Goal: Complete Application Form: Complete application form

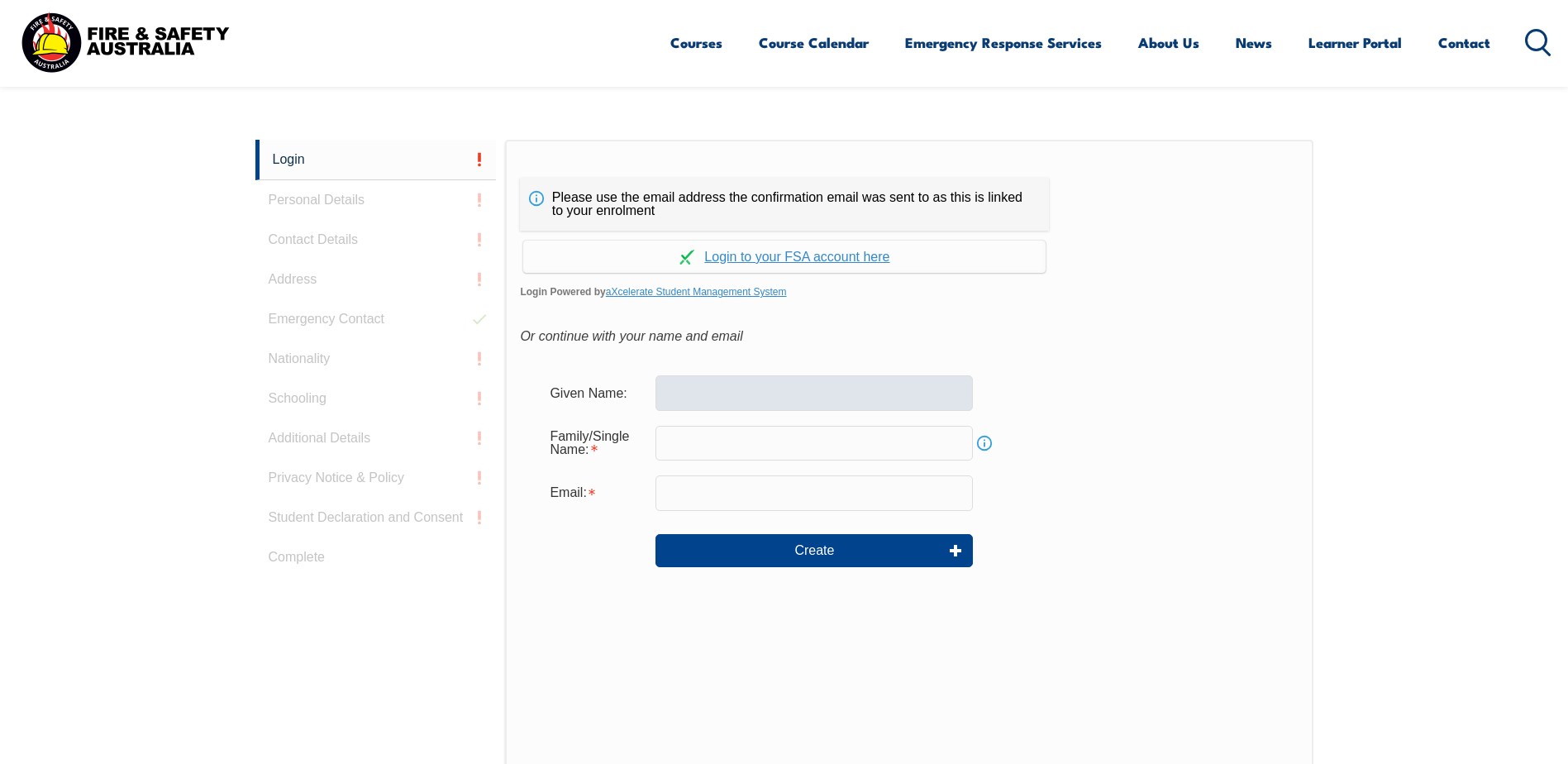
scroll to position [440, 0]
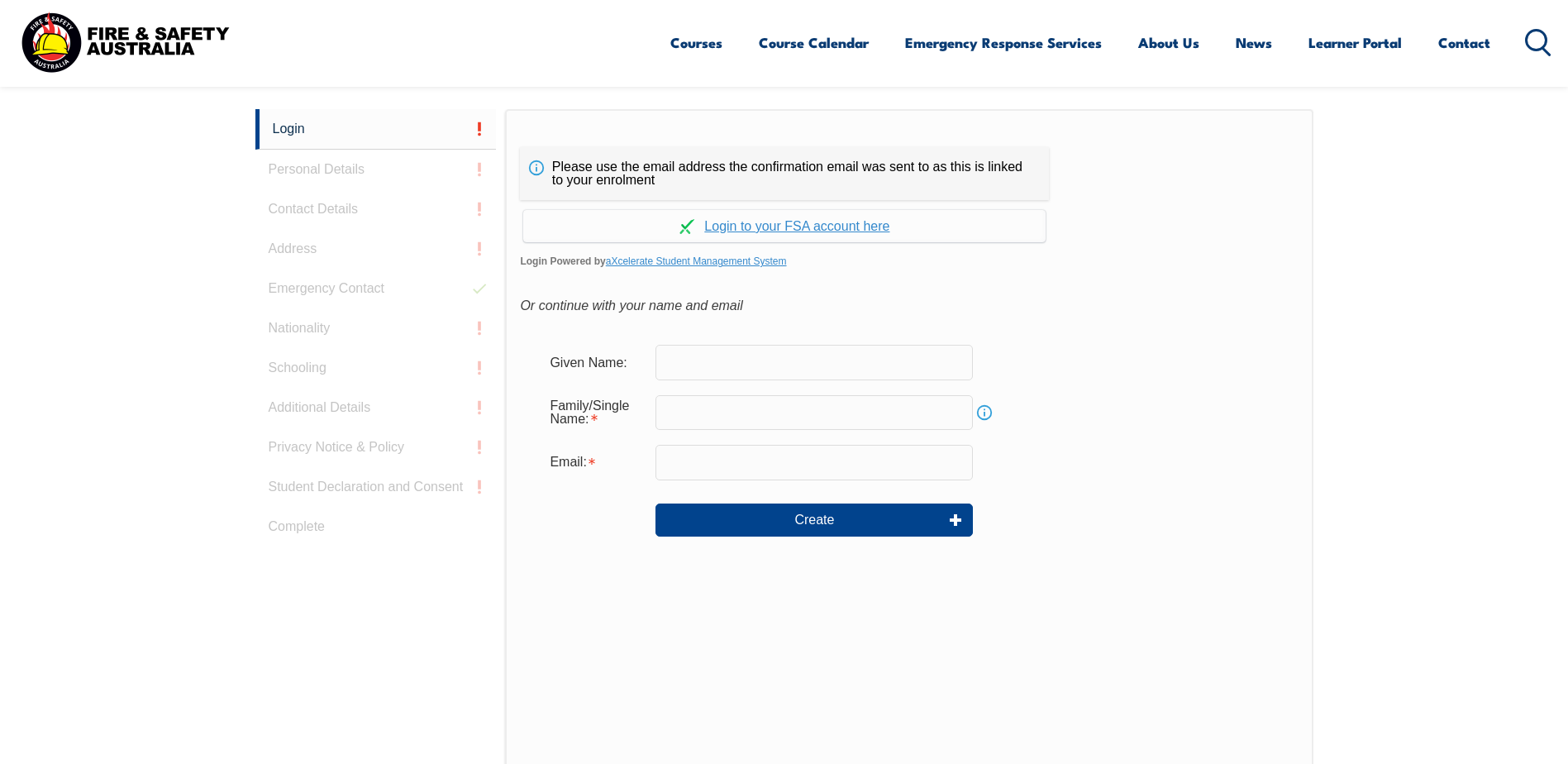
click at [724, 367] on input "text" at bounding box center [814, 362] width 317 height 34
type input "ASHANTHIN NIROSHANI"
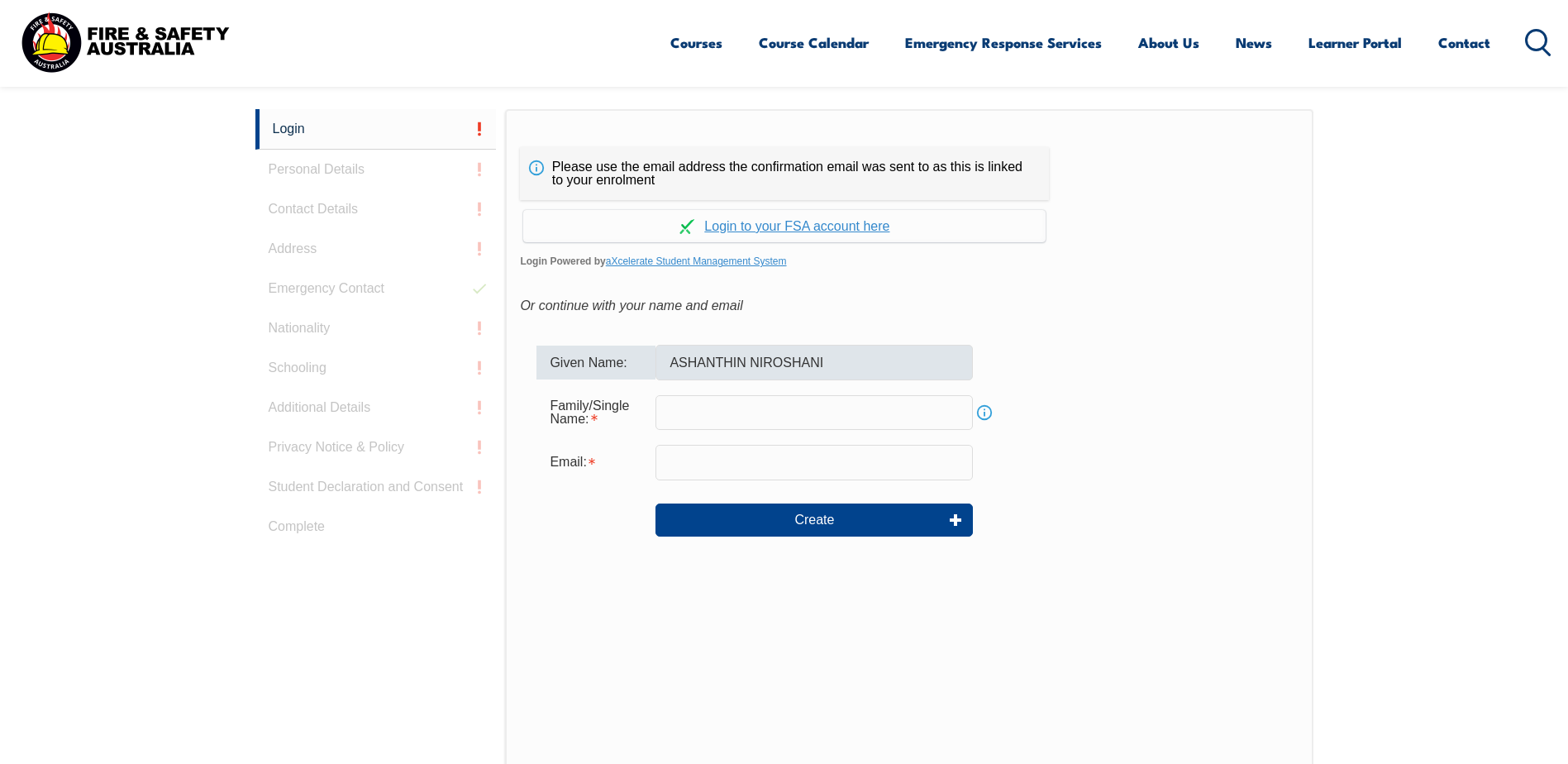
type input "PATHIRAGE"
type input "niro.pathirage@baker.edu.au"
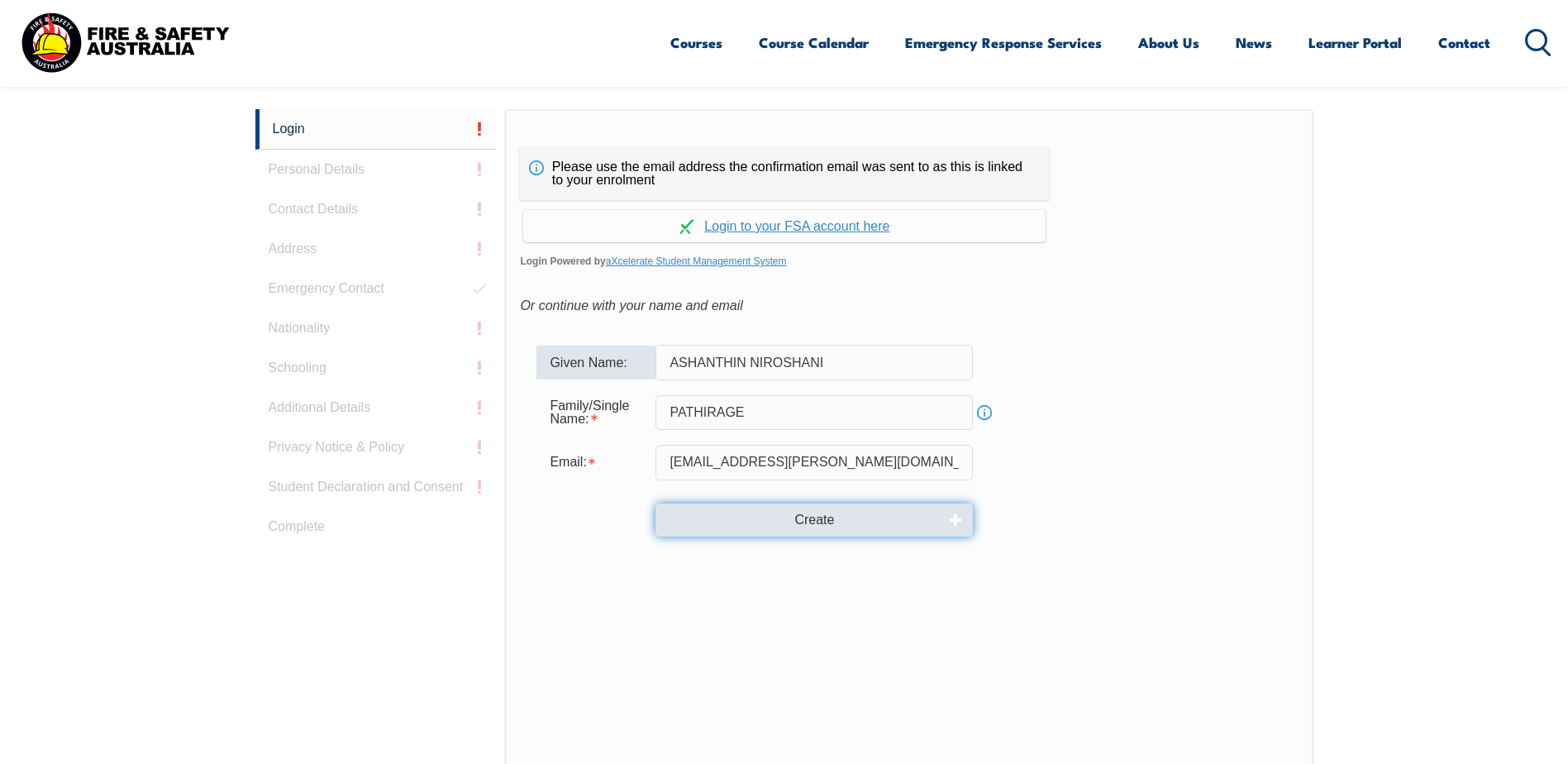
click at [817, 510] on button "Create" at bounding box center [814, 520] width 317 height 33
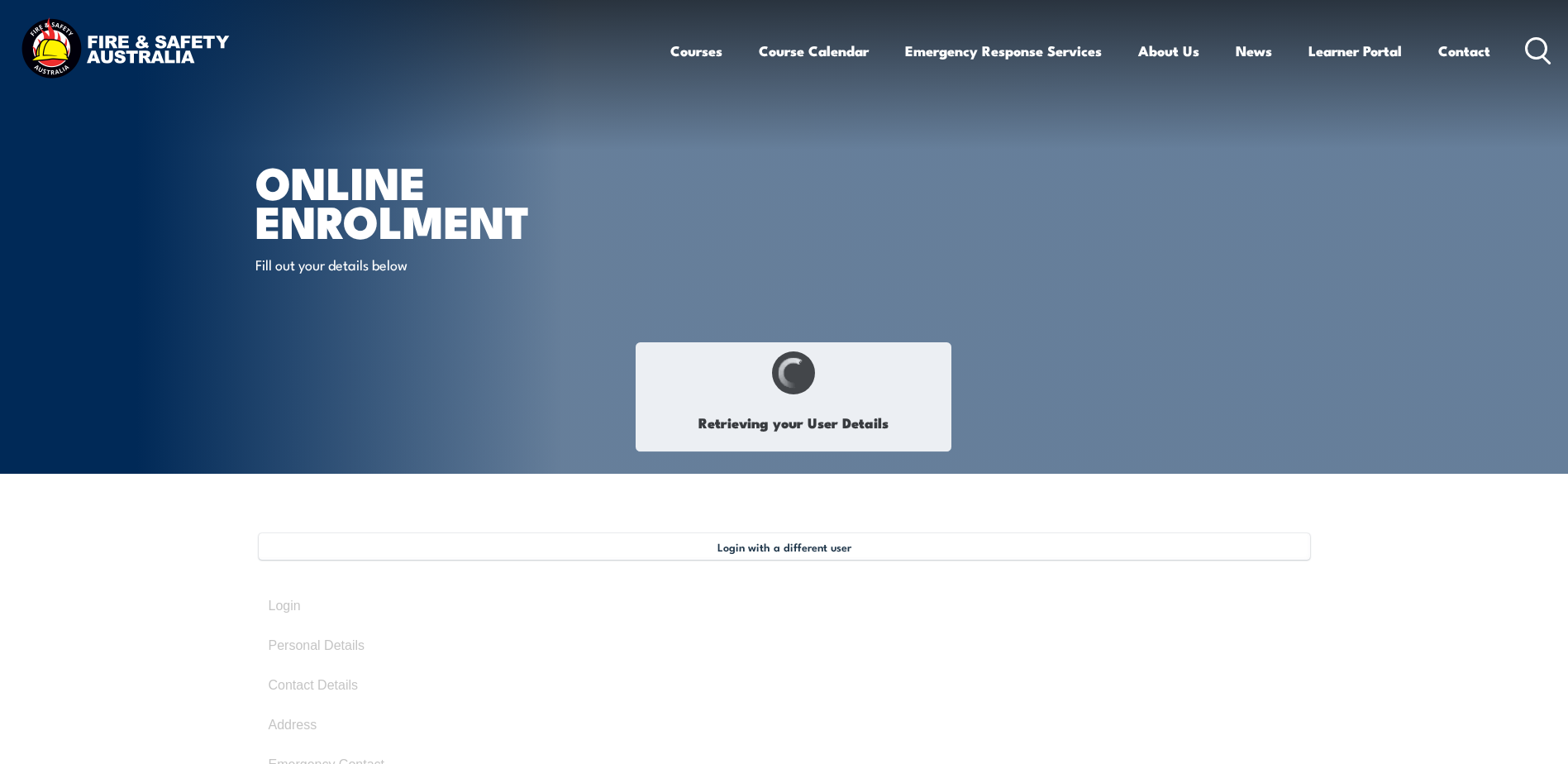
type input "Ashanthin Niroshani"
type input "Pathirage"
type input "November 9, 1980"
select select "F"
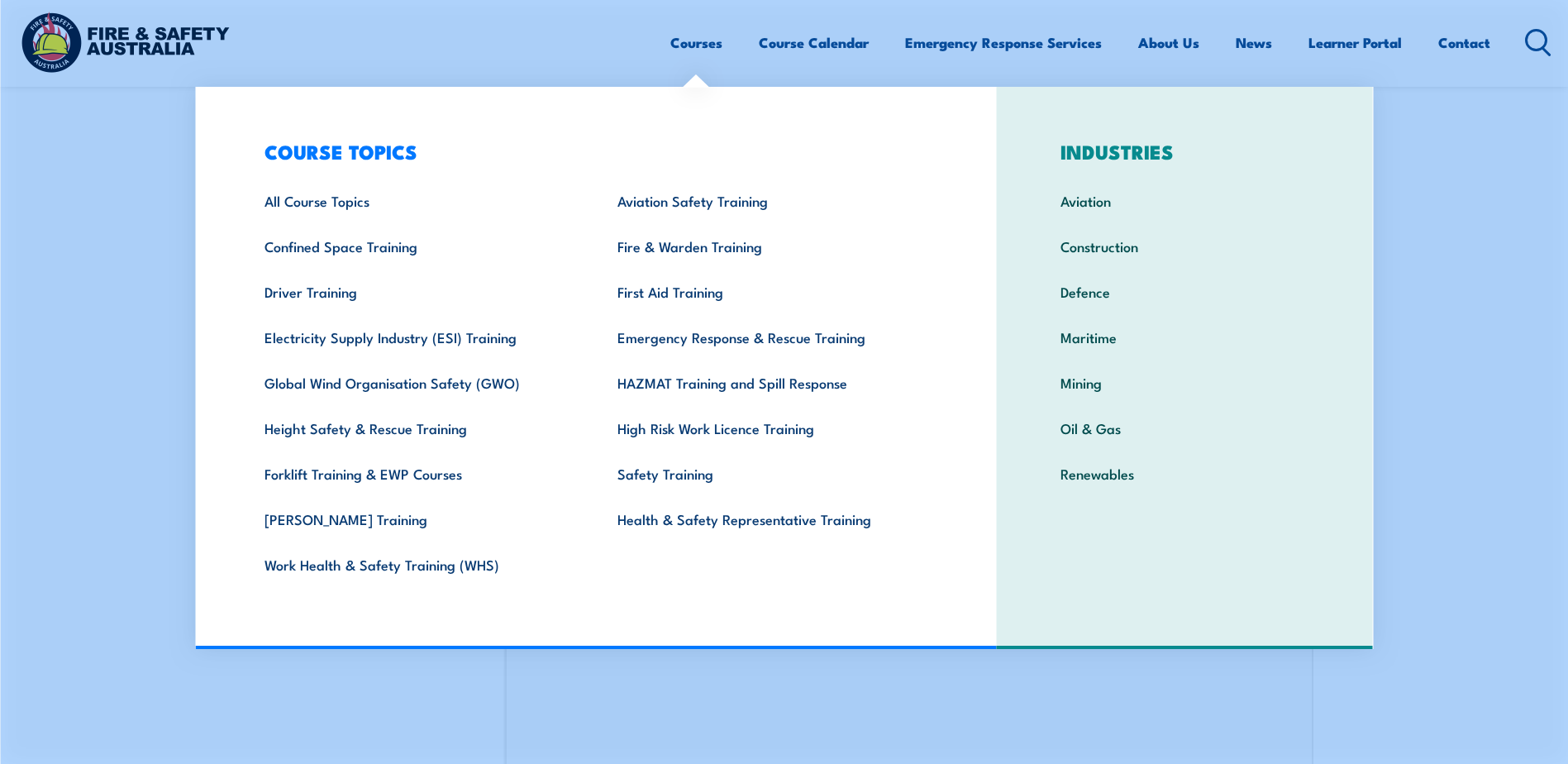
scroll to position [451, 0]
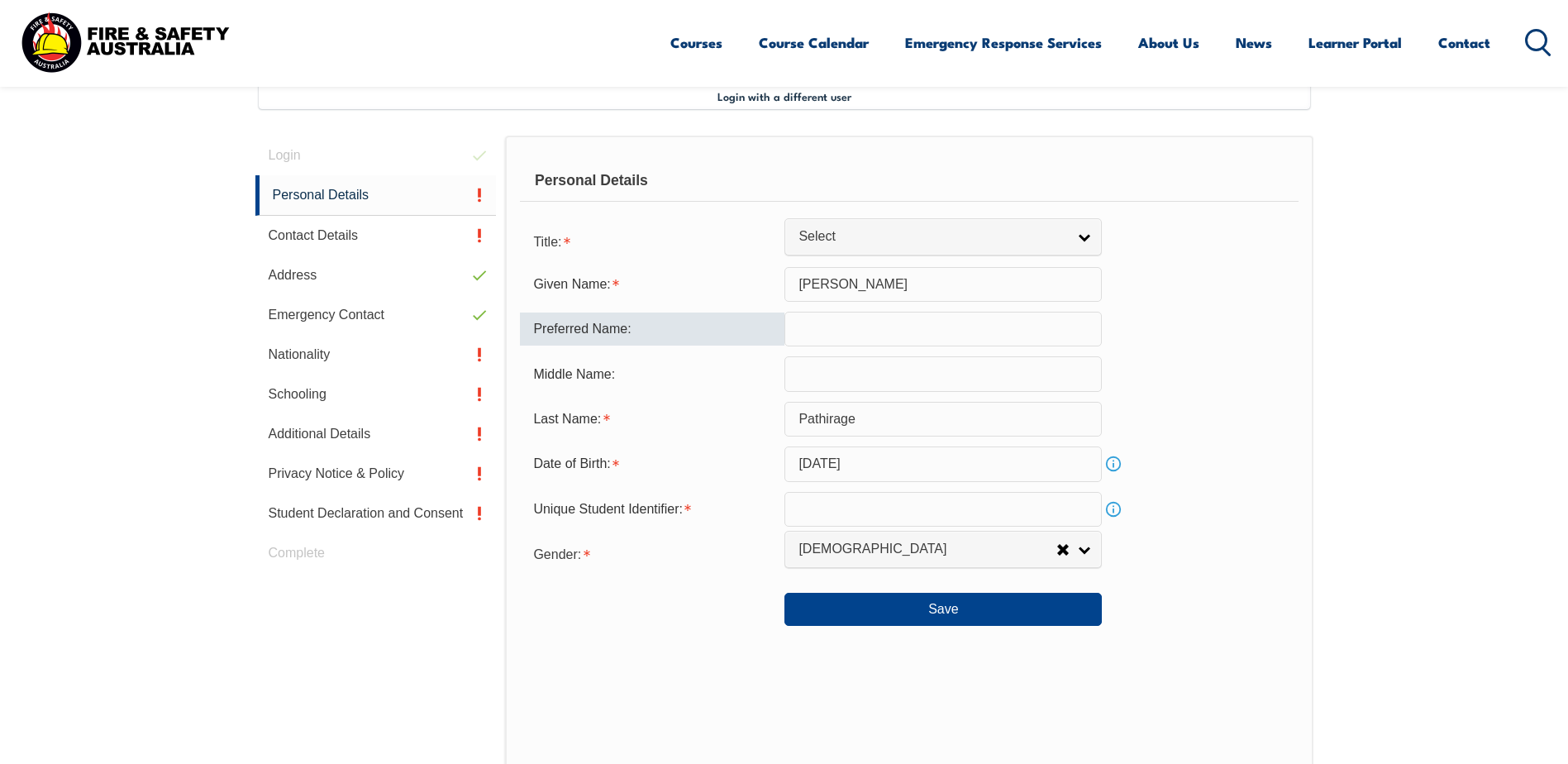
click at [909, 331] on input "text" at bounding box center [943, 328] width 317 height 34
type input "Niro"
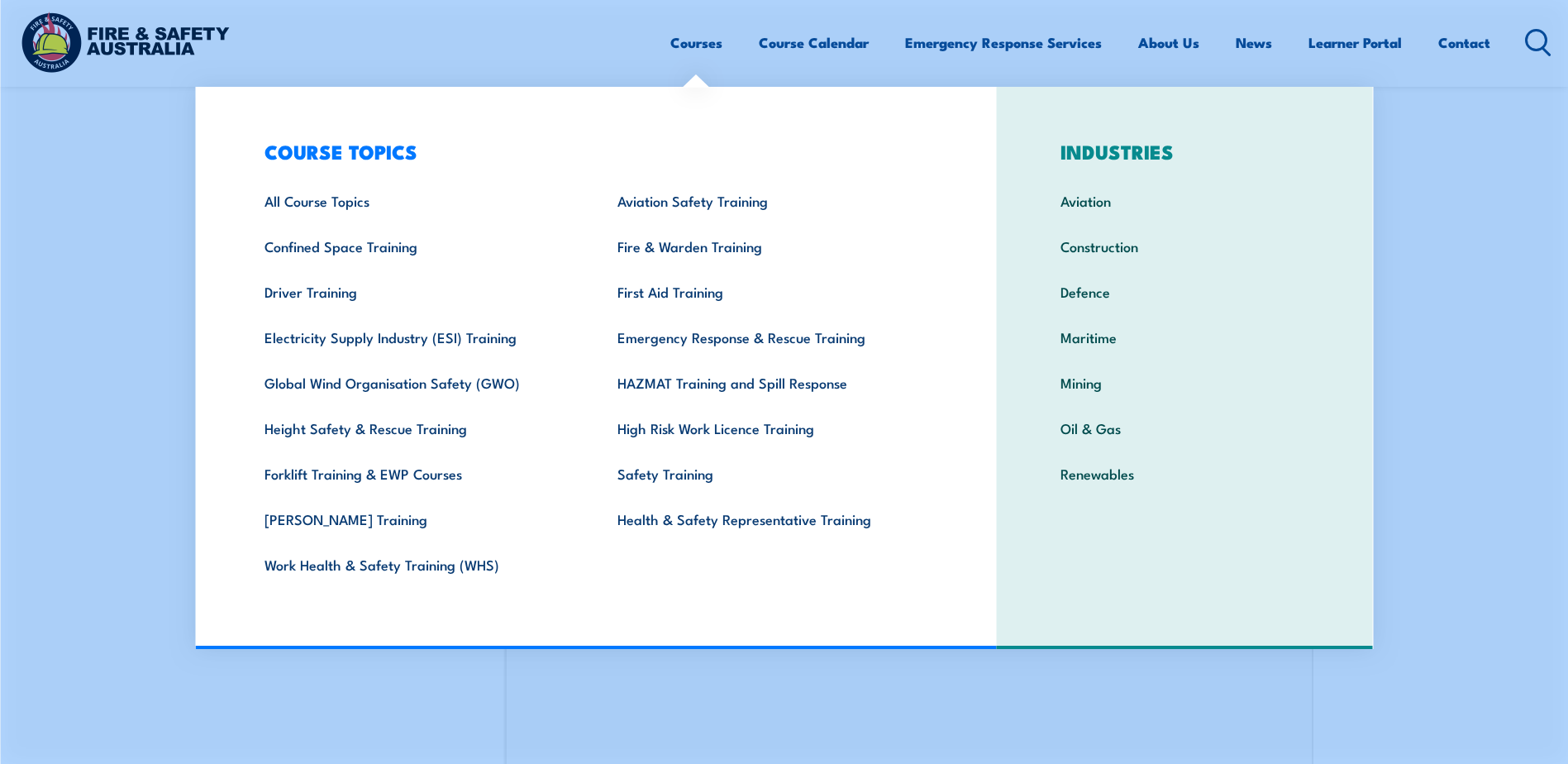
click at [1451, 304] on section "Login with a different user Login Personal Details Contact Details Address Emer…" at bounding box center [784, 533] width 1568 height 1021
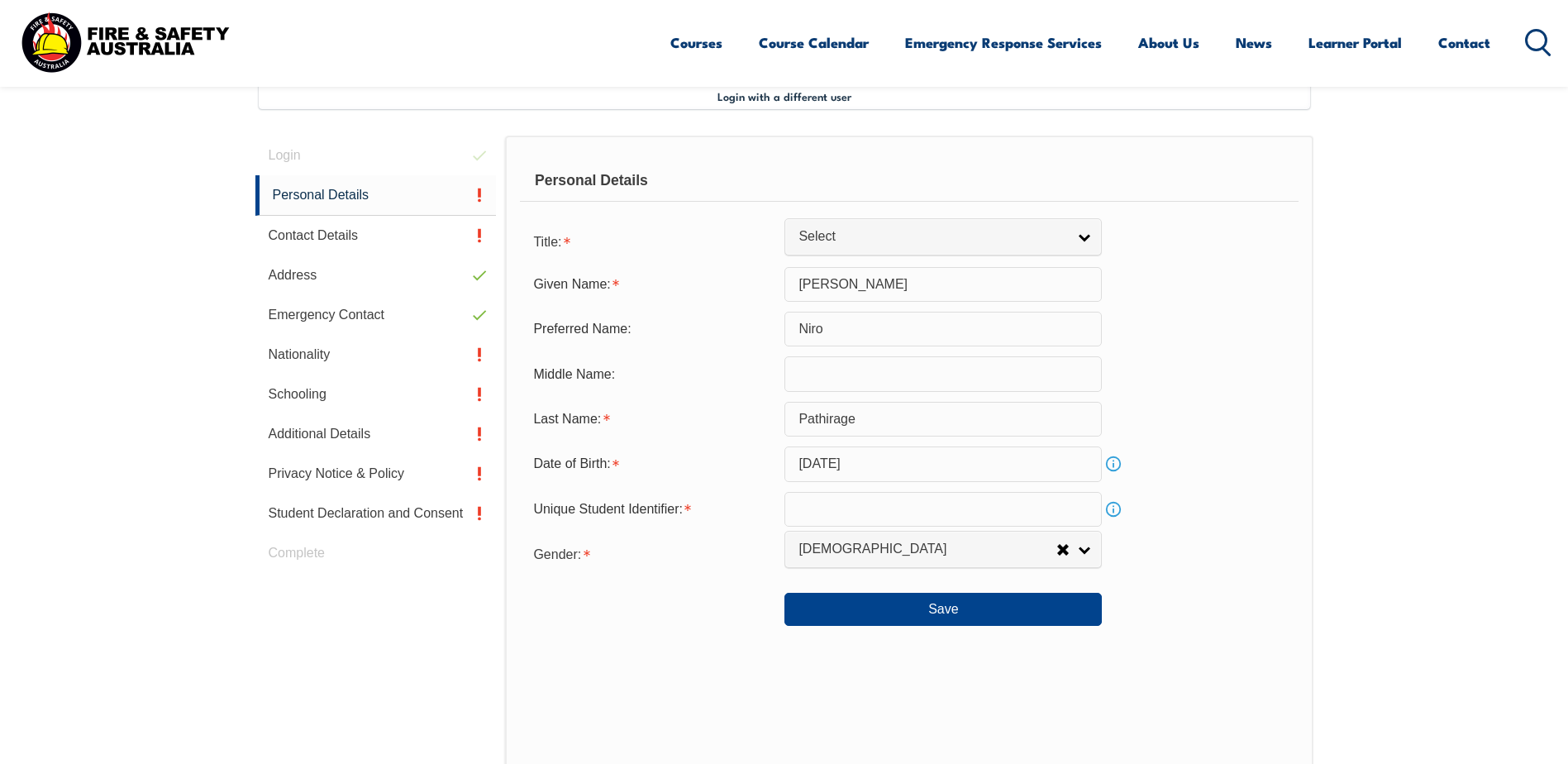
click at [849, 516] on input "text" at bounding box center [943, 508] width 317 height 34
paste input "7KW6UEBAEP"
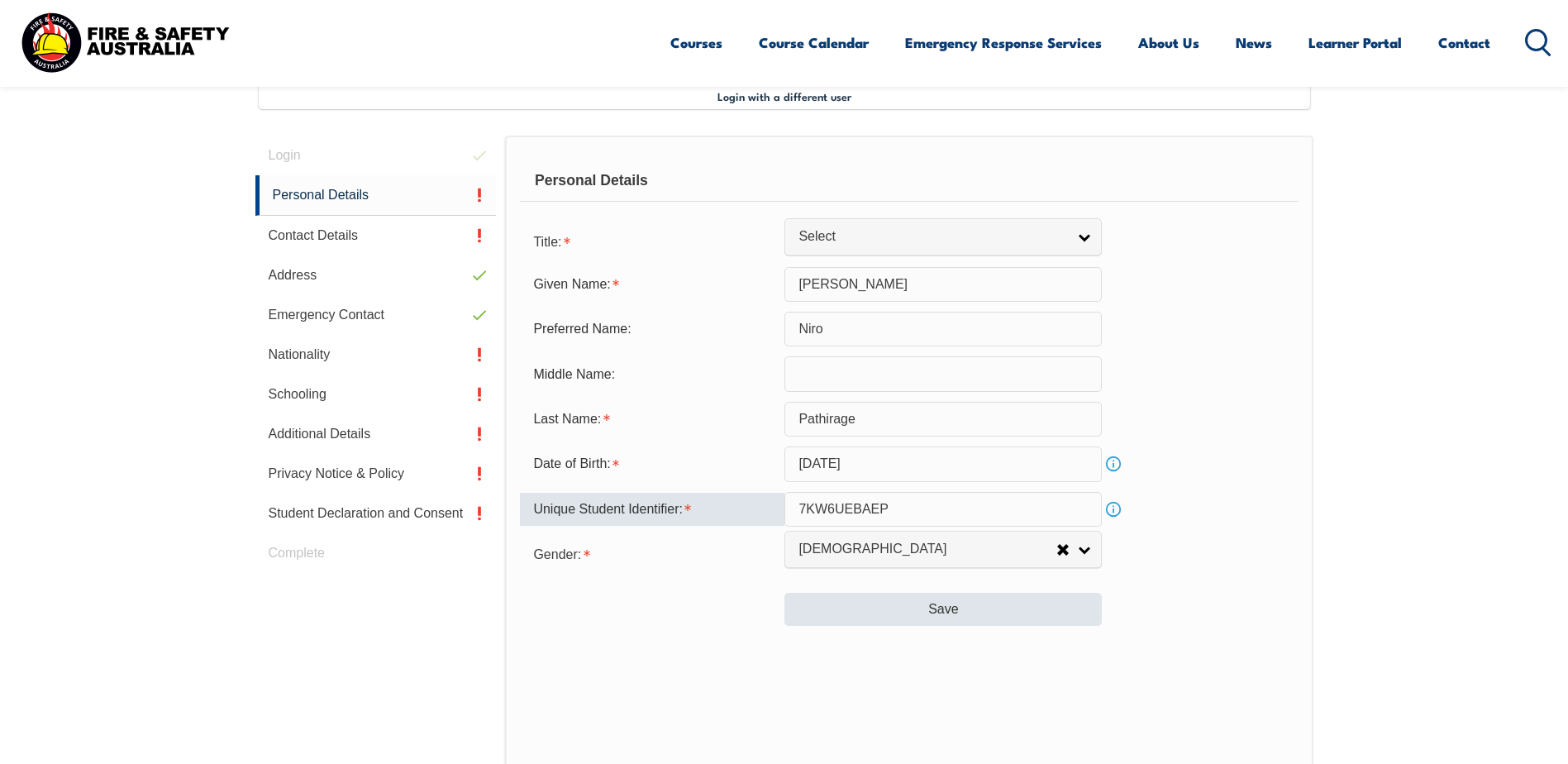
type input "7KW6UEBAEP"
click at [959, 598] on button "Save" at bounding box center [943, 609] width 317 height 33
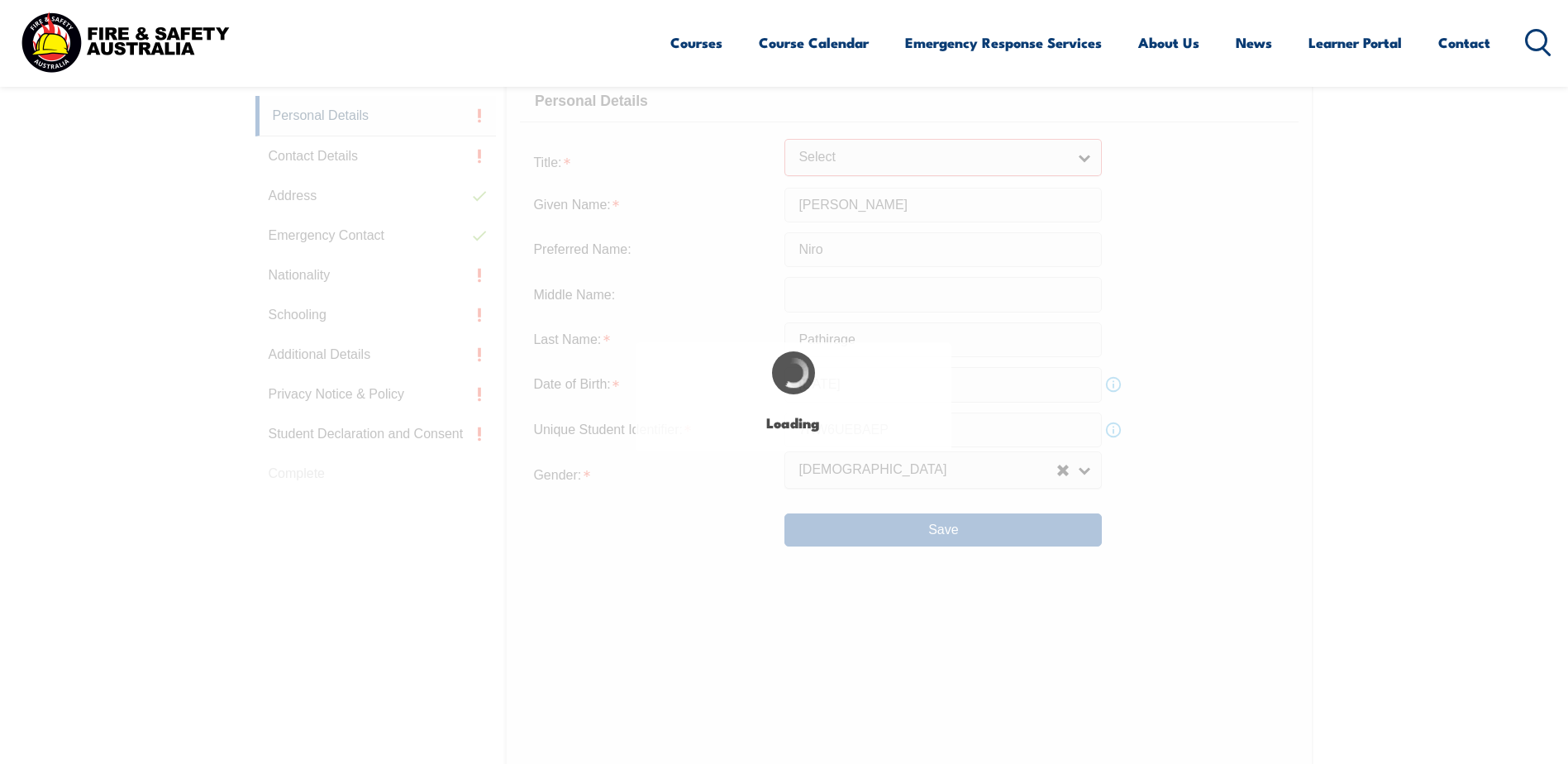
type input "Niro"
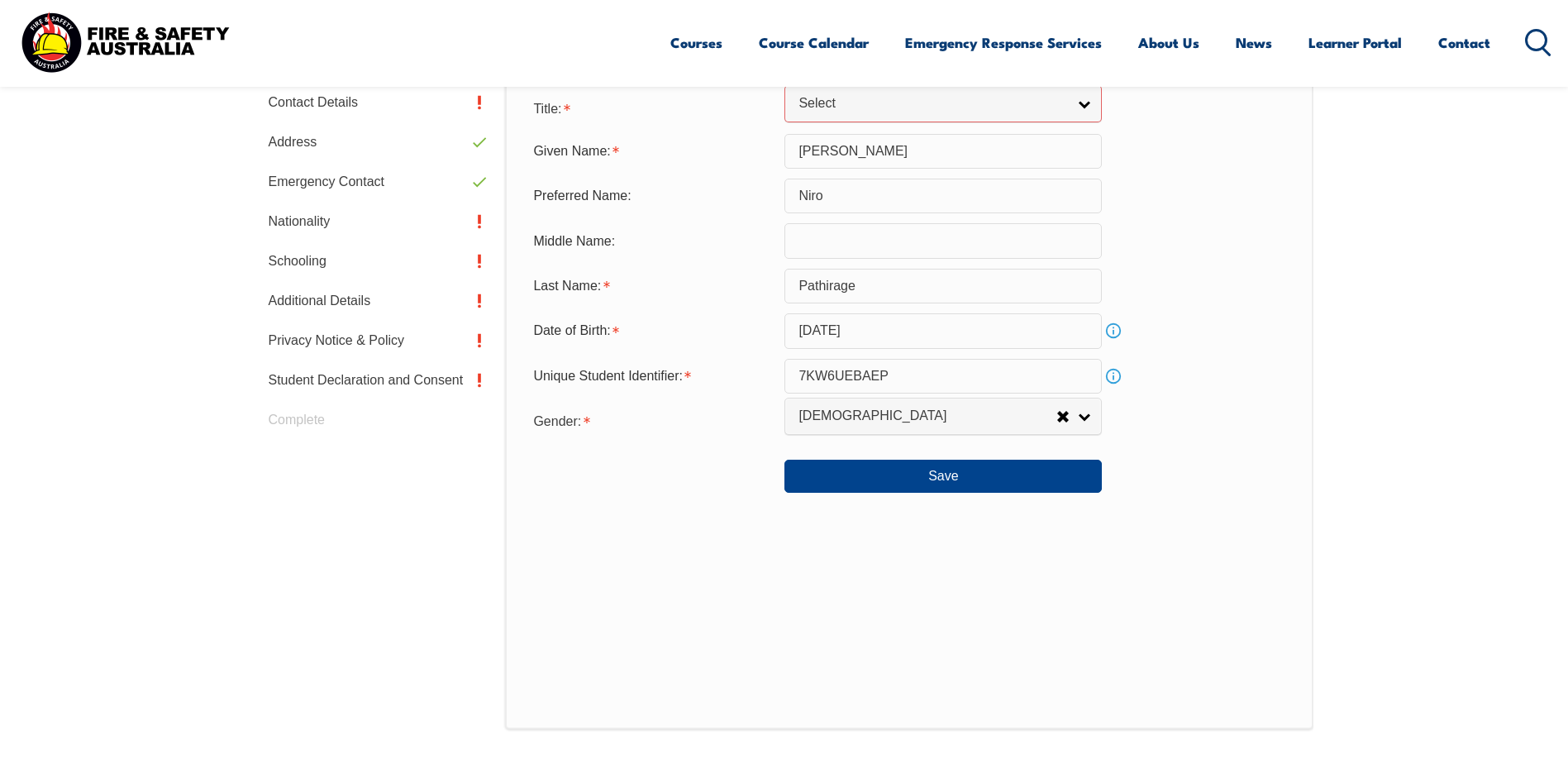
scroll to position [584, 0]
click at [908, 469] on button "Save" at bounding box center [943, 476] width 317 height 33
click at [303, 218] on link "Nationality" at bounding box center [376, 221] width 241 height 40
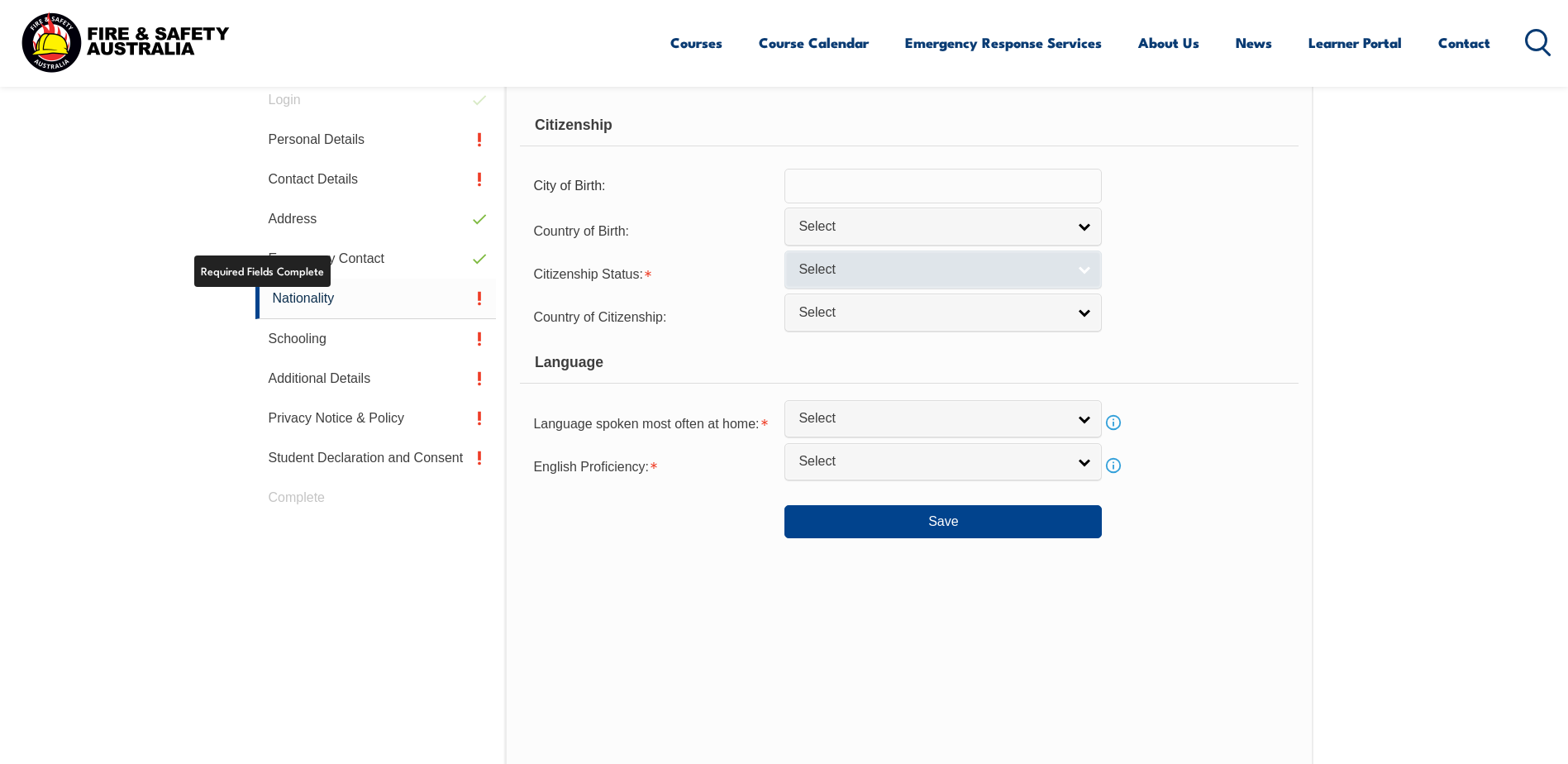
scroll to position [451, 0]
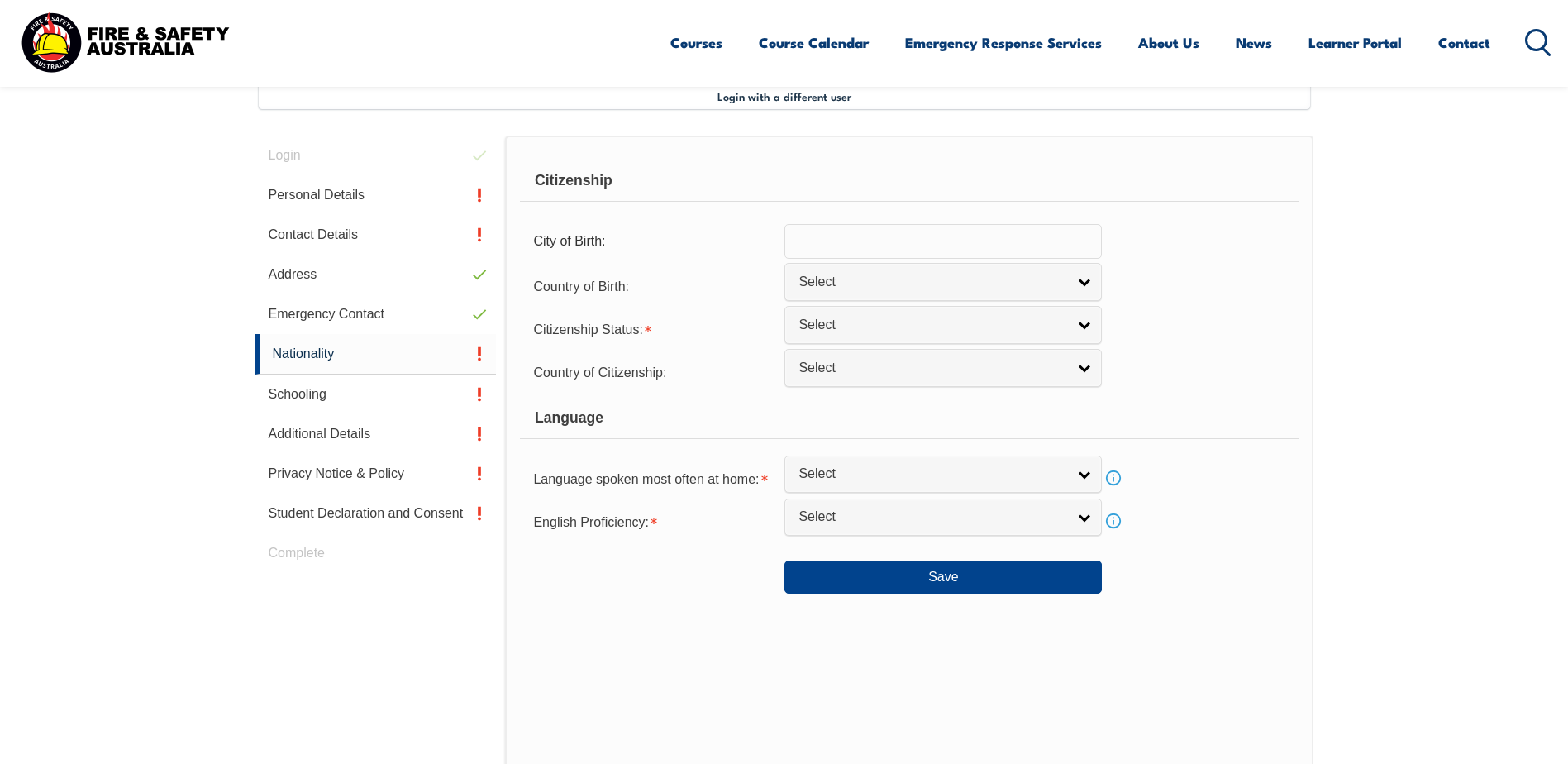
click at [874, 236] on input "text" at bounding box center [943, 241] width 317 height 34
drag, startPoint x: 858, startPoint y: 241, endPoint x: 587, endPoint y: 224, distance: 271.5
click at [587, 224] on div "City of Birth: Sri Lanka" at bounding box center [909, 241] width 778 height 34
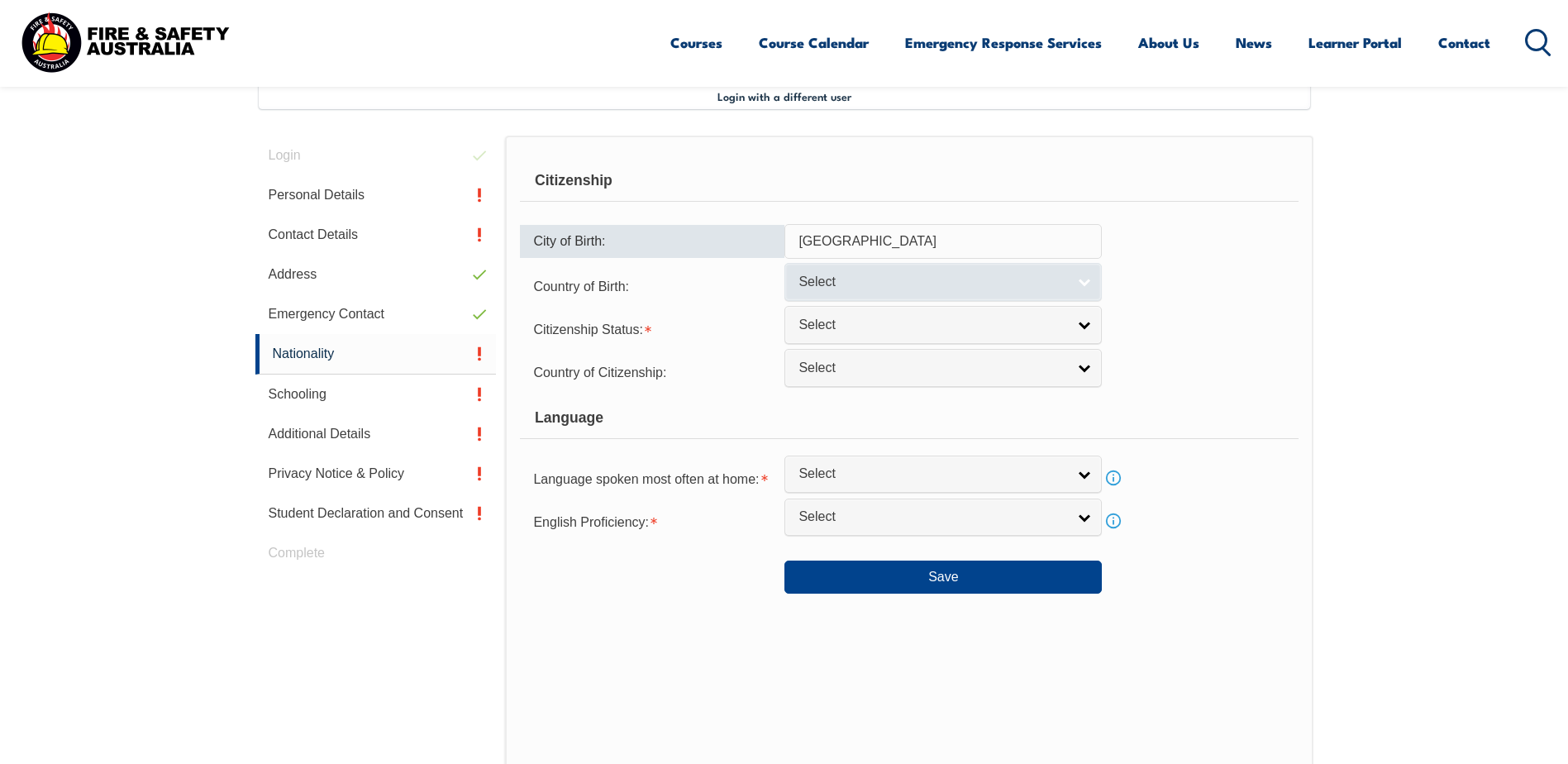
type input "Colombo"
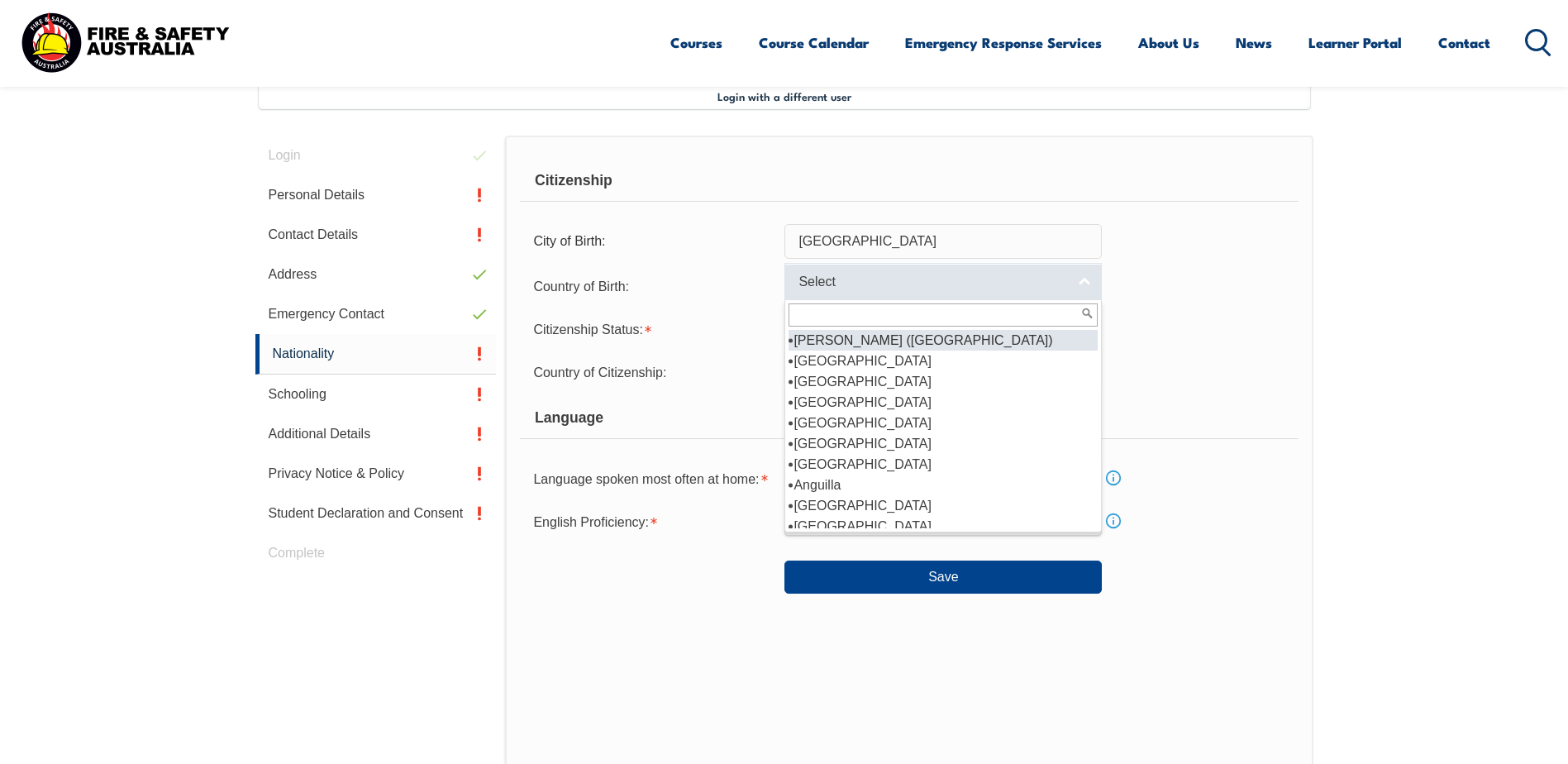
click at [836, 284] on span "Select" at bounding box center [932, 282] width 268 height 18
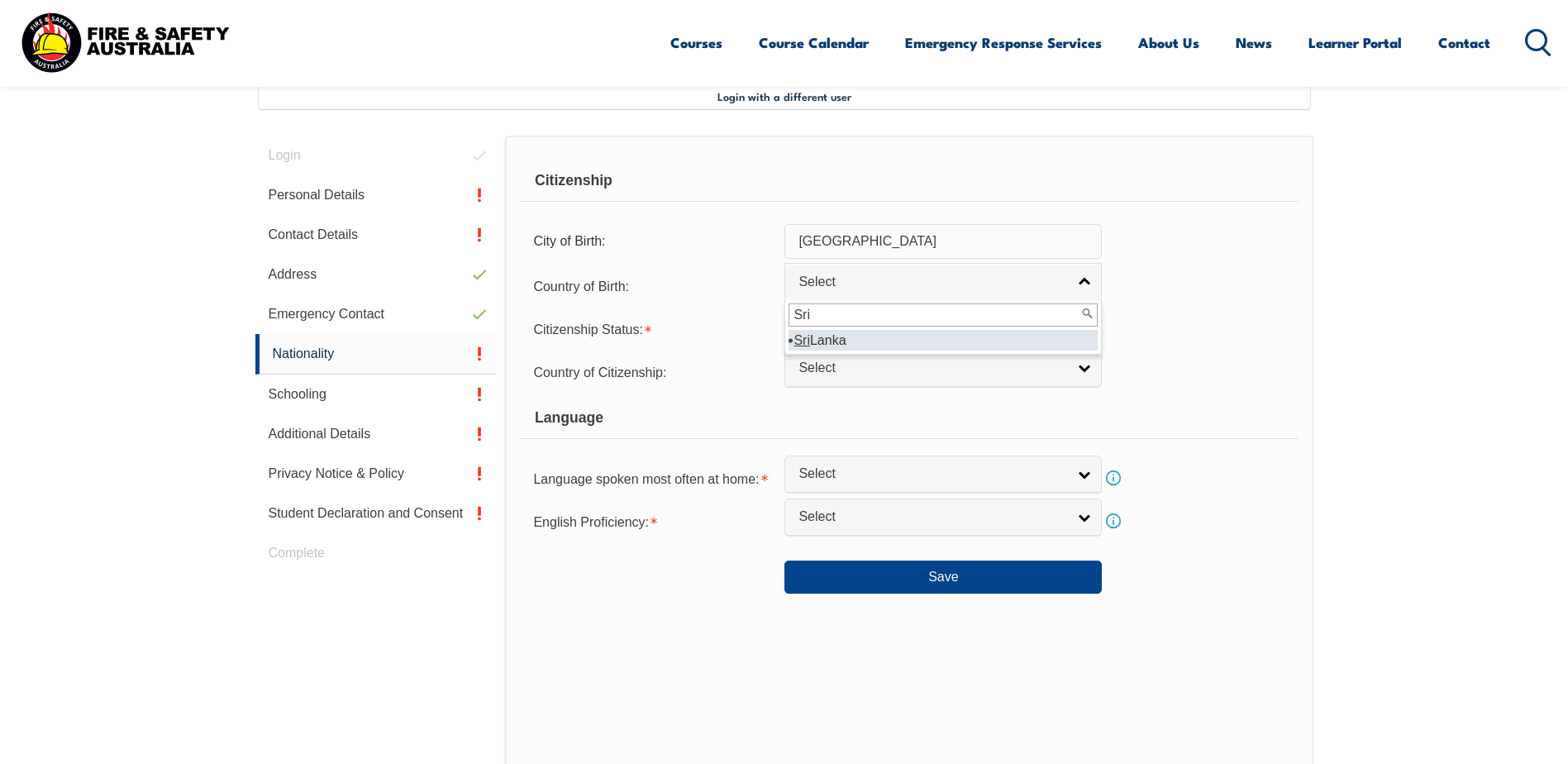
type input "Sri"
click at [835, 338] on li "Sri Lanka" at bounding box center [942, 340] width 309 height 20
select select "7107"
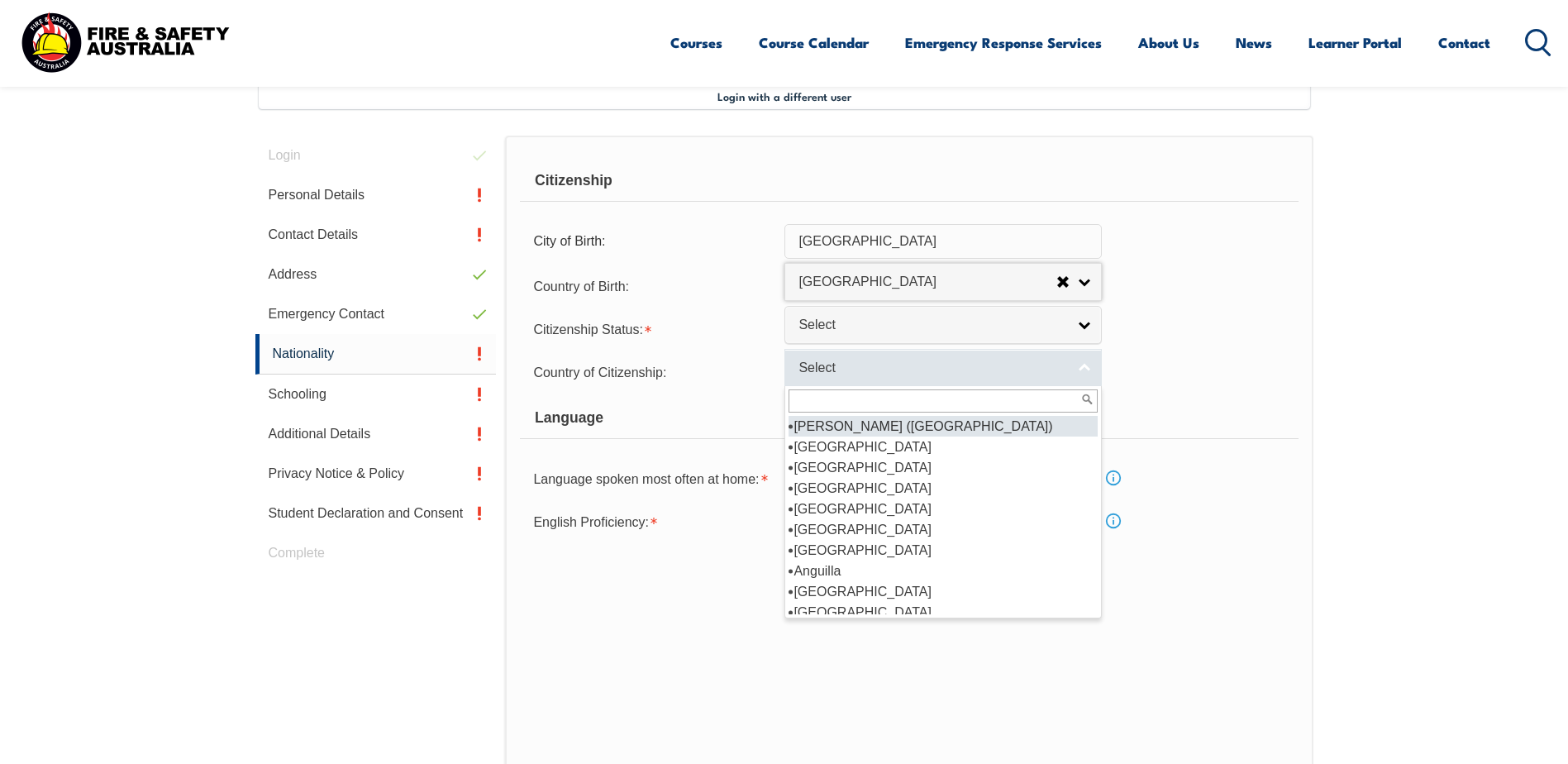
click at [835, 361] on span "Select" at bounding box center [932, 368] width 268 height 18
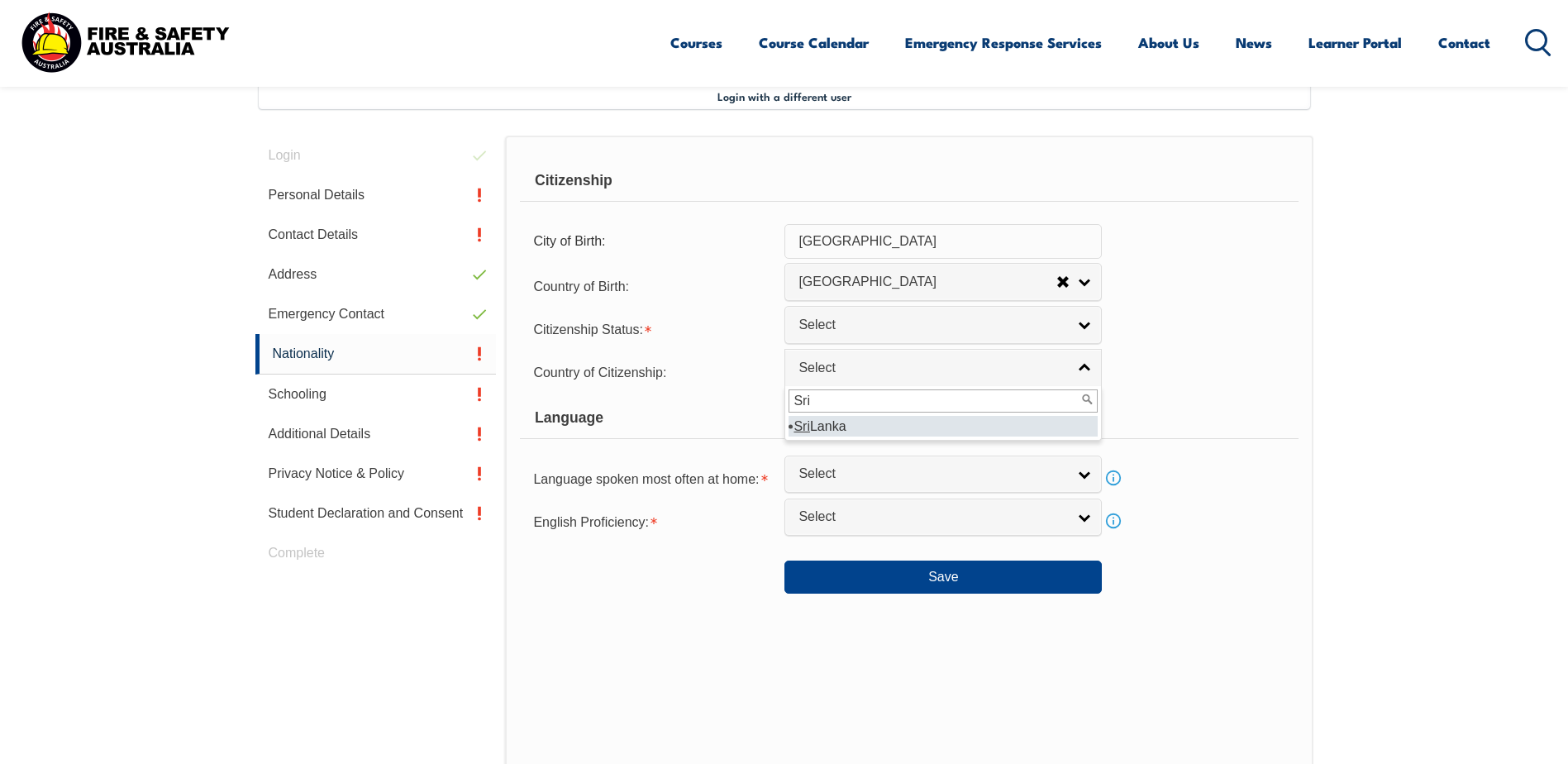
type input "Sri"
click at [833, 427] on li "Sri Lanka" at bounding box center [942, 426] width 309 height 20
select select "7107"
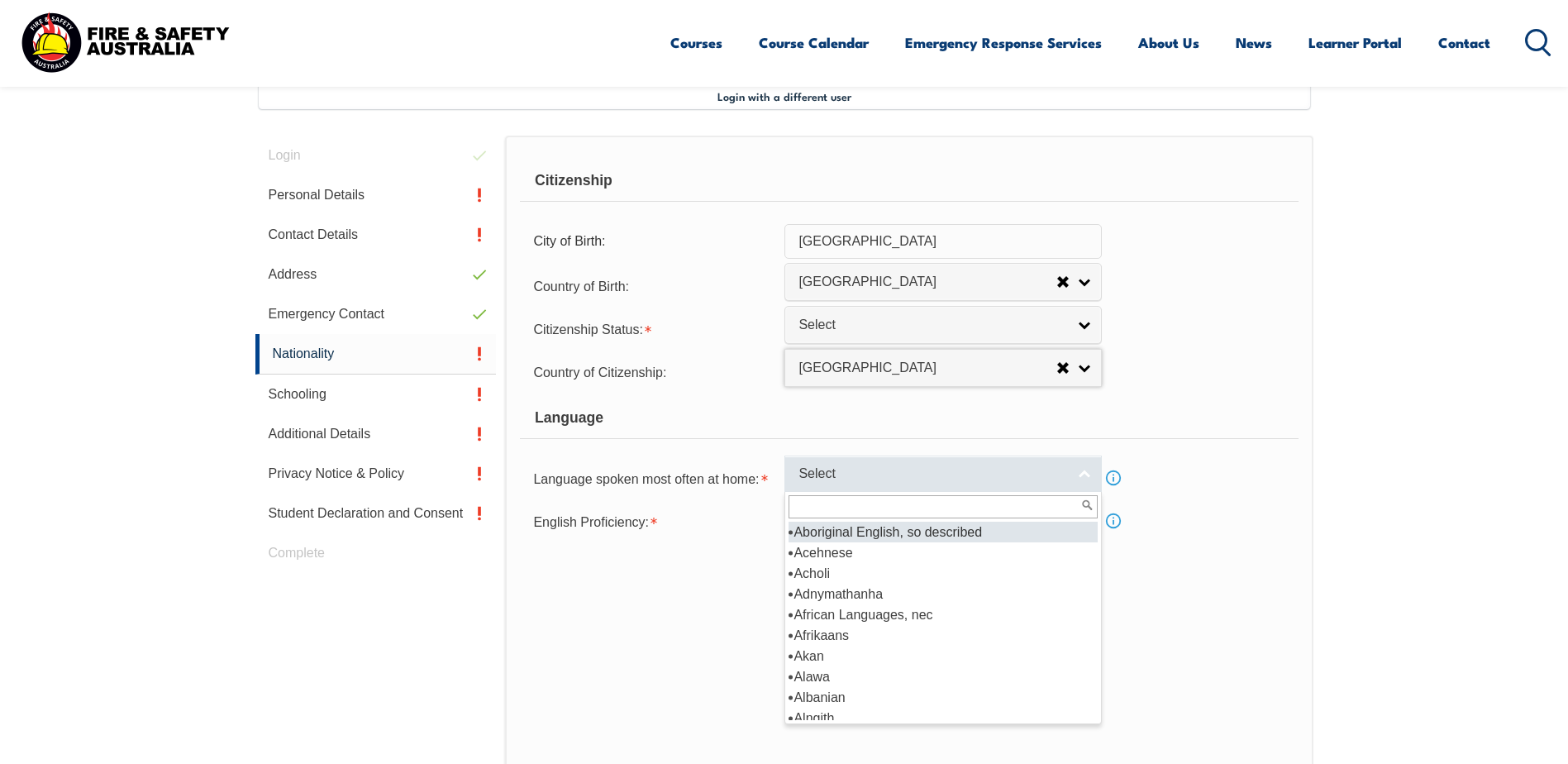
click at [840, 476] on span "Select" at bounding box center [932, 474] width 268 height 18
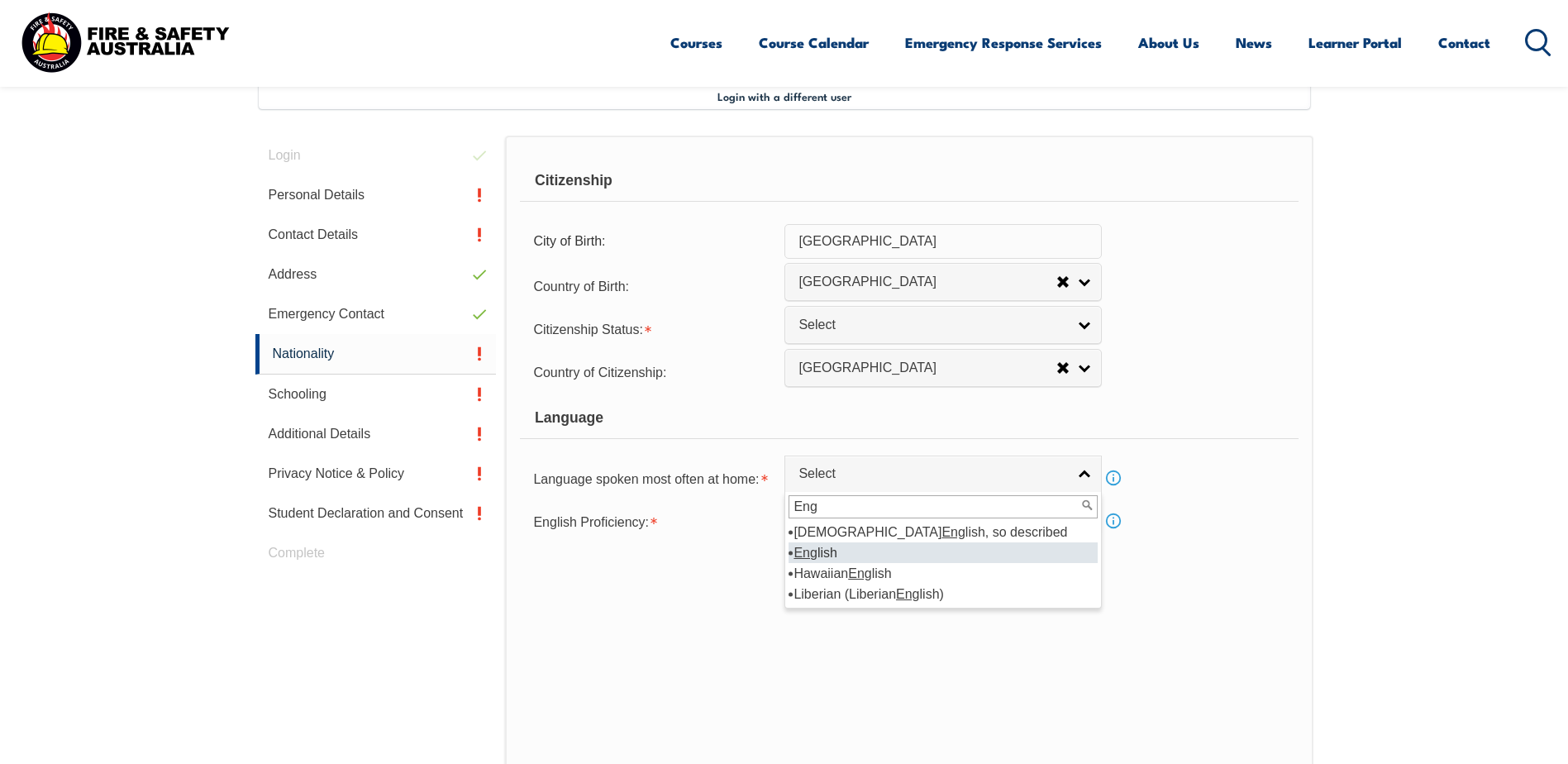
type input "Eng"
click at [811, 553] on em "Eng" at bounding box center [805, 552] width 23 height 14
select select "1201"
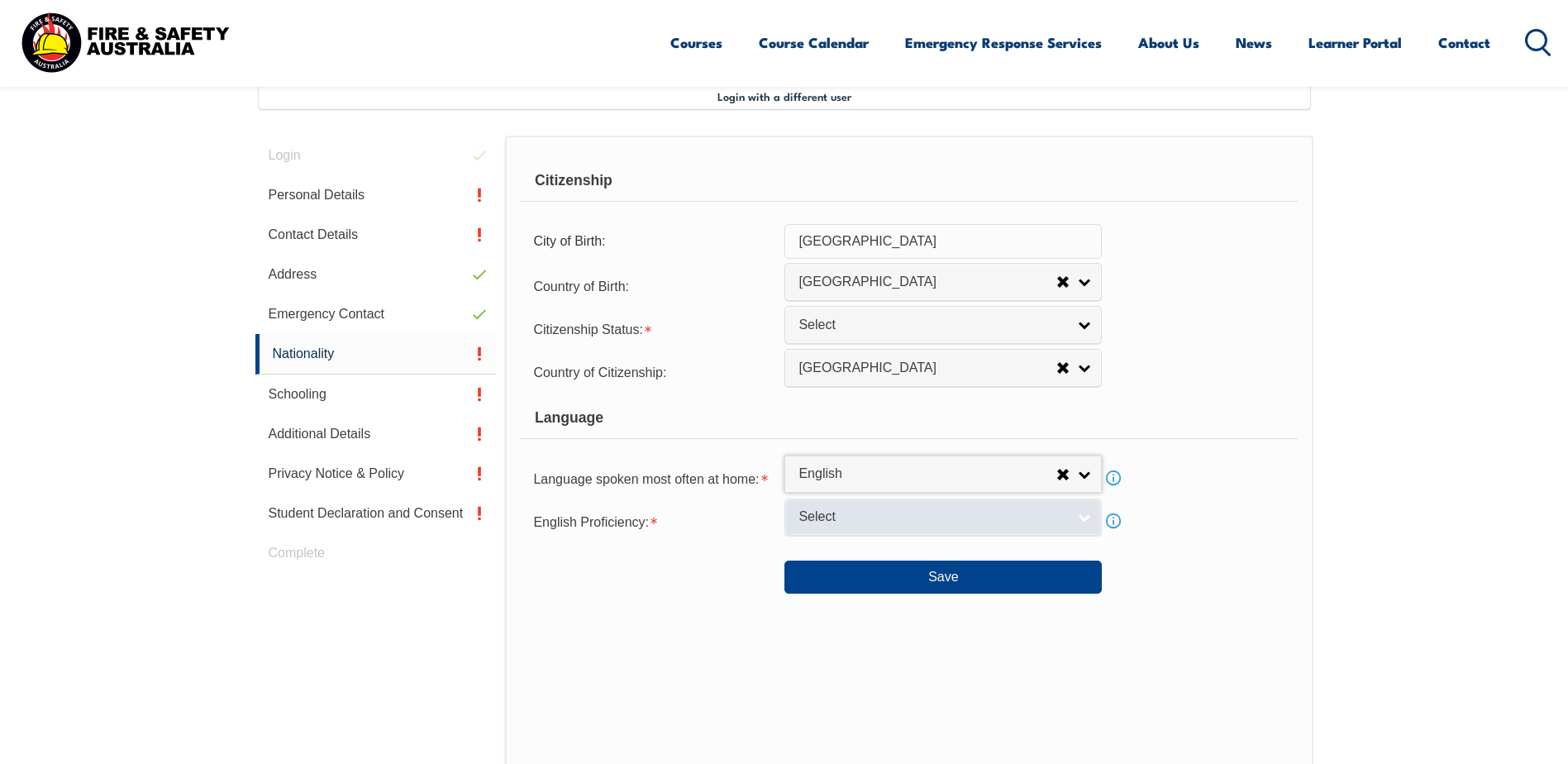
click at [818, 515] on span "Select" at bounding box center [932, 516] width 268 height 18
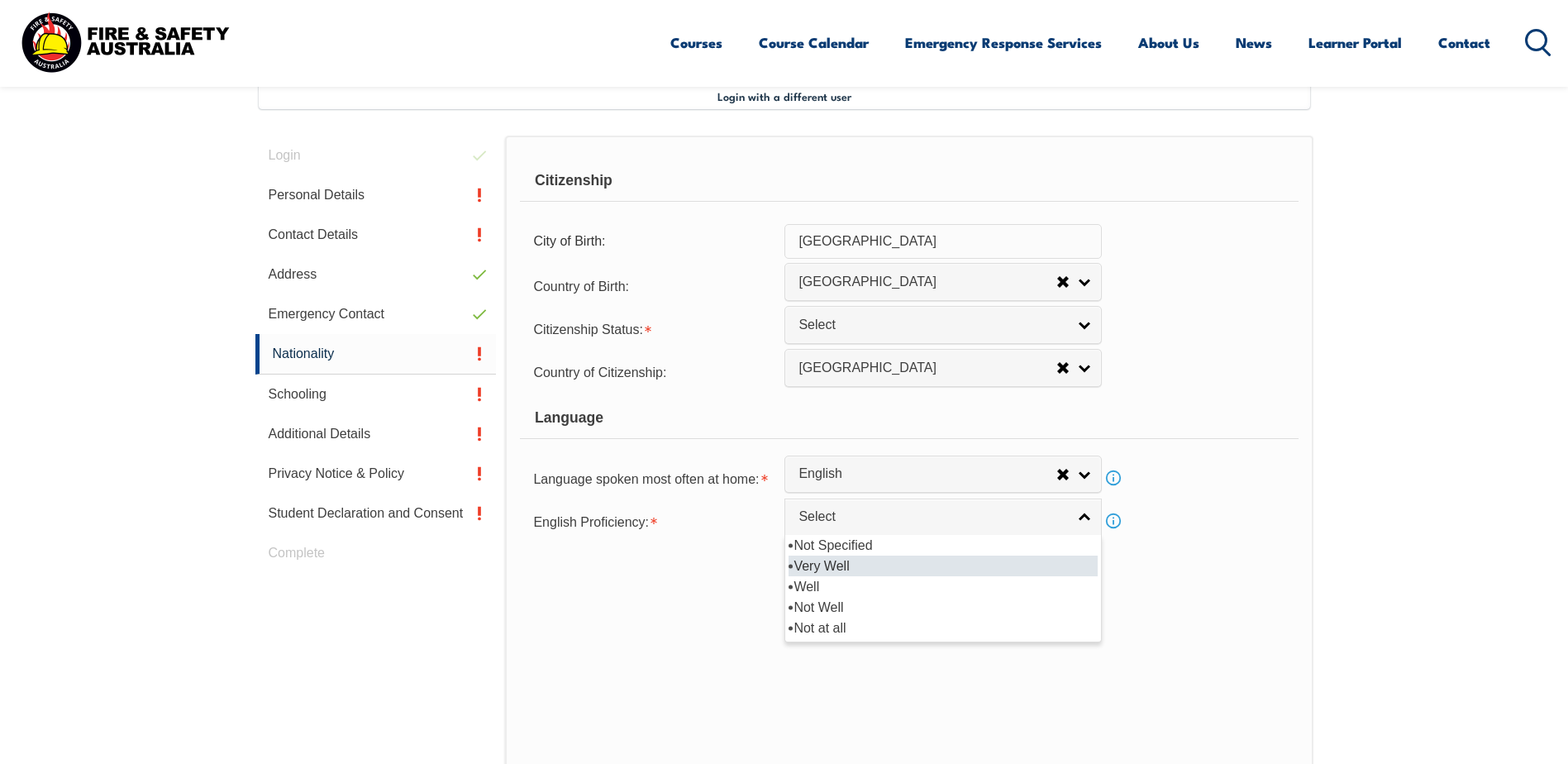
click at [820, 559] on li "Very Well" at bounding box center [942, 566] width 309 height 20
select select "1"
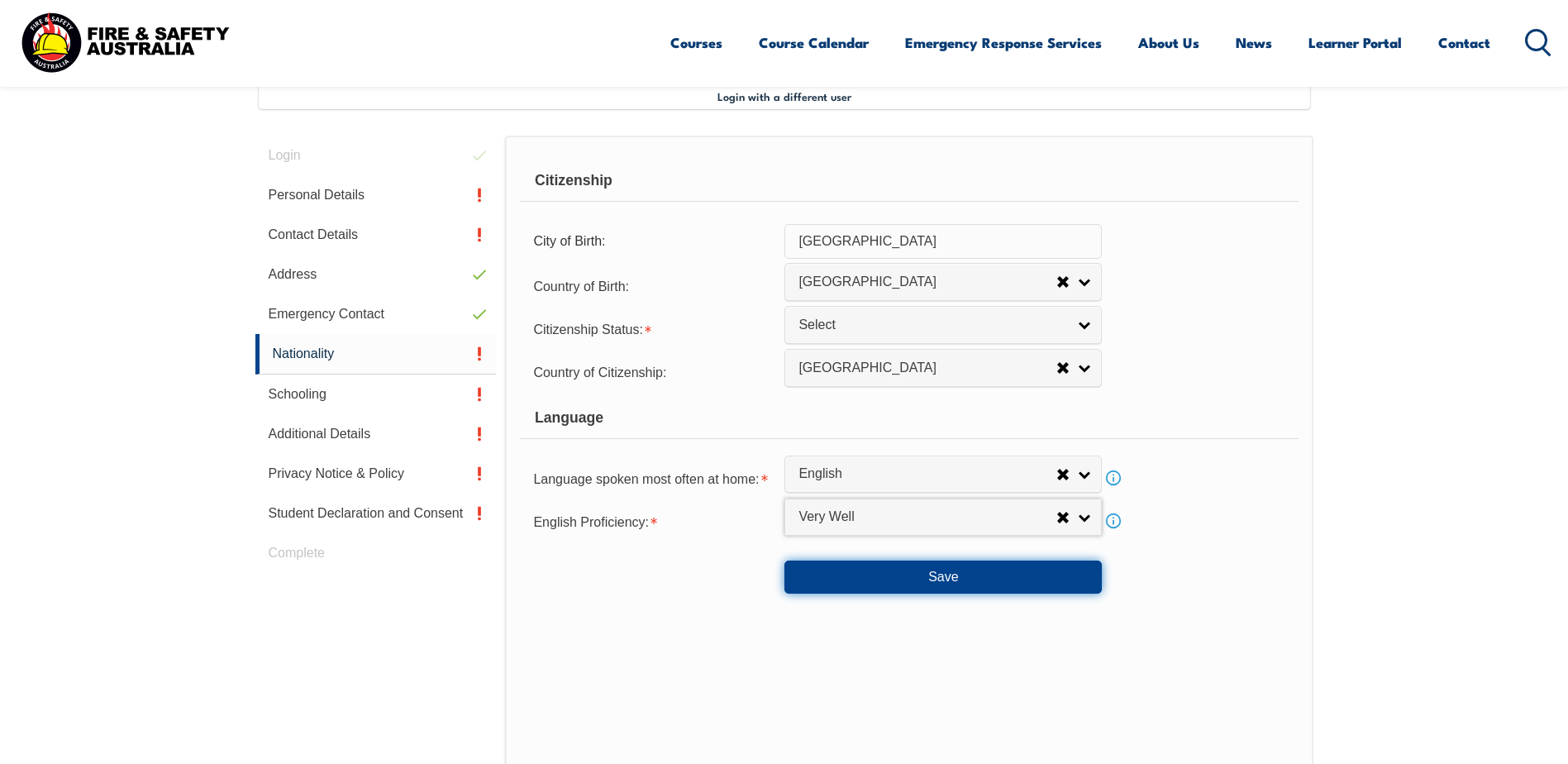
click at [827, 571] on button "Save" at bounding box center [943, 577] width 317 height 33
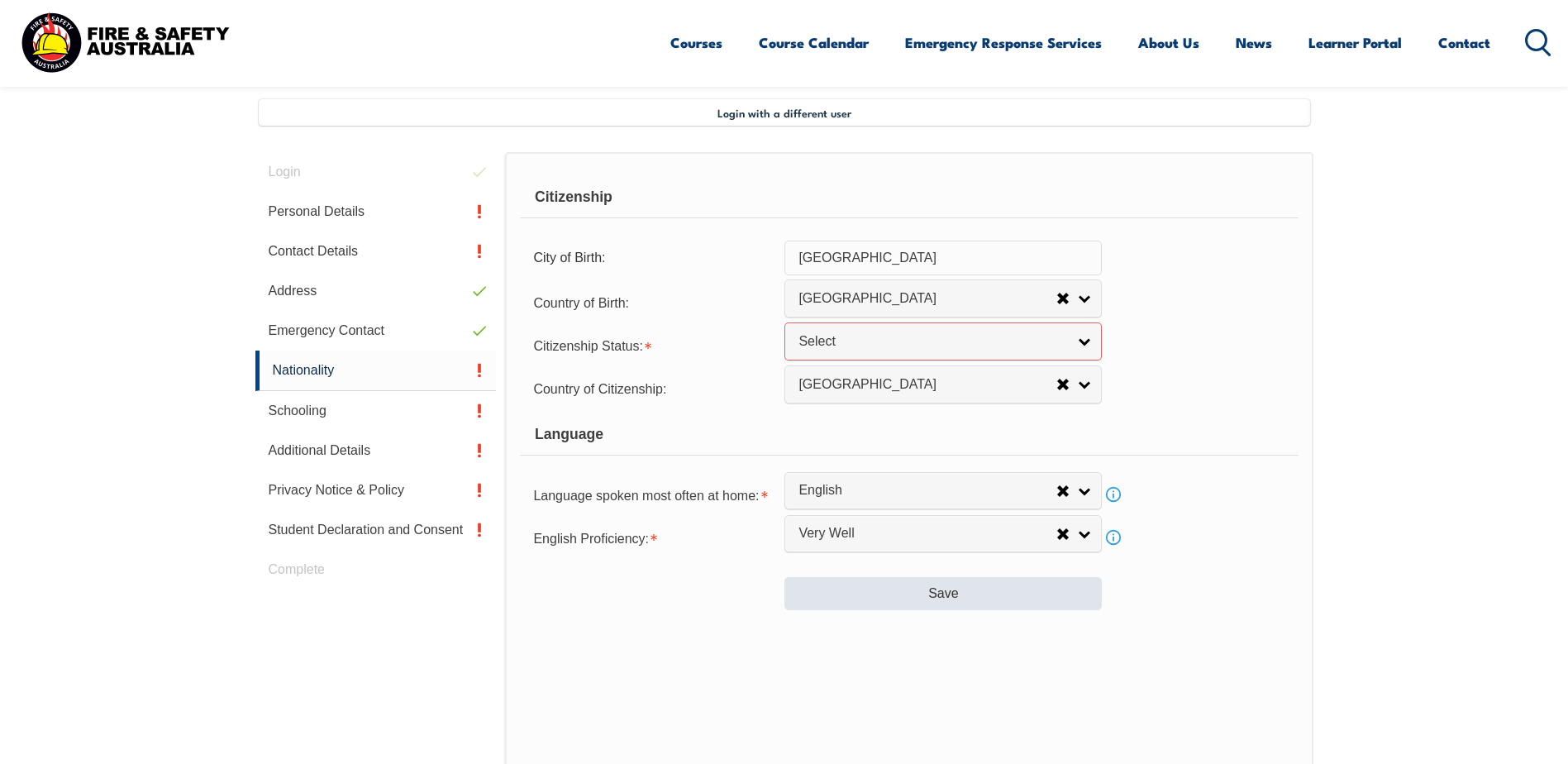
scroll to position [424, 0]
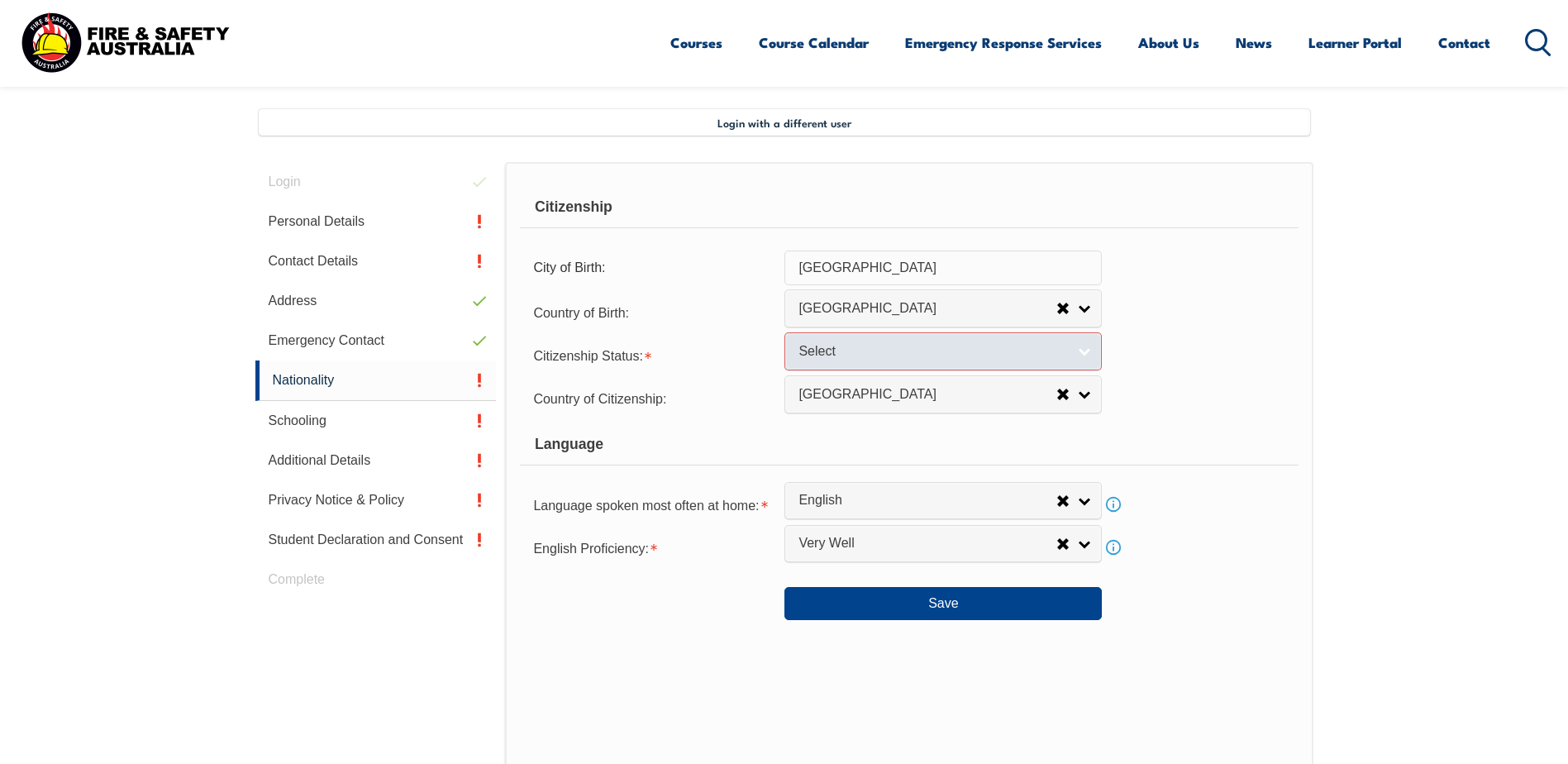
click at [809, 351] on span "Select" at bounding box center [932, 351] width 268 height 18
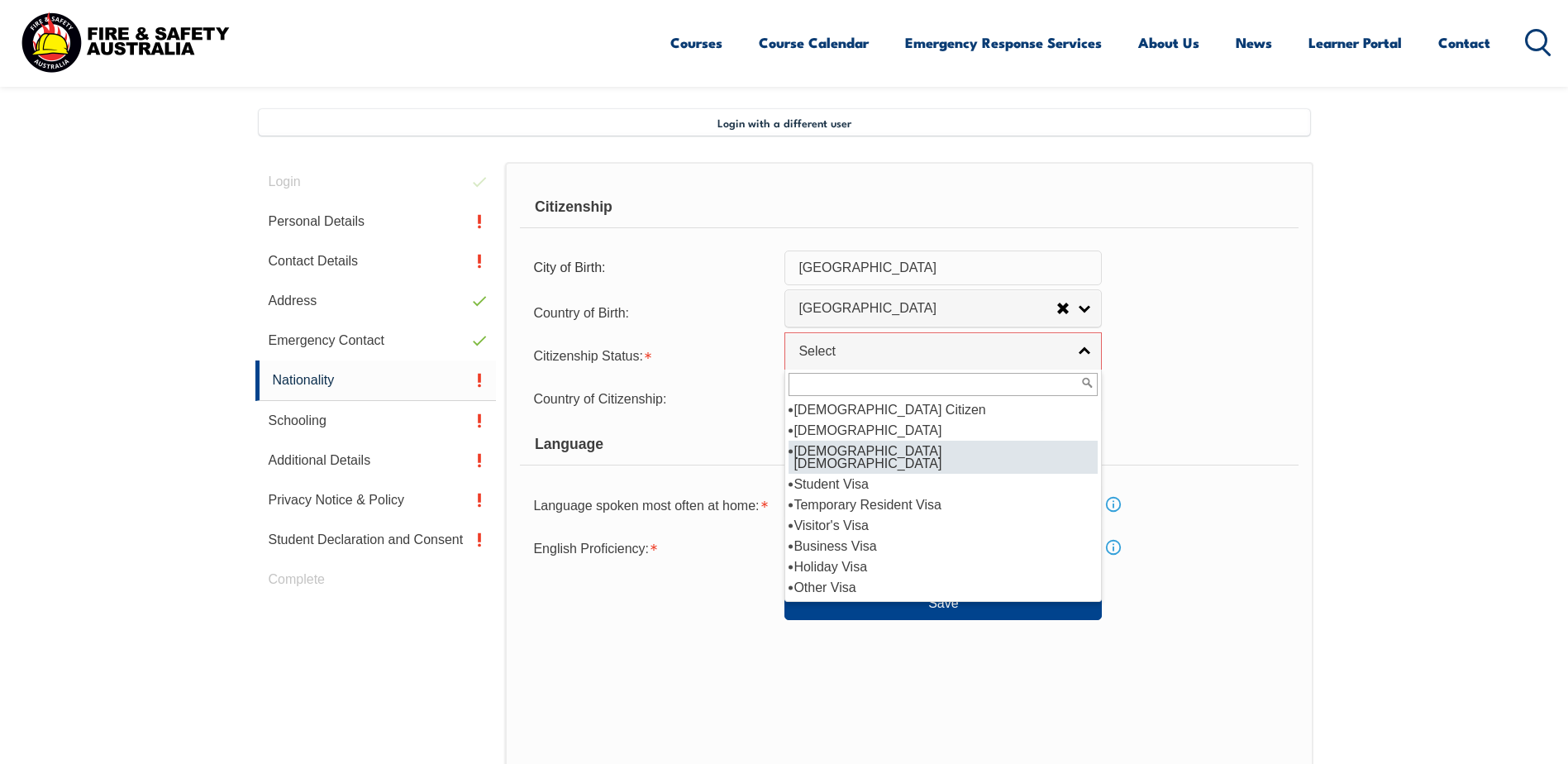
click at [895, 444] on li "Australian Permanent Resident" at bounding box center [942, 457] width 309 height 33
select select "3"
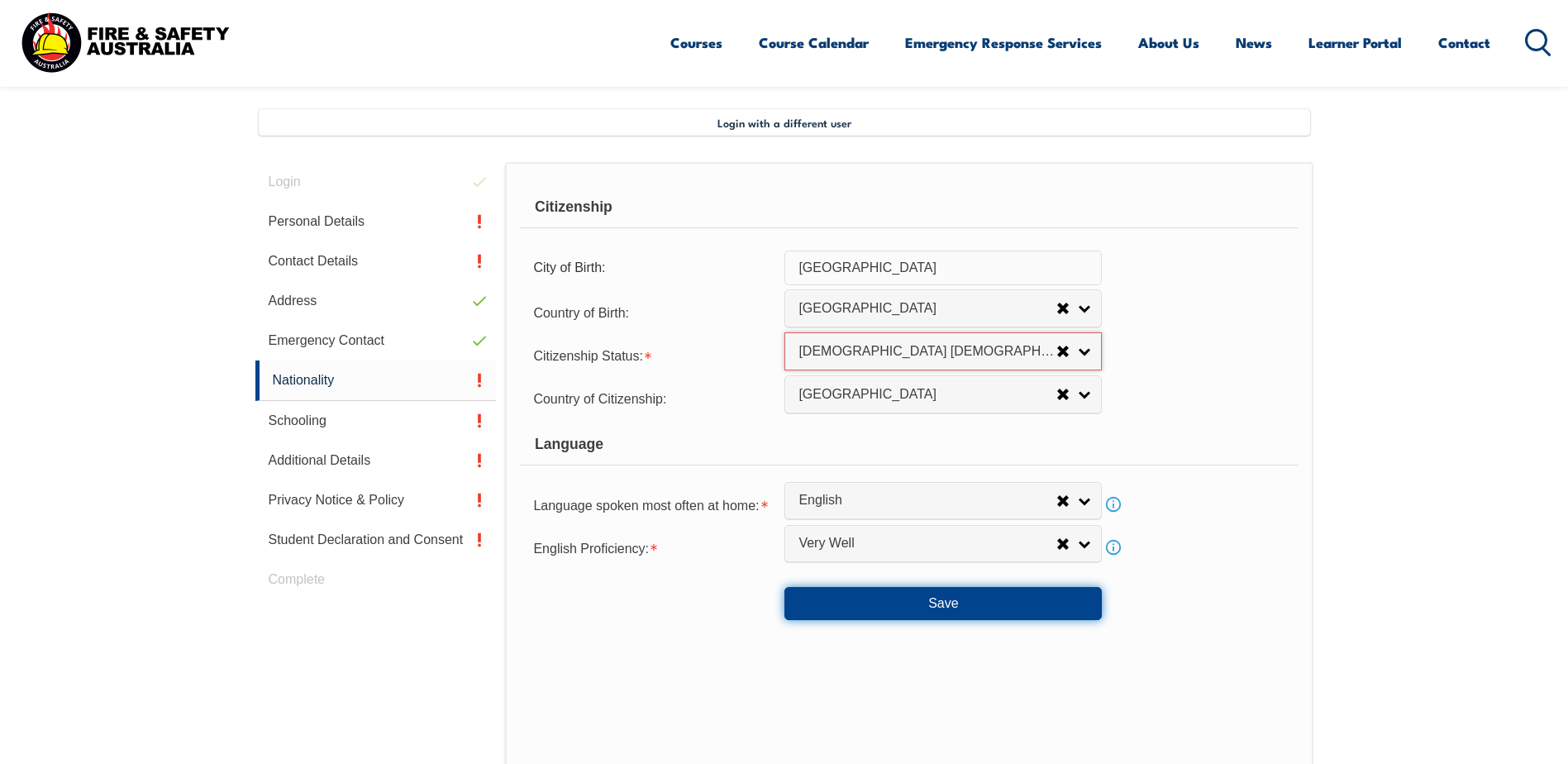
click at [881, 587] on button "Save" at bounding box center [943, 604] width 317 height 33
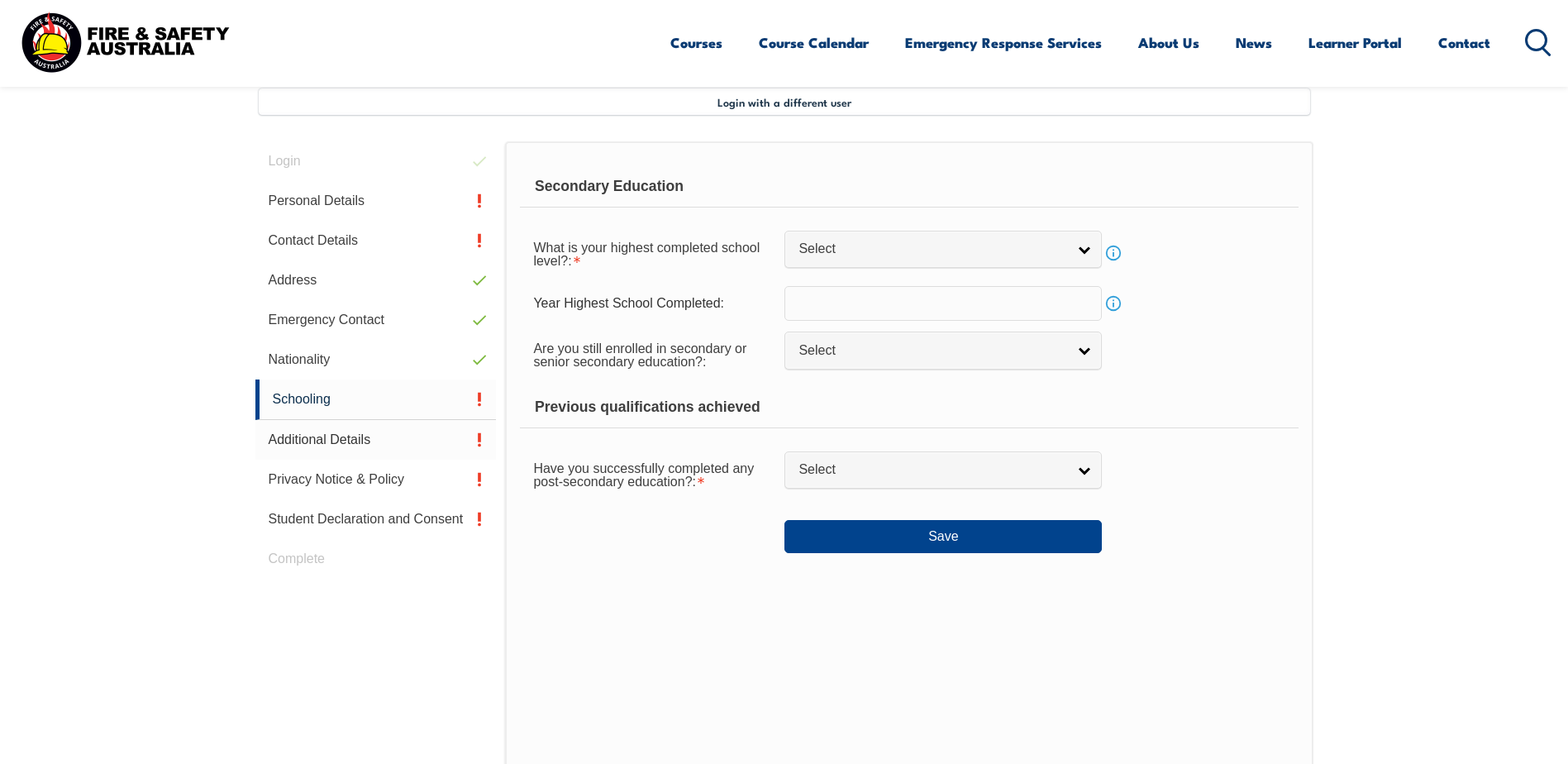
scroll to position [451, 0]
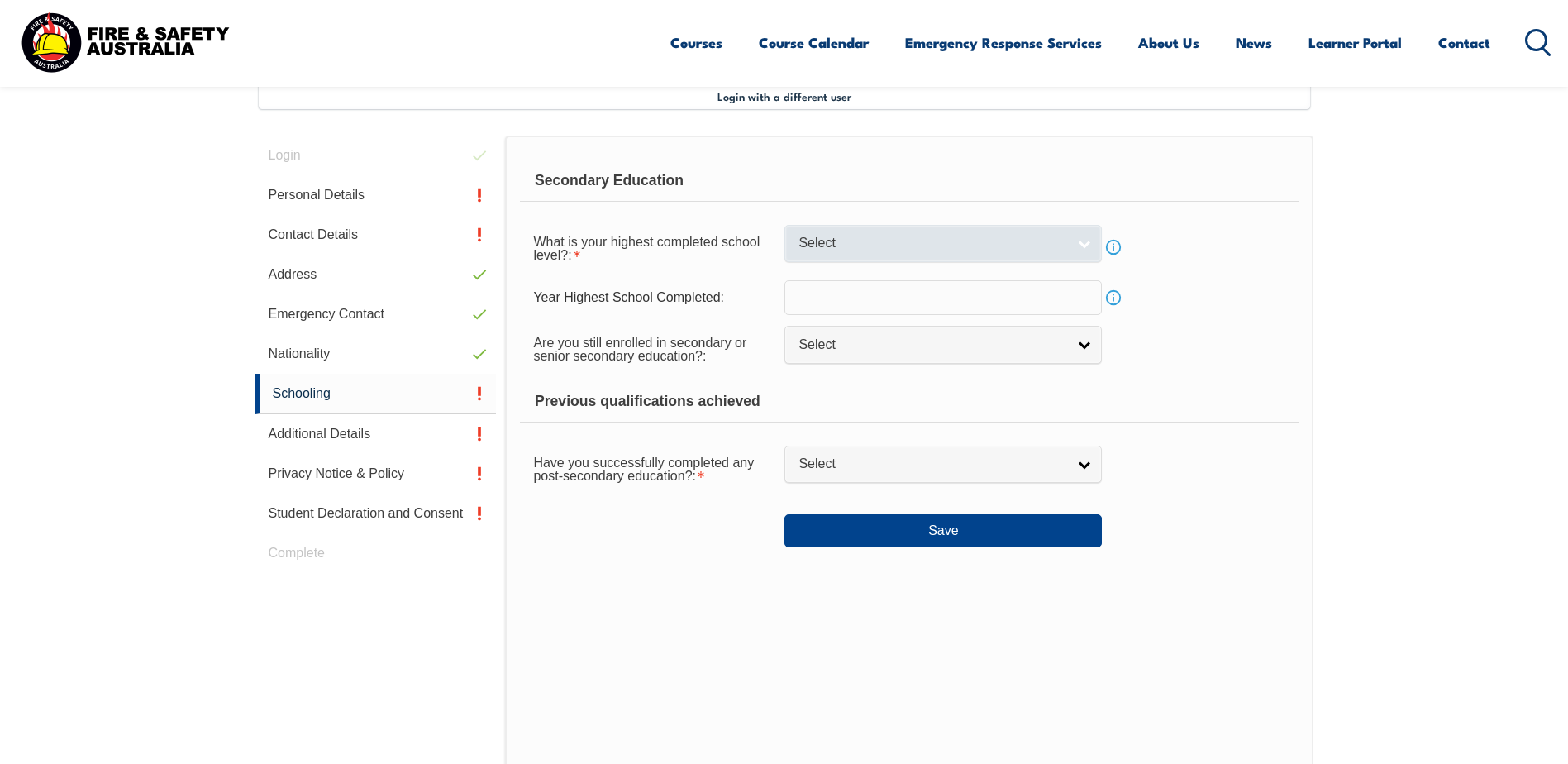
click at [833, 243] on span "Select" at bounding box center [932, 243] width 268 height 18
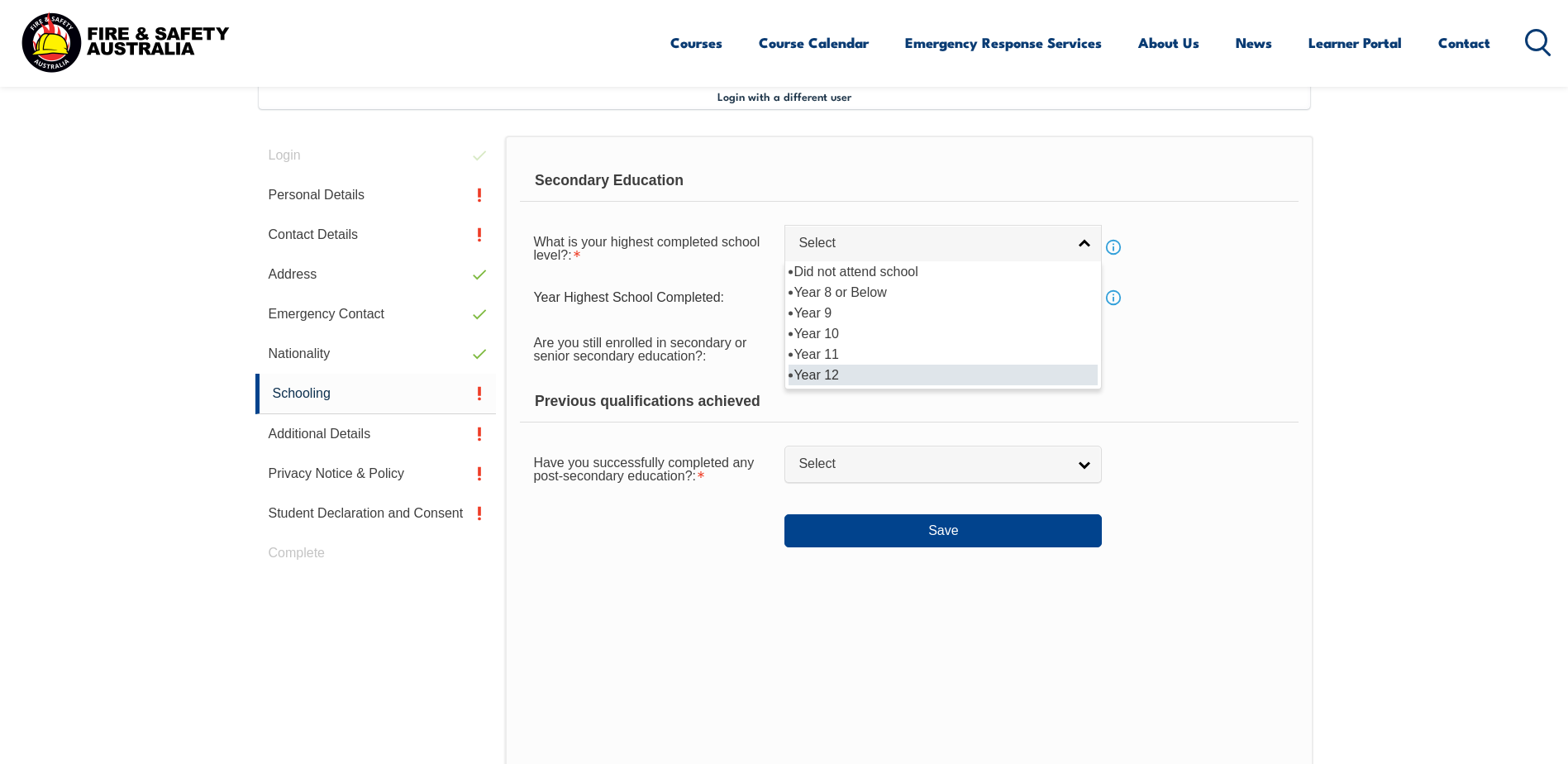
click at [835, 371] on li "Year 12" at bounding box center [942, 375] width 309 height 20
select select "12"
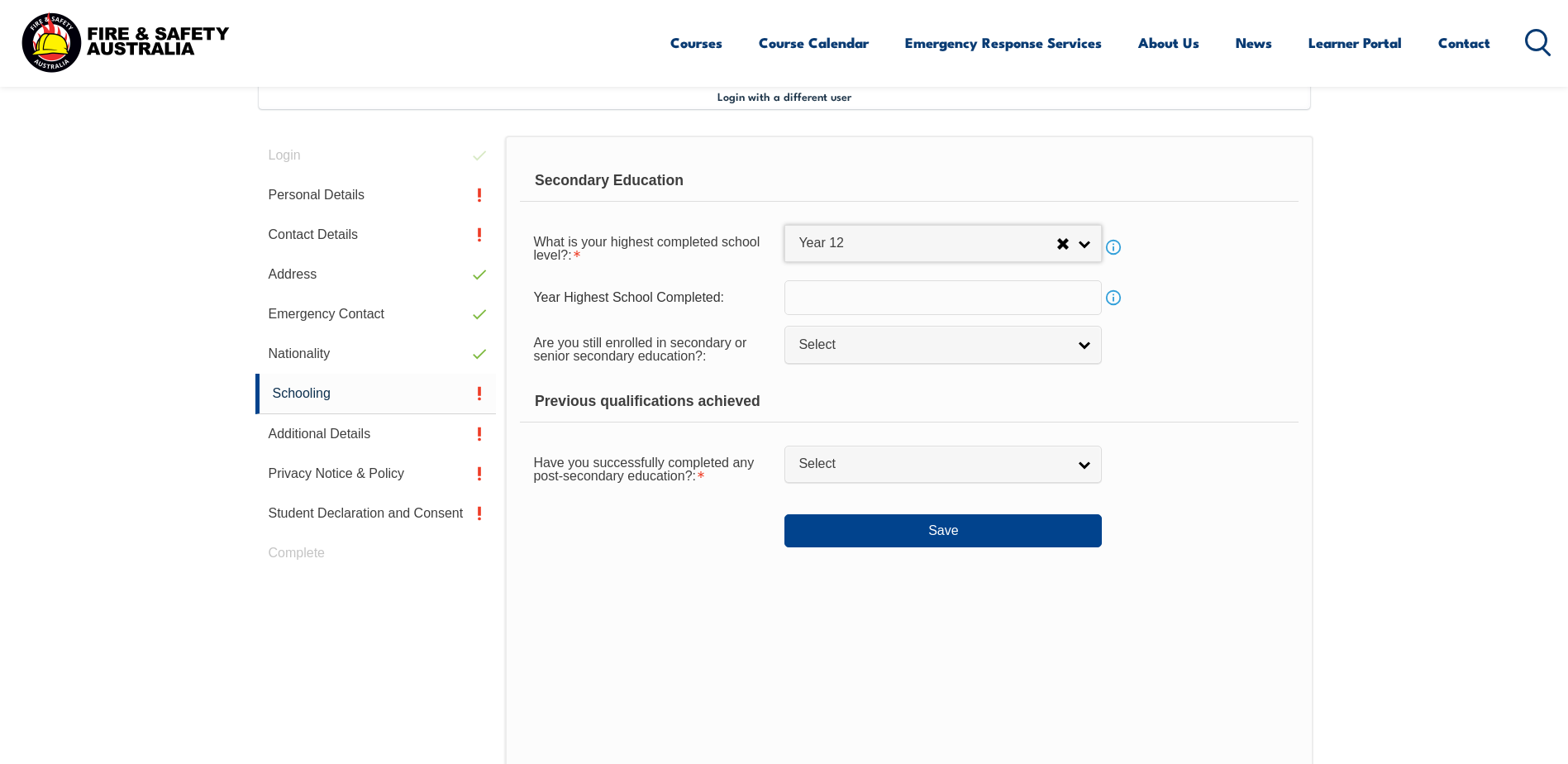
click at [828, 301] on input "text" at bounding box center [943, 297] width 317 height 34
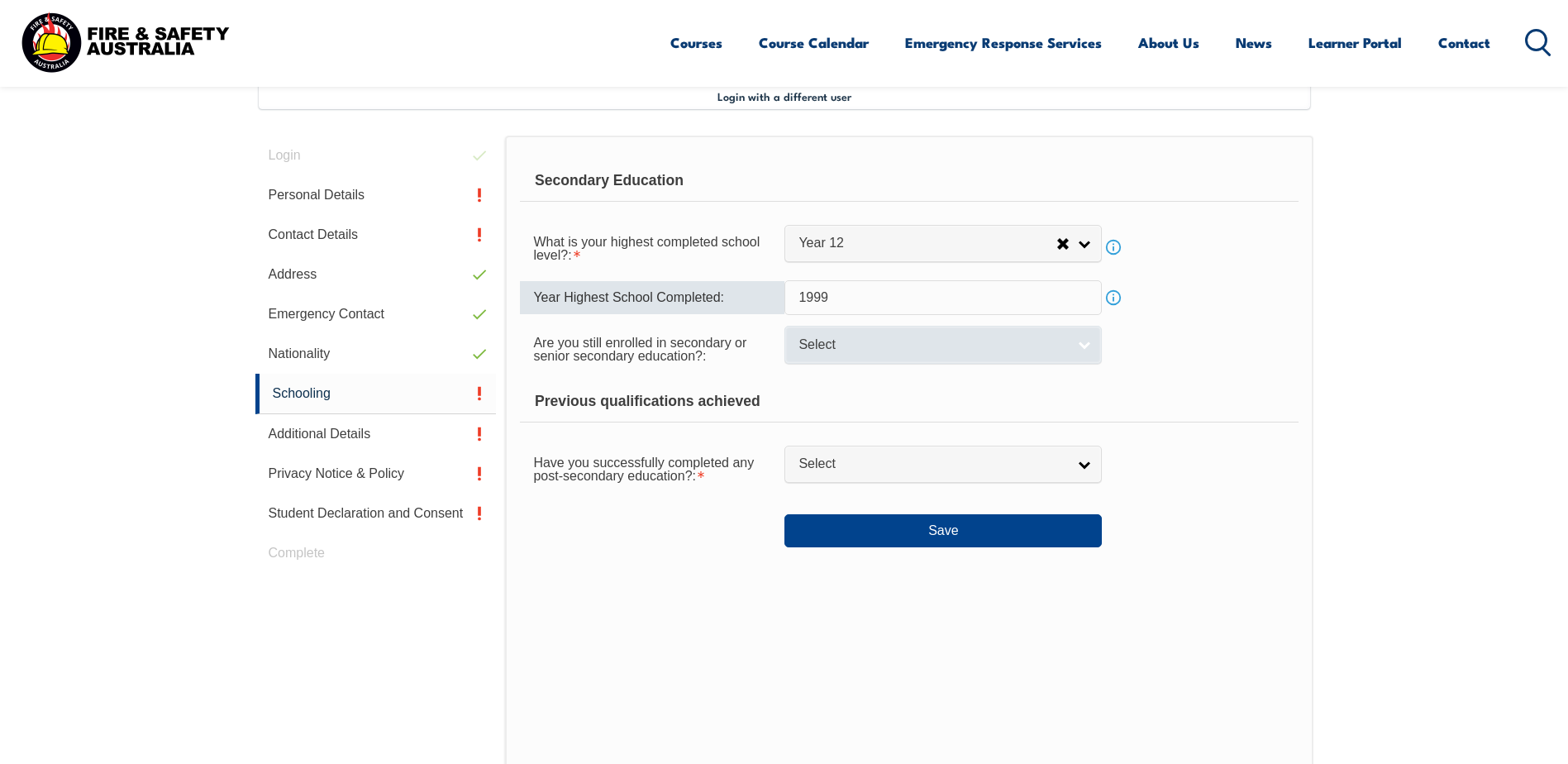
type input "1999"
click at [858, 354] on link "Select" at bounding box center [943, 344] width 317 height 37
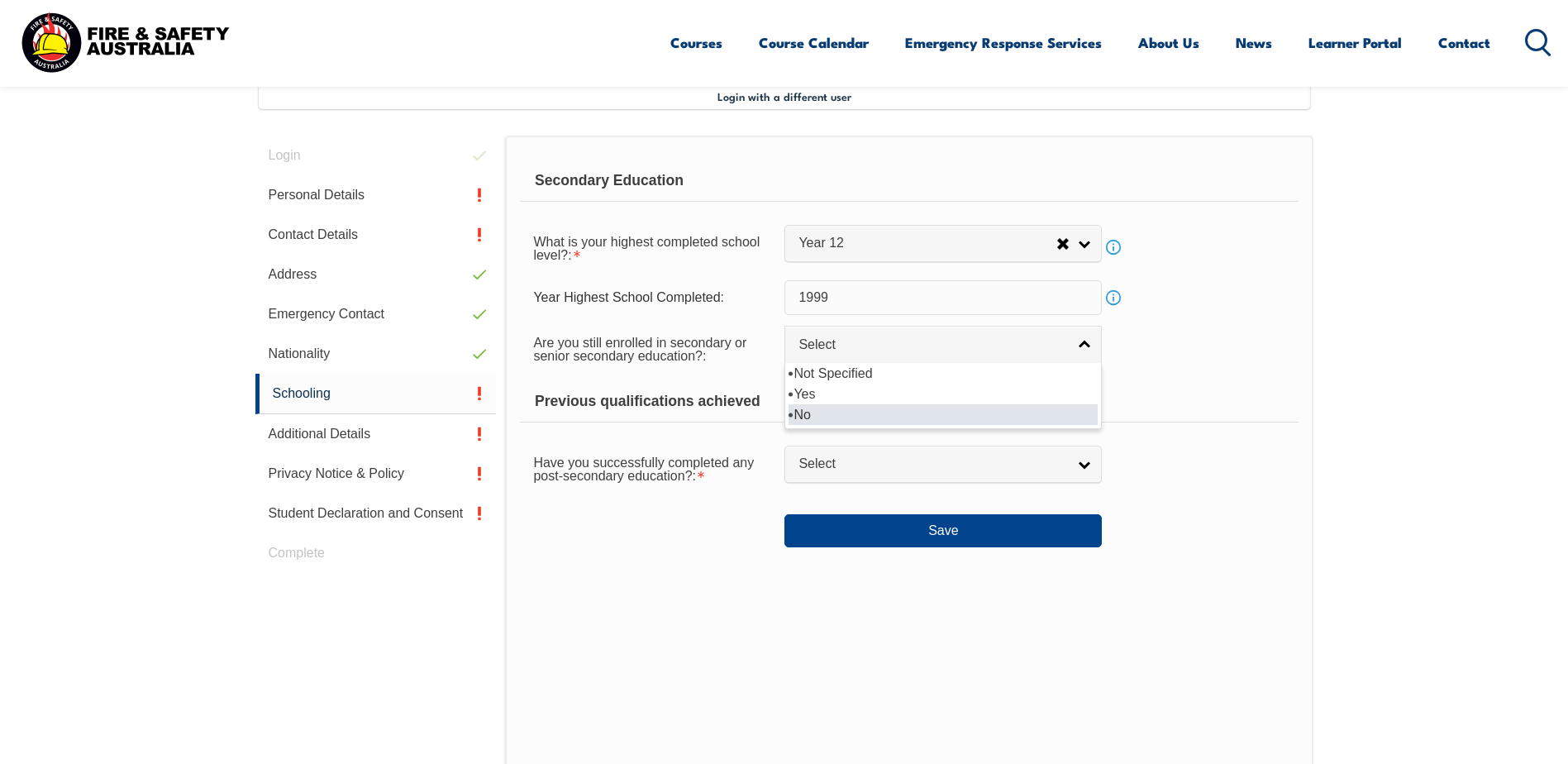
click at [854, 405] on li "No" at bounding box center [942, 414] width 309 height 20
select select "false"
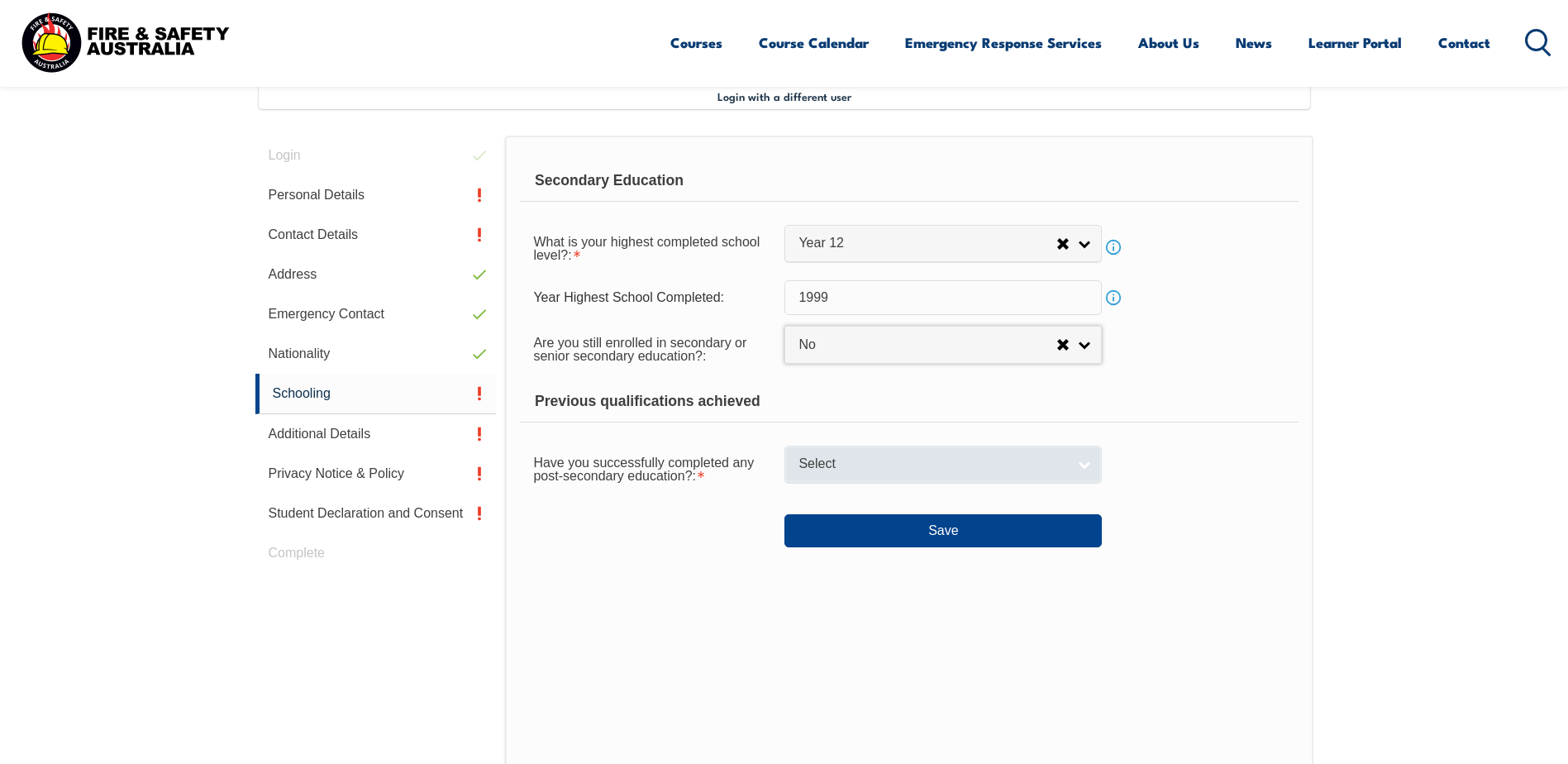
click at [854, 455] on span "Select" at bounding box center [932, 464] width 268 height 18
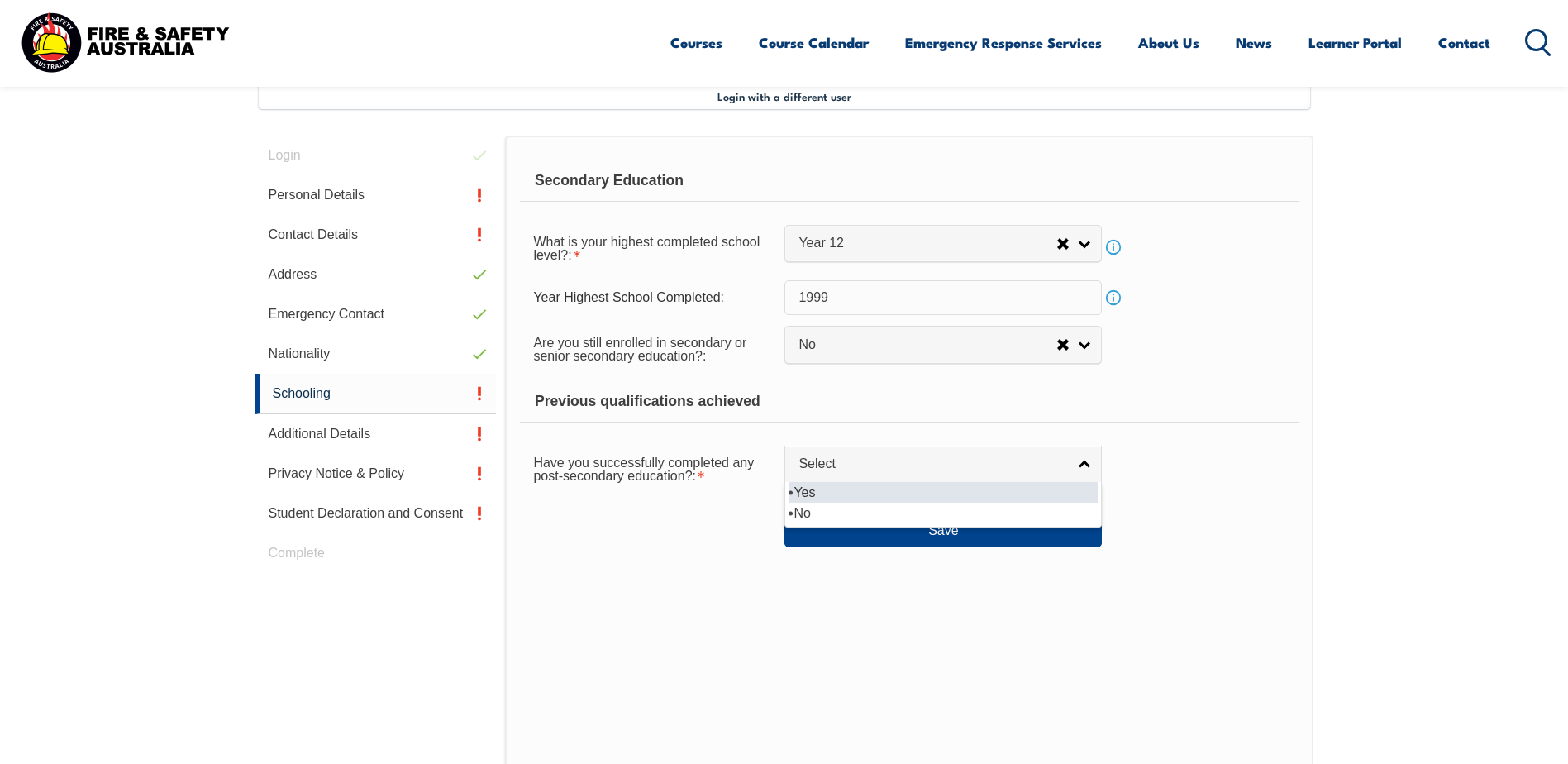
click at [847, 490] on li "Yes" at bounding box center [942, 492] width 309 height 20
select select "true"
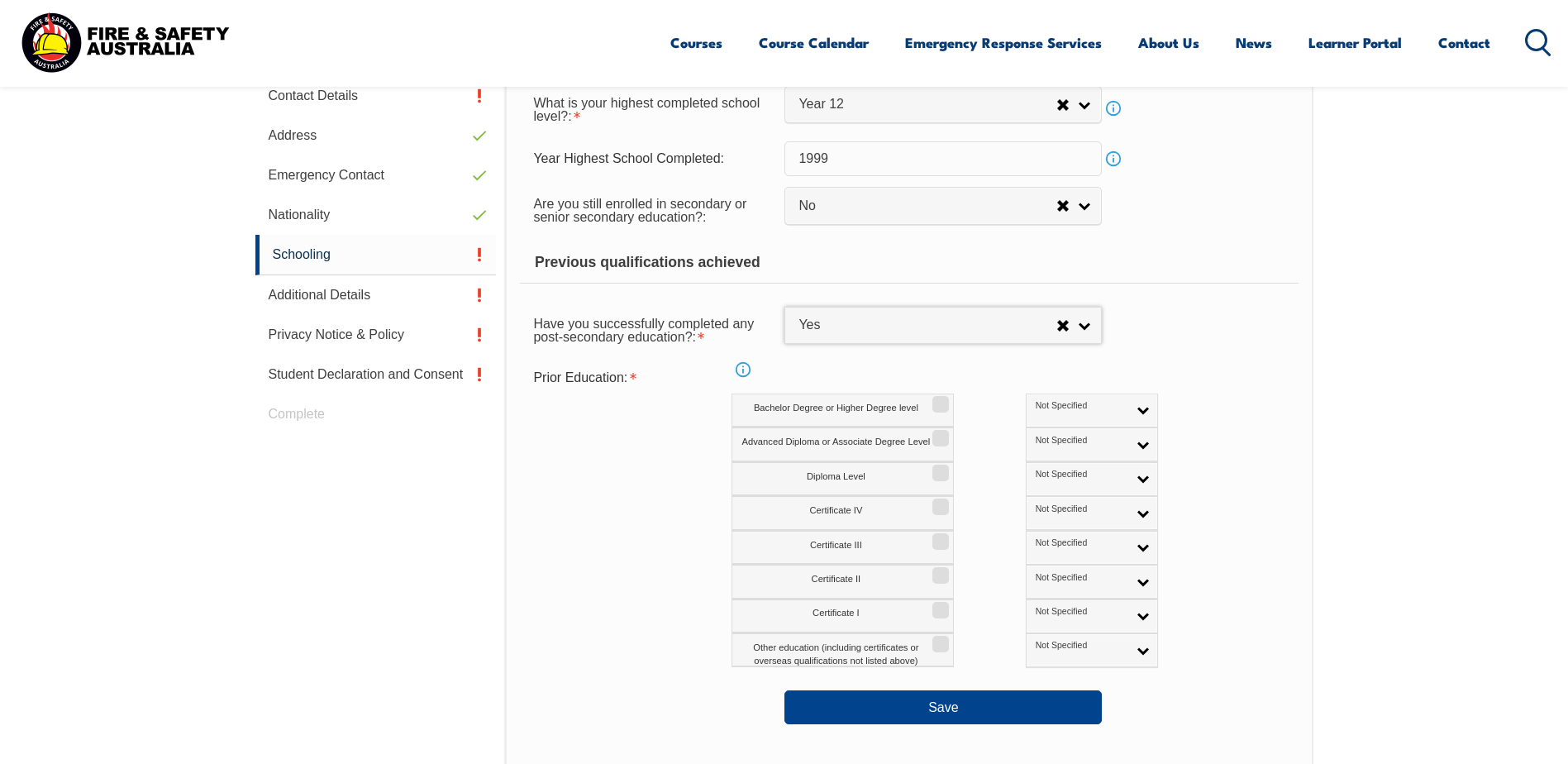
scroll to position [616, 0]
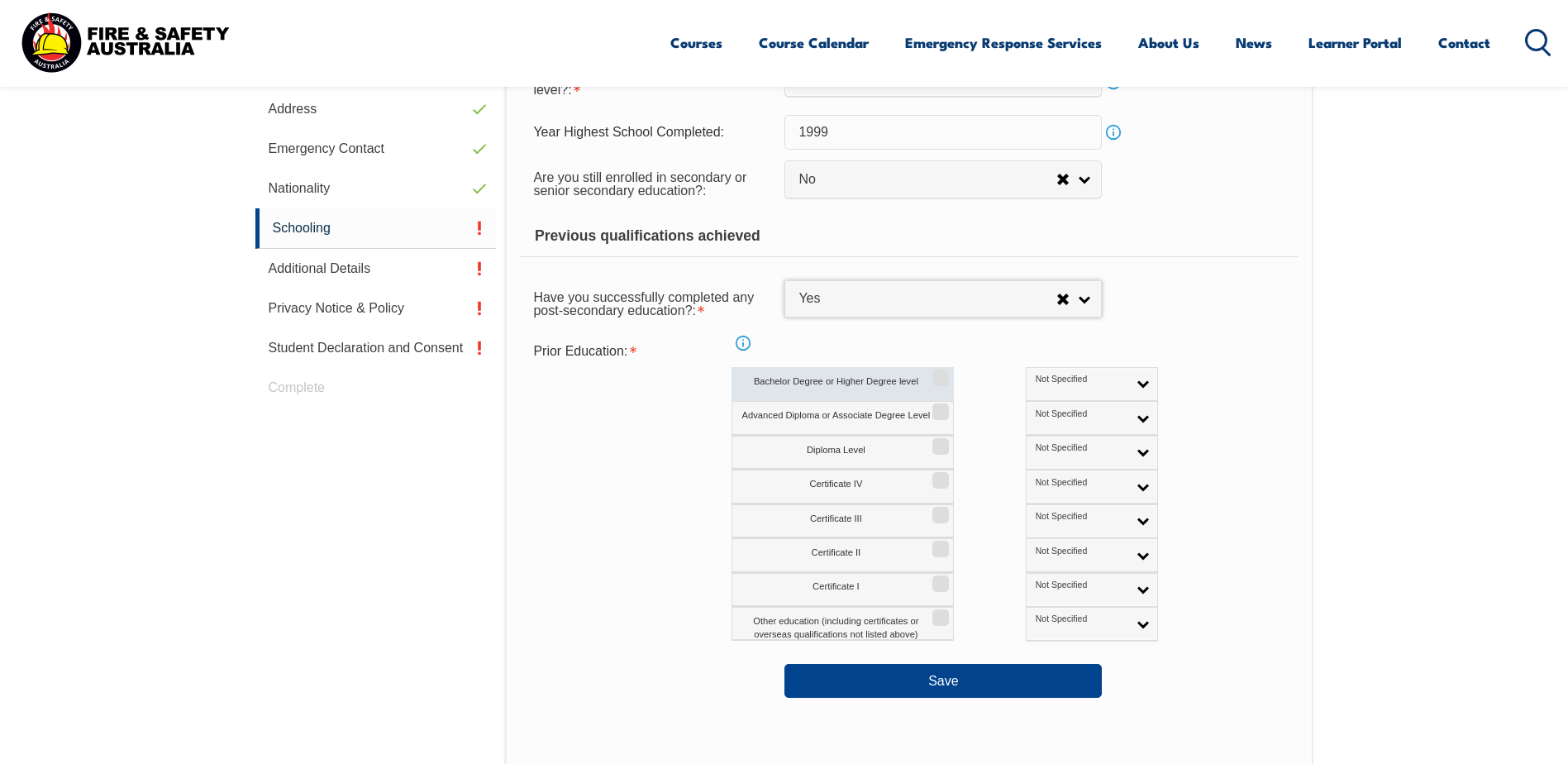
click at [943, 373] on input "Bachelor Degree or Higher Degree level" at bounding box center [938, 372] width 10 height 2
checkbox input "true"
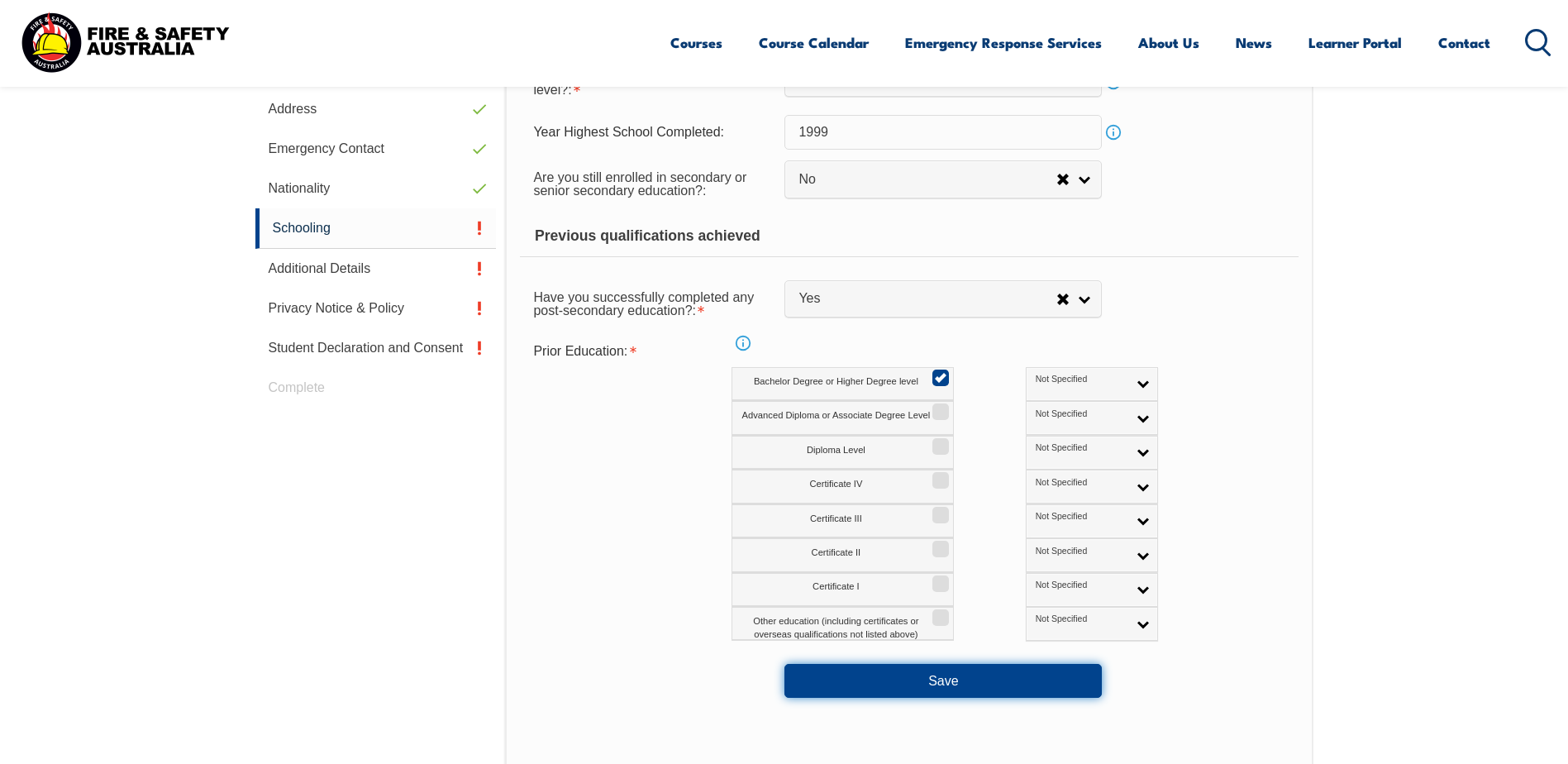
click at [951, 673] on button "Save" at bounding box center [943, 681] width 317 height 33
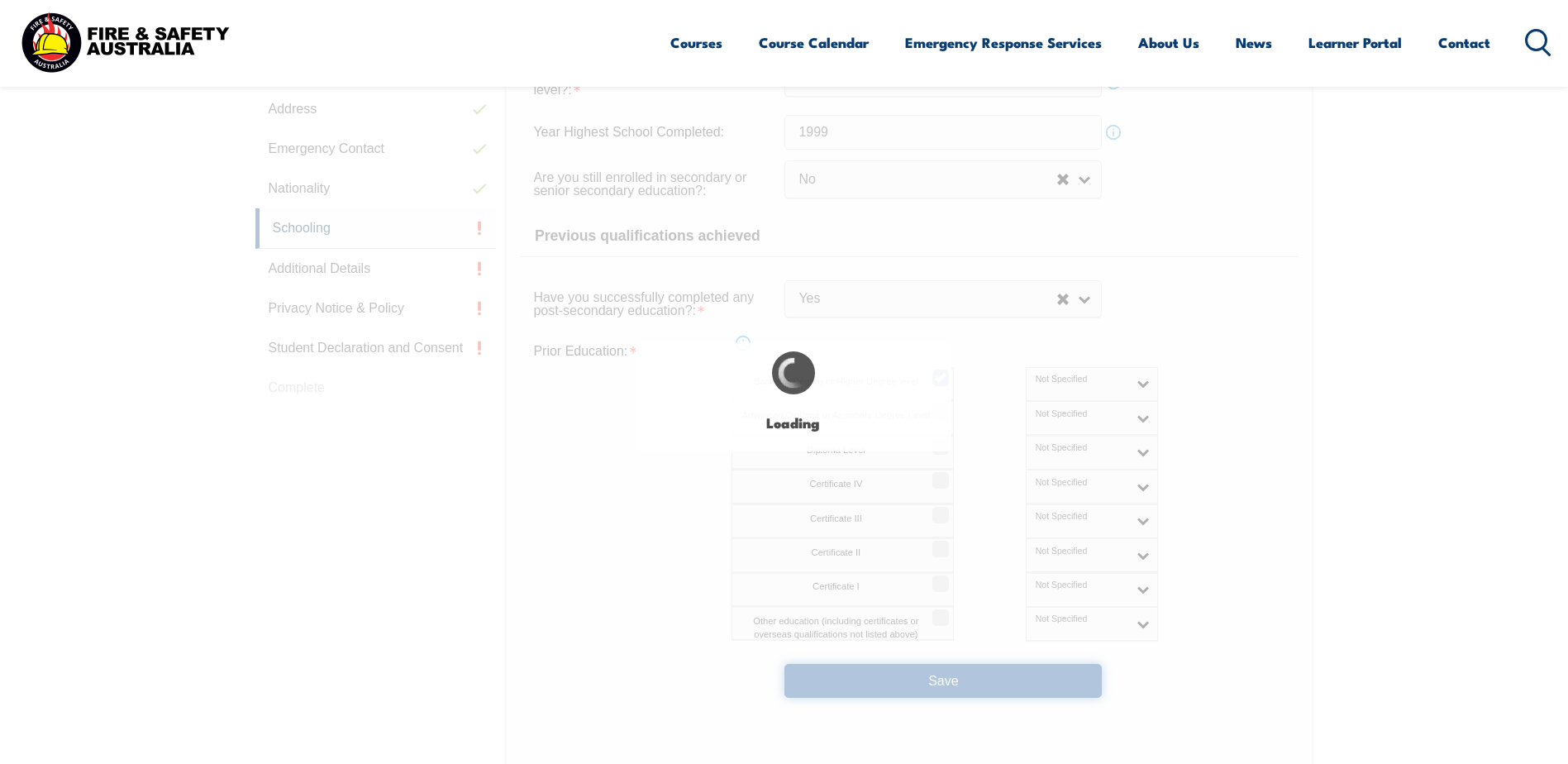
select select
select select "false"
select select "true"
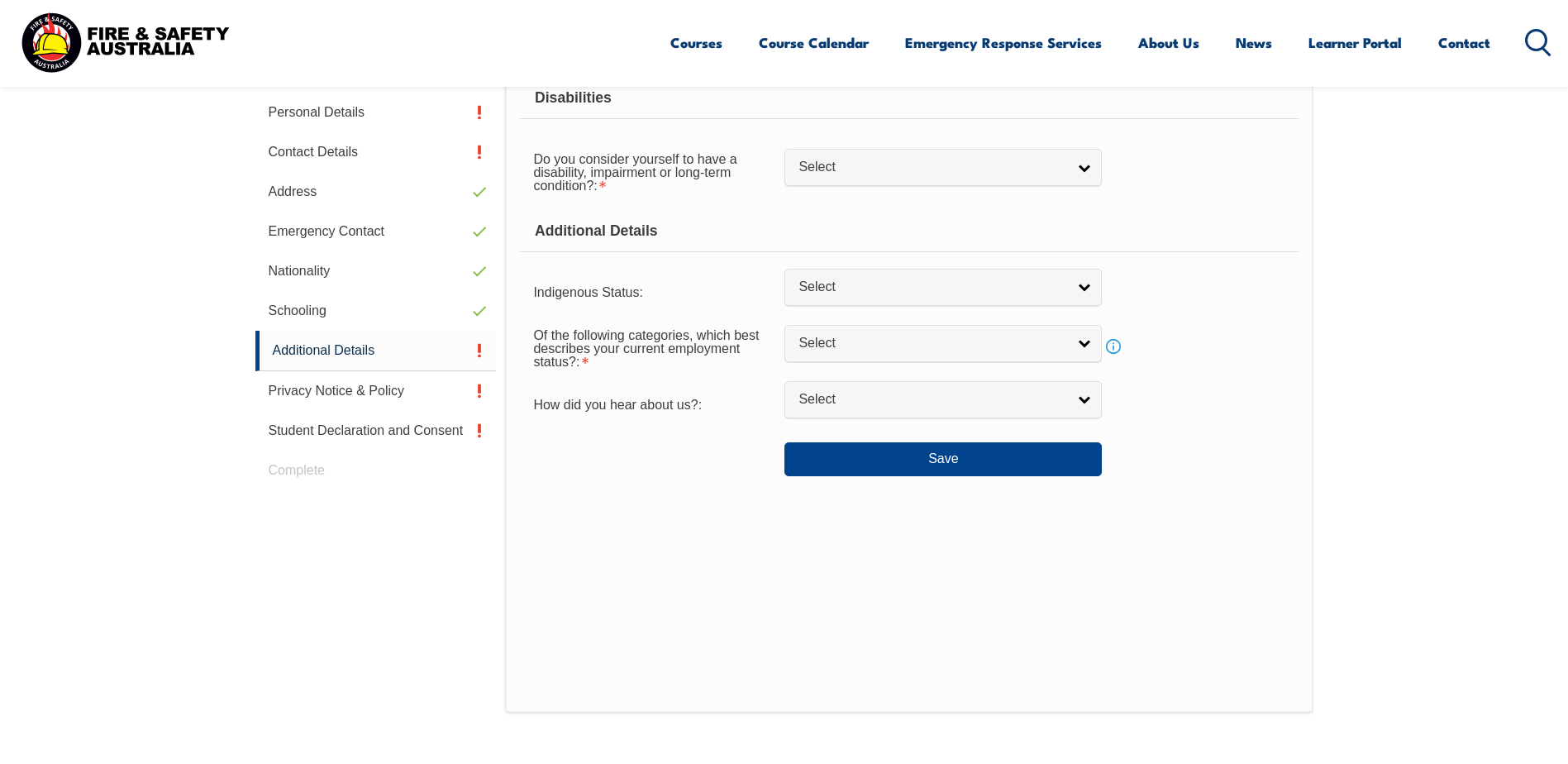
scroll to position [451, 0]
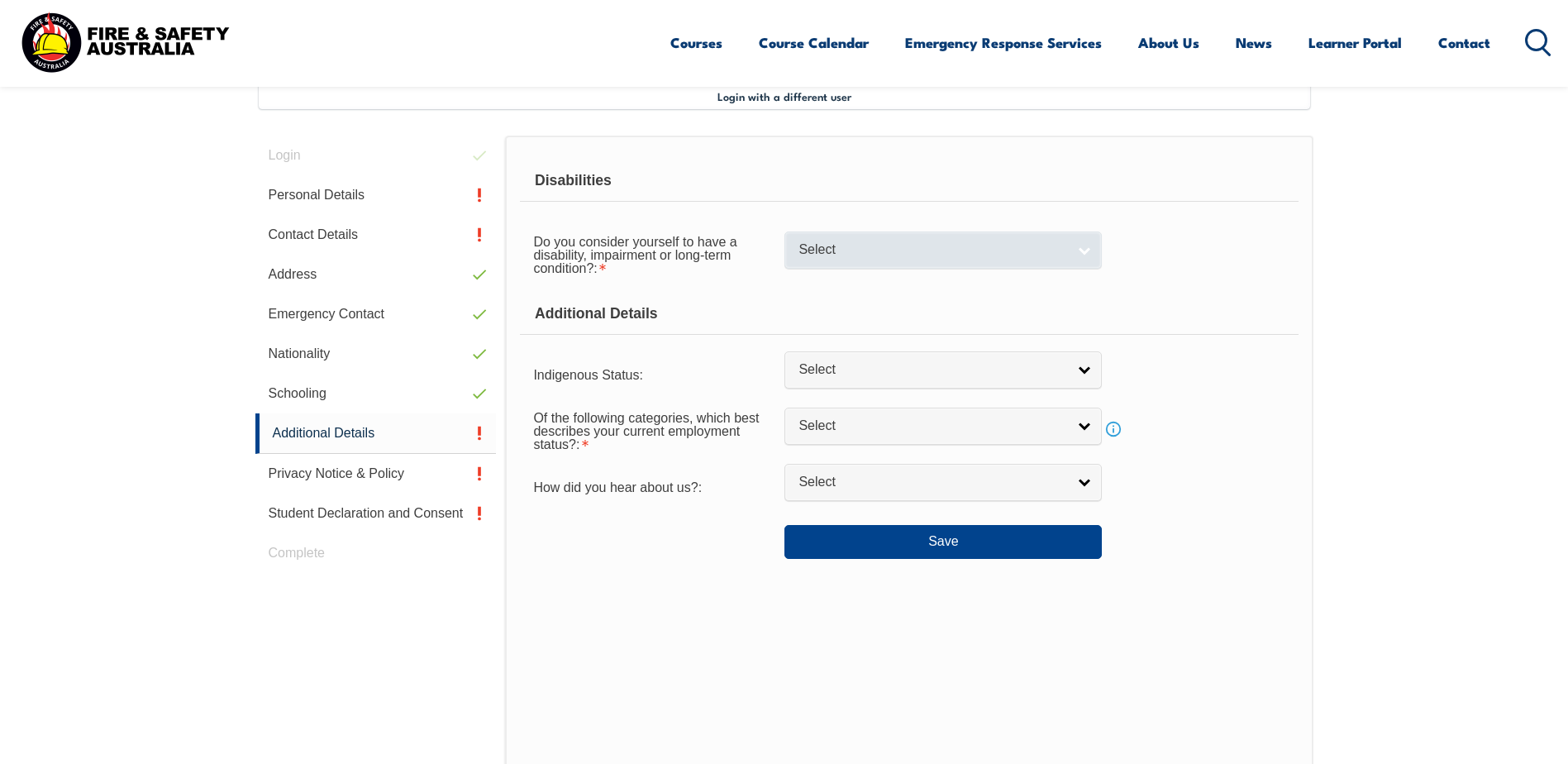
click at [922, 254] on span "Select" at bounding box center [932, 249] width 268 height 18
click at [899, 280] on li "No" at bounding box center [942, 278] width 309 height 20
select select "false"
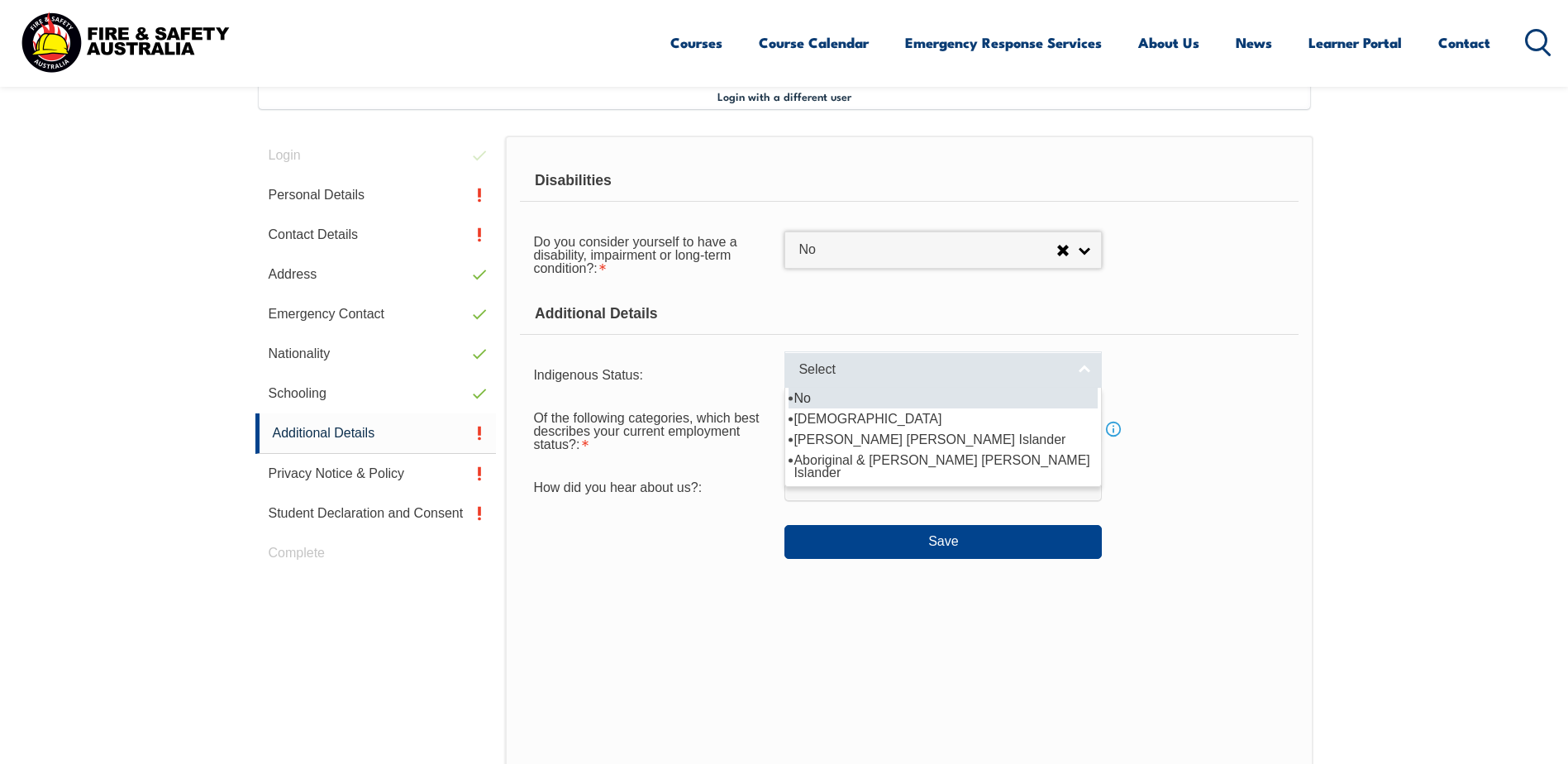
click at [890, 367] on span "Select" at bounding box center [932, 370] width 268 height 18
click at [860, 401] on li "No" at bounding box center [942, 398] width 309 height 20
select select "4"
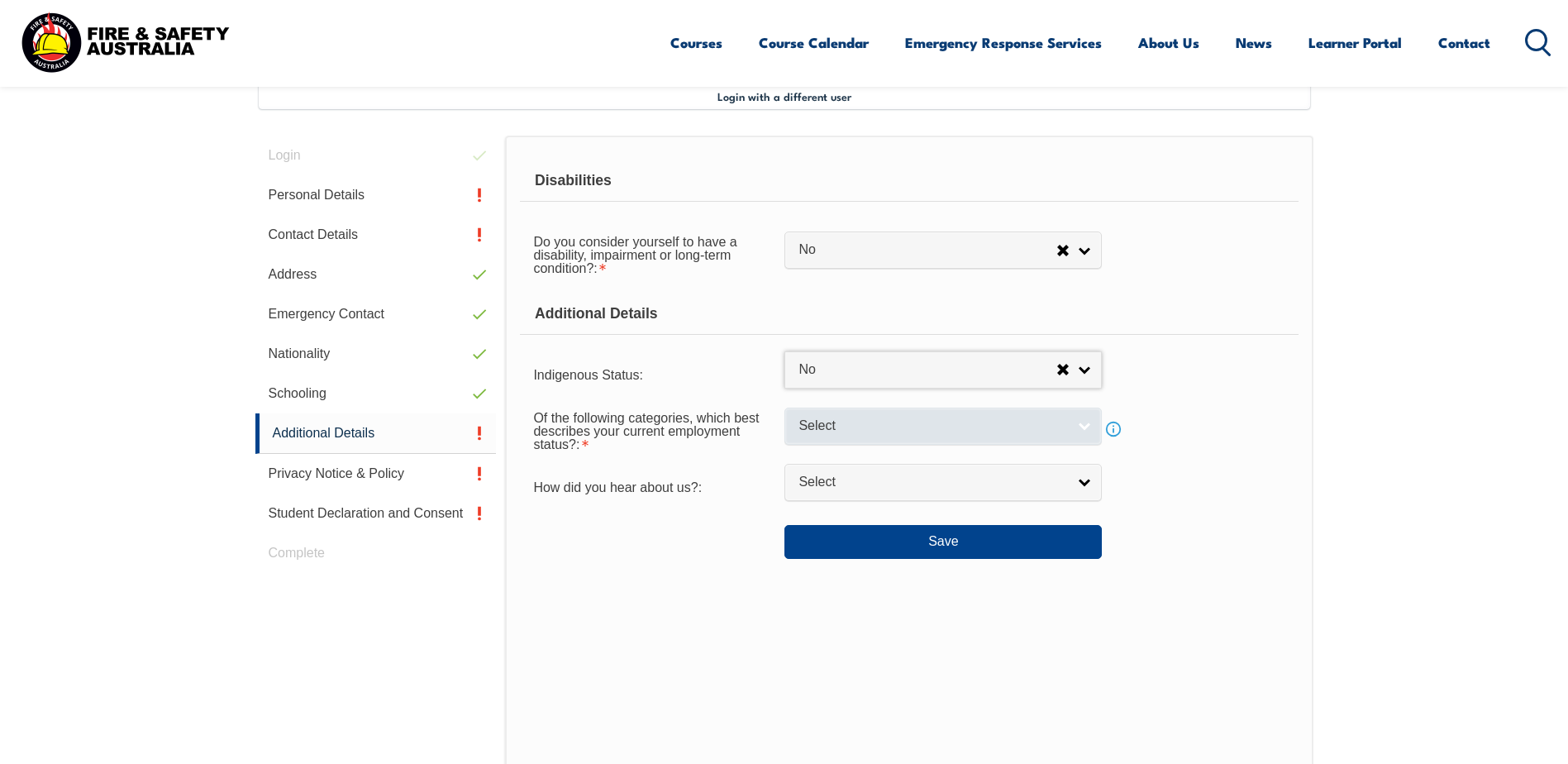
click at [861, 431] on span "Select" at bounding box center [932, 426] width 268 height 18
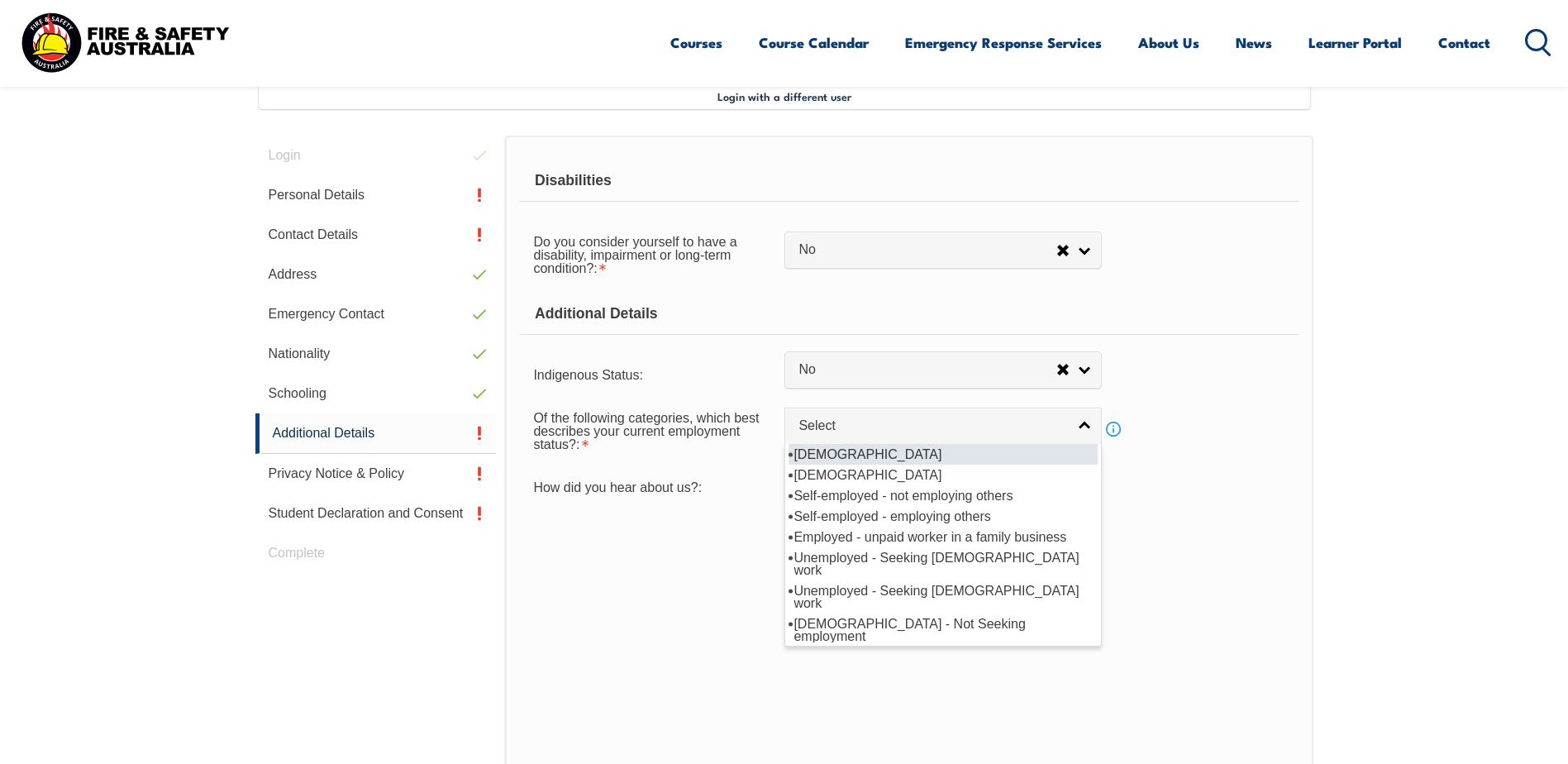
click at [861, 448] on li "Full-time employee" at bounding box center [942, 454] width 309 height 20
select select "1"
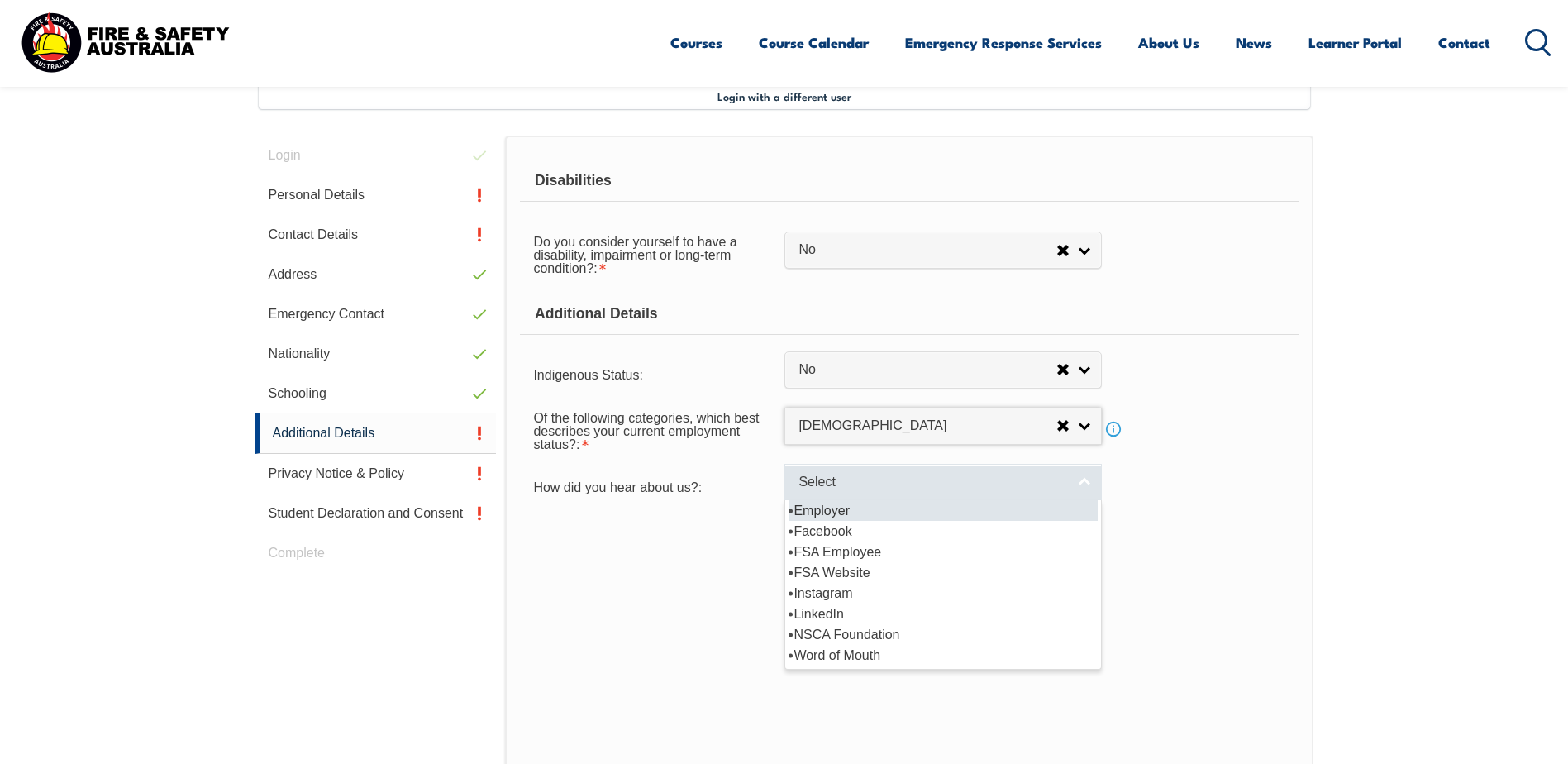
click at [848, 470] on link "Select" at bounding box center [943, 482] width 317 height 37
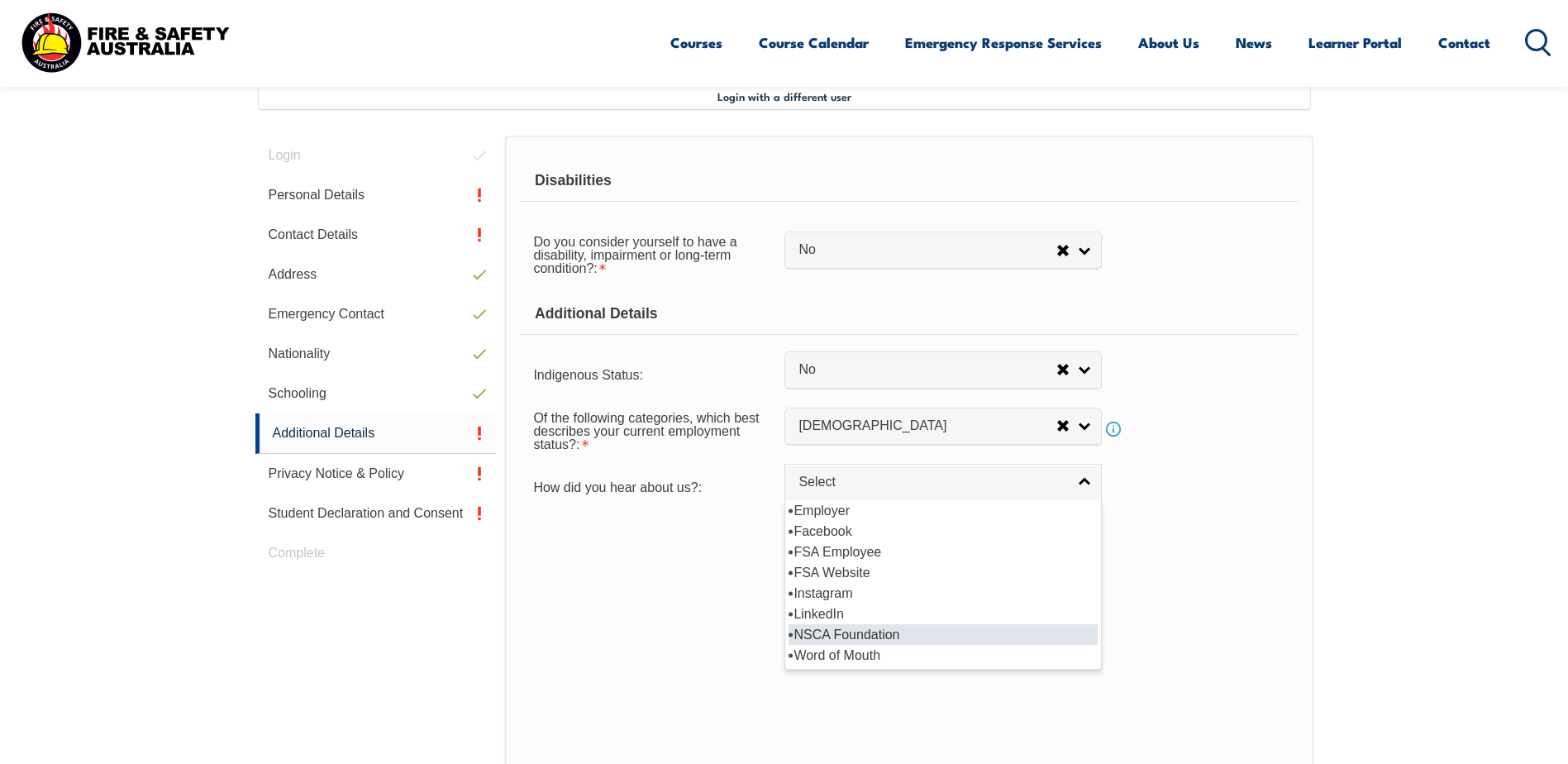
click at [858, 639] on li "NSCA Foundation" at bounding box center [942, 634] width 309 height 20
select select "8022"
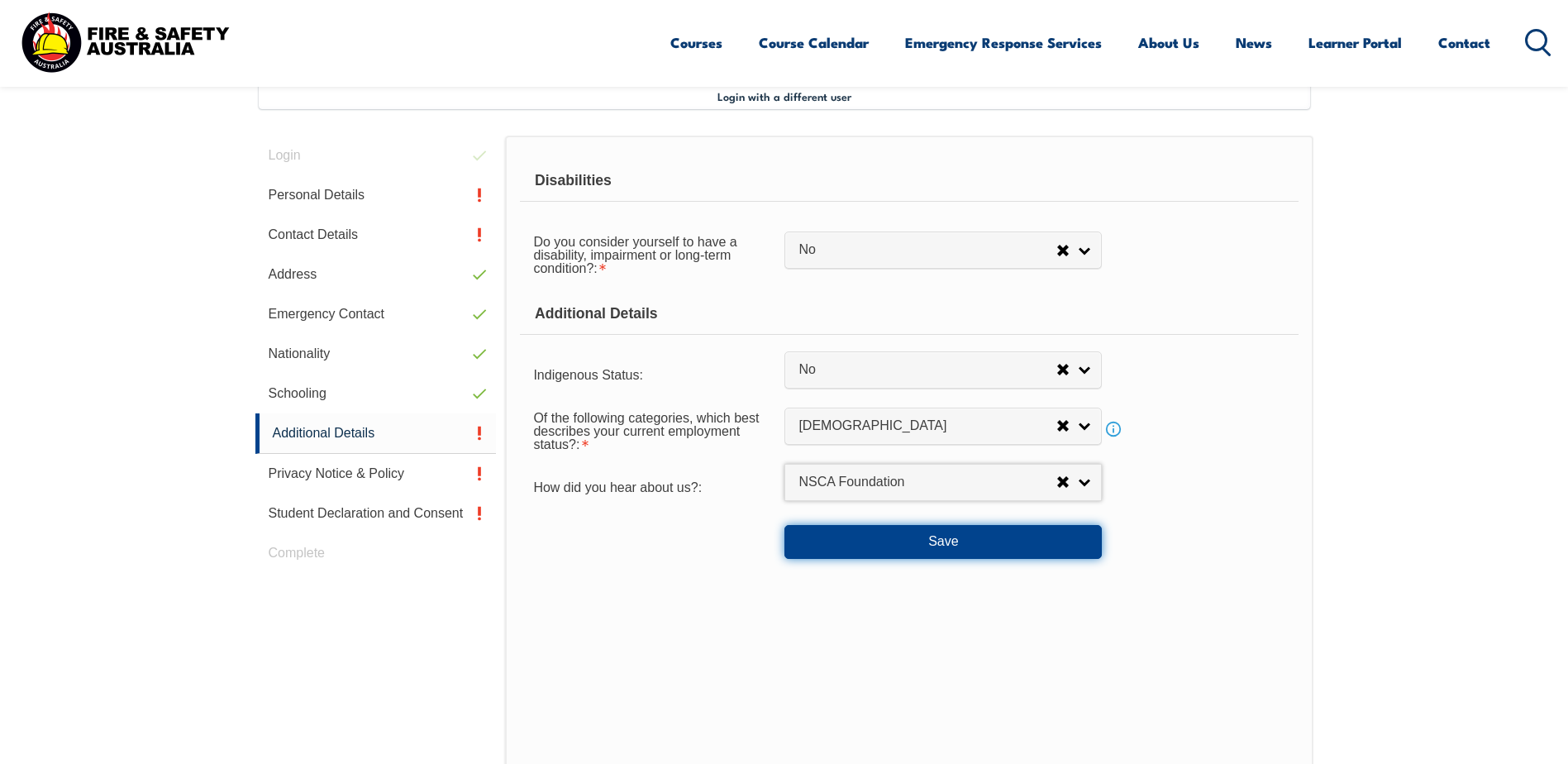
click at [886, 537] on button "Save" at bounding box center [943, 541] width 317 height 33
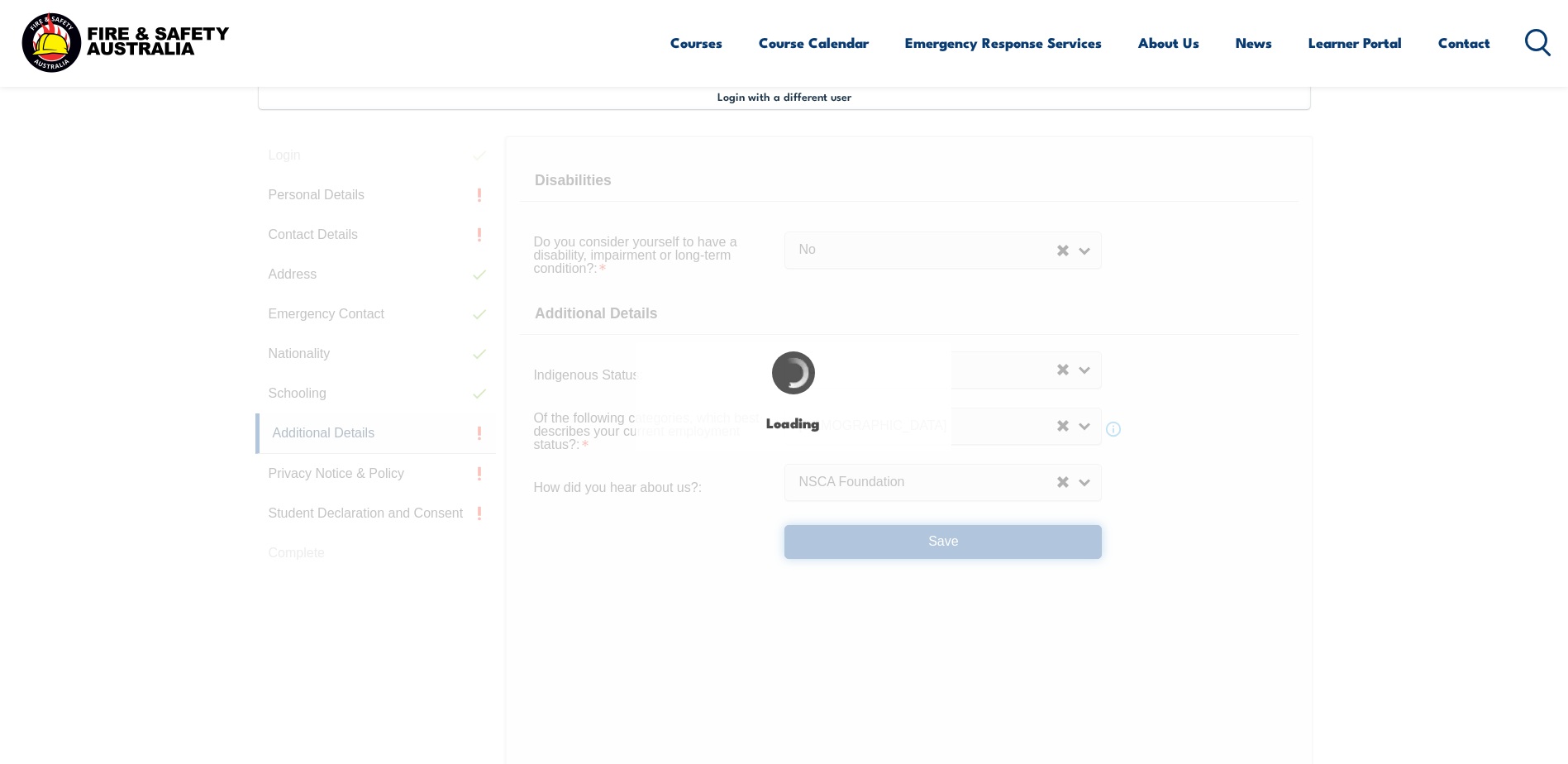
select select "false"
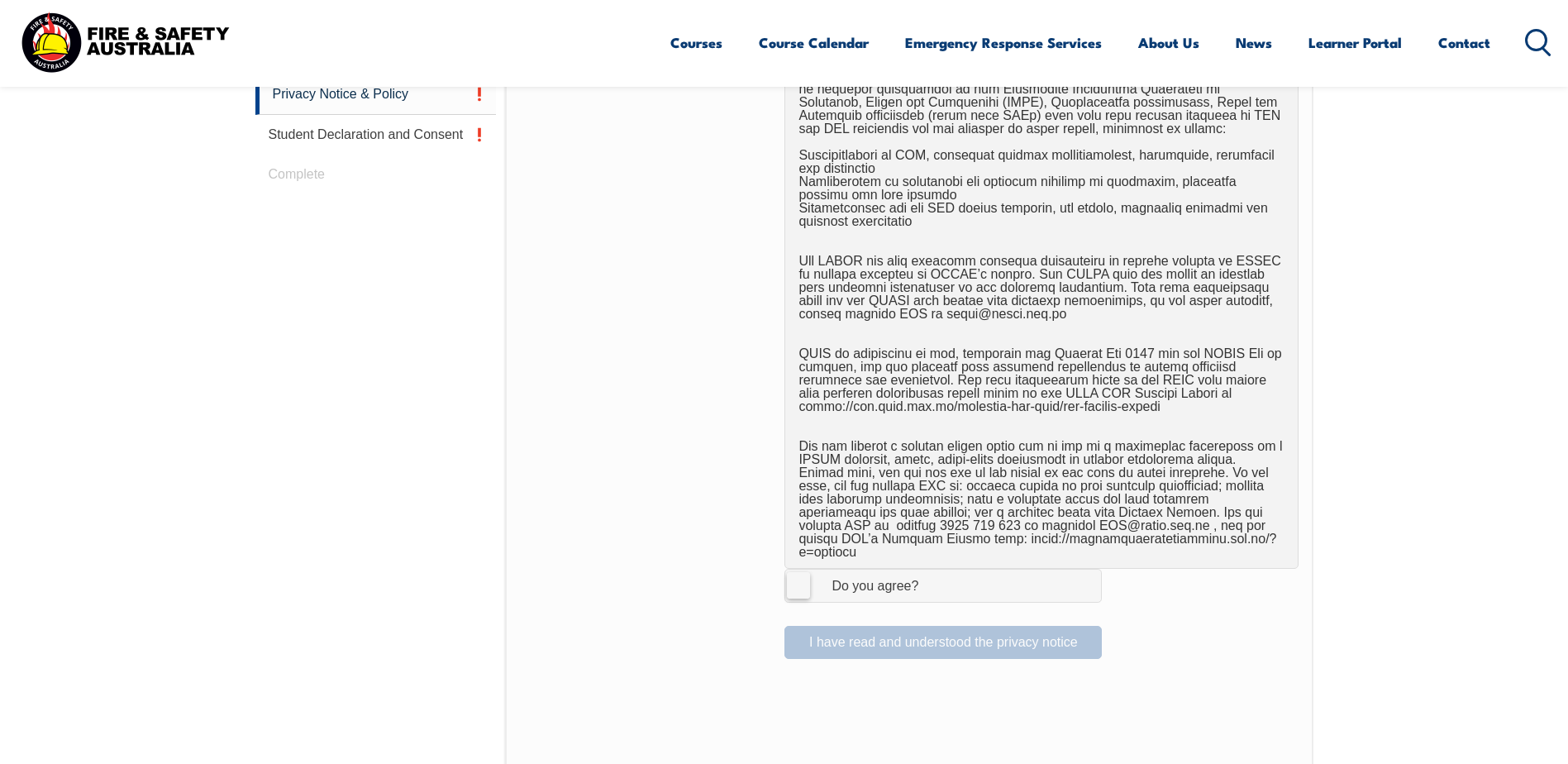
scroll to position [947, 0]
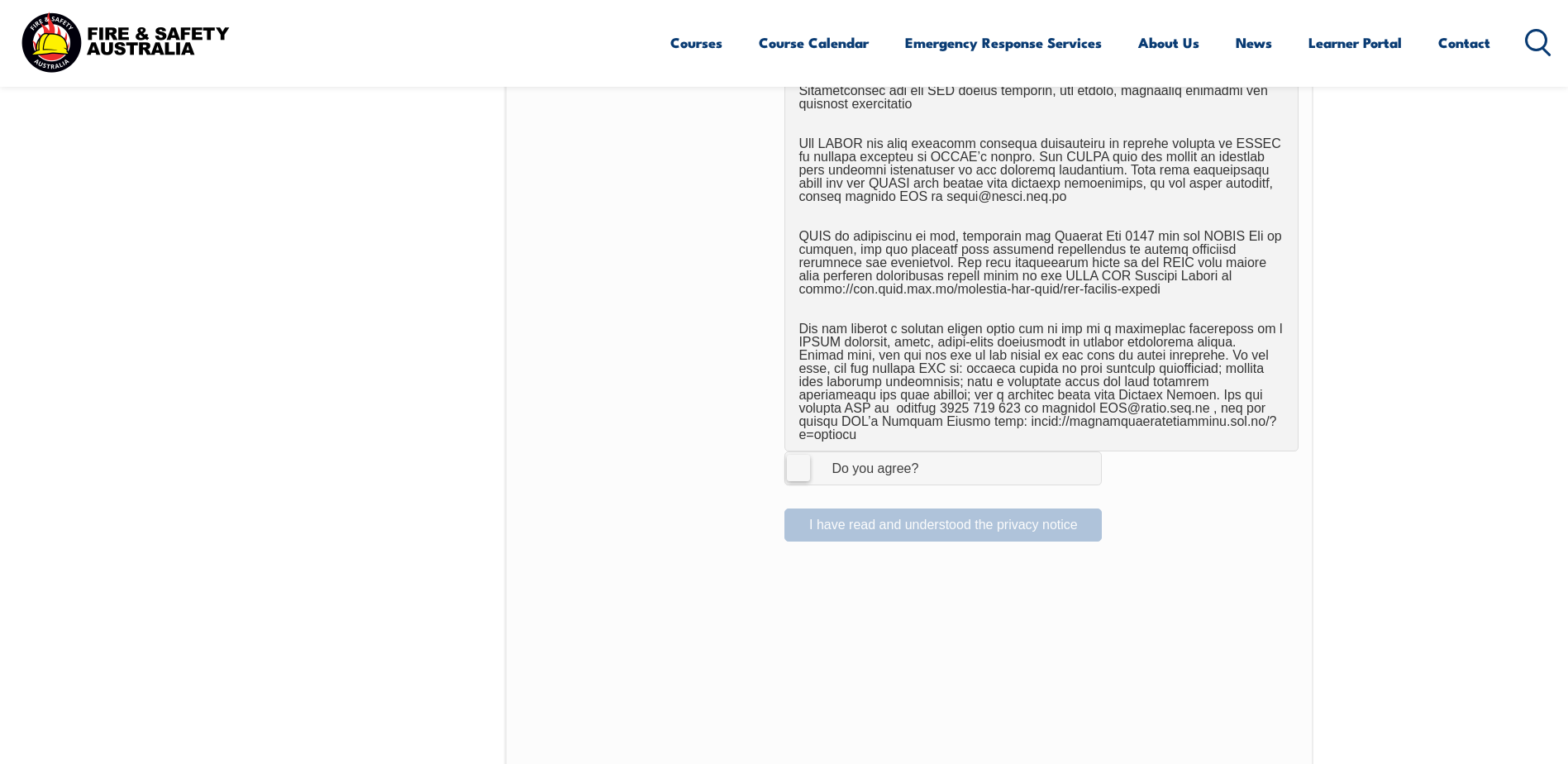
click at [797, 455] on label "I Agree Do you agree?" at bounding box center [943, 468] width 317 height 33
click at [932, 455] on input "I Agree Do you agree?" at bounding box center [946, 468] width 28 height 32
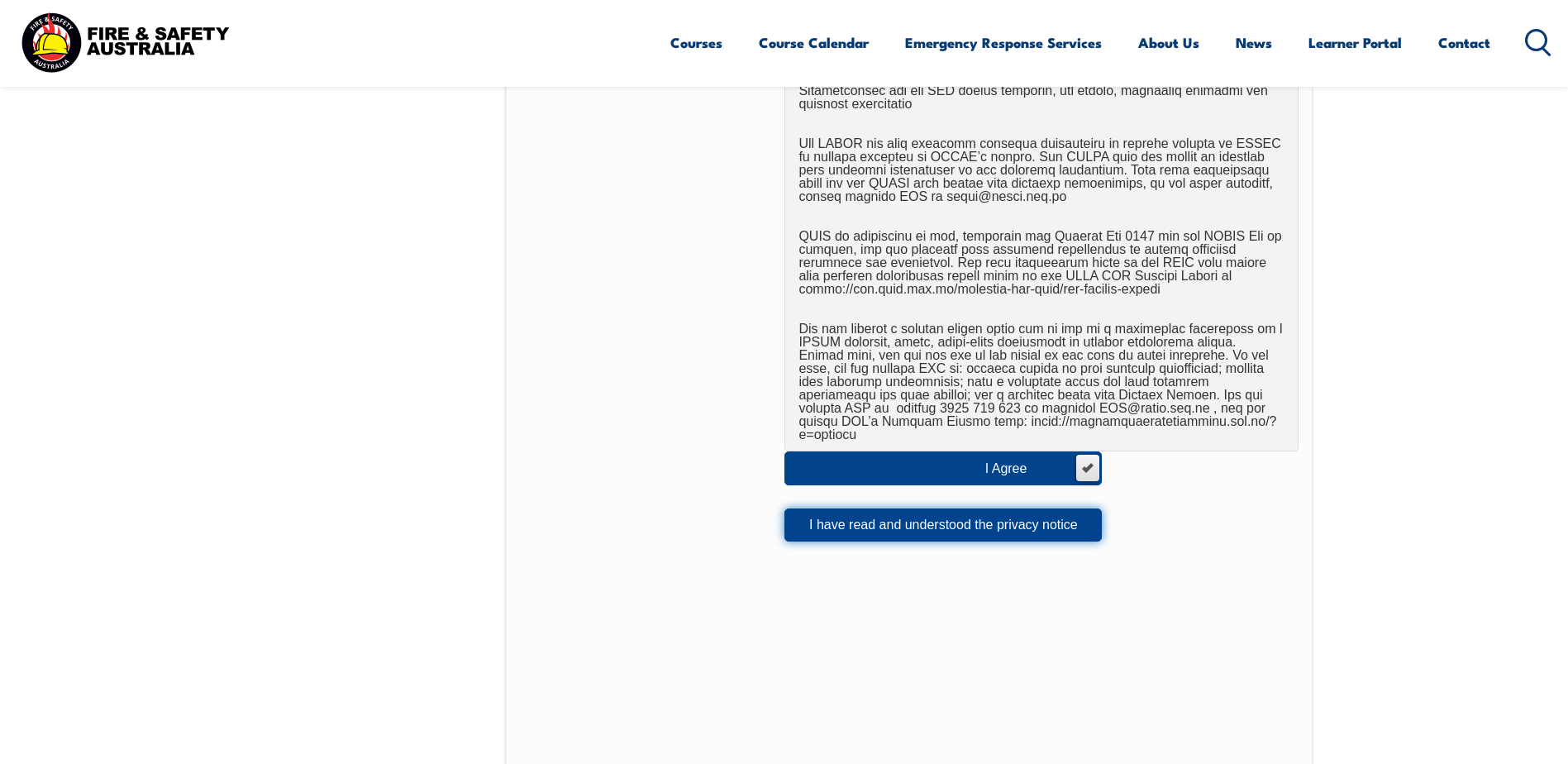
click at [849, 516] on button "I have read and understood the privacy notice" at bounding box center [943, 525] width 317 height 33
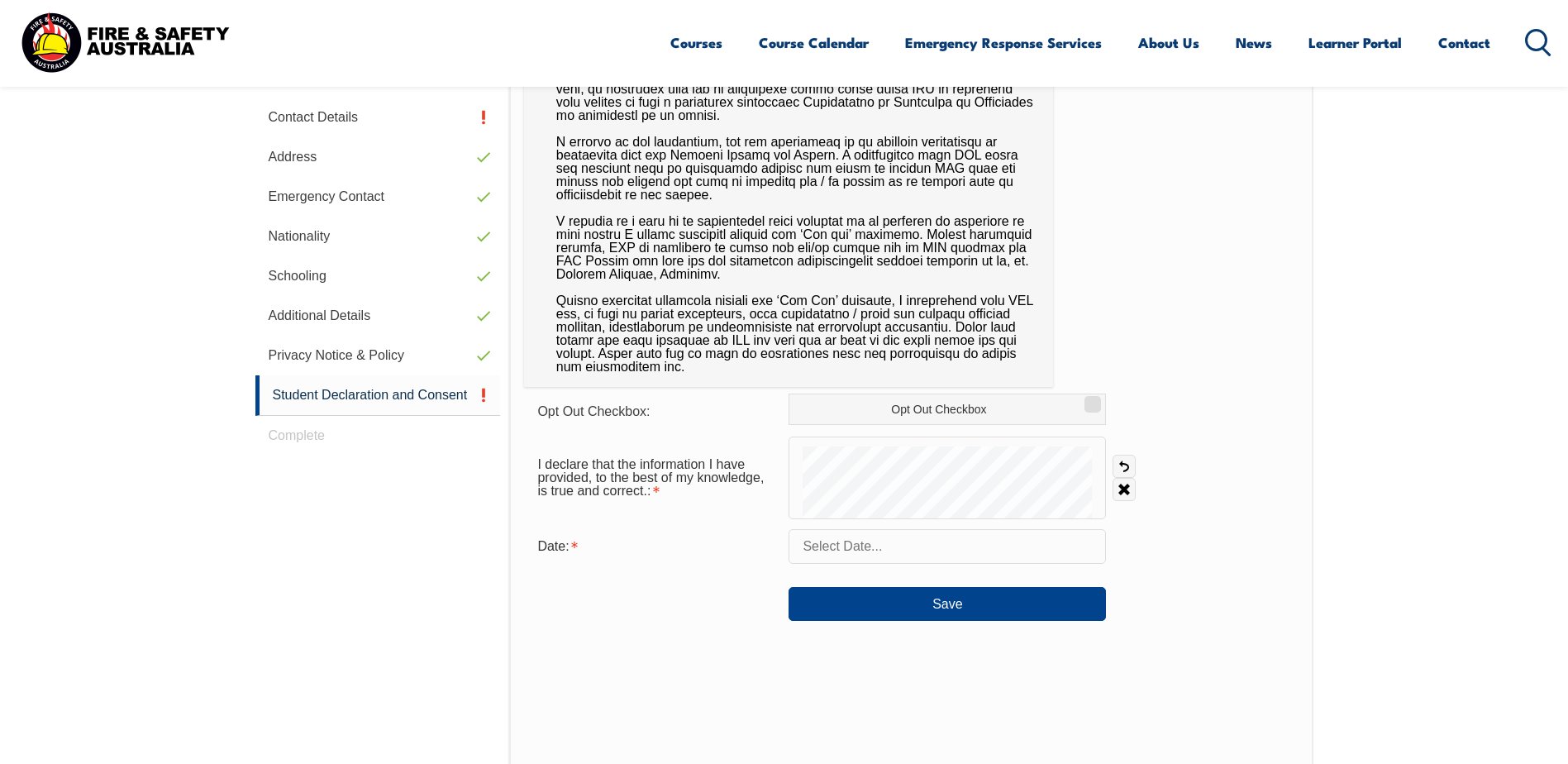
scroll to position [491, 0]
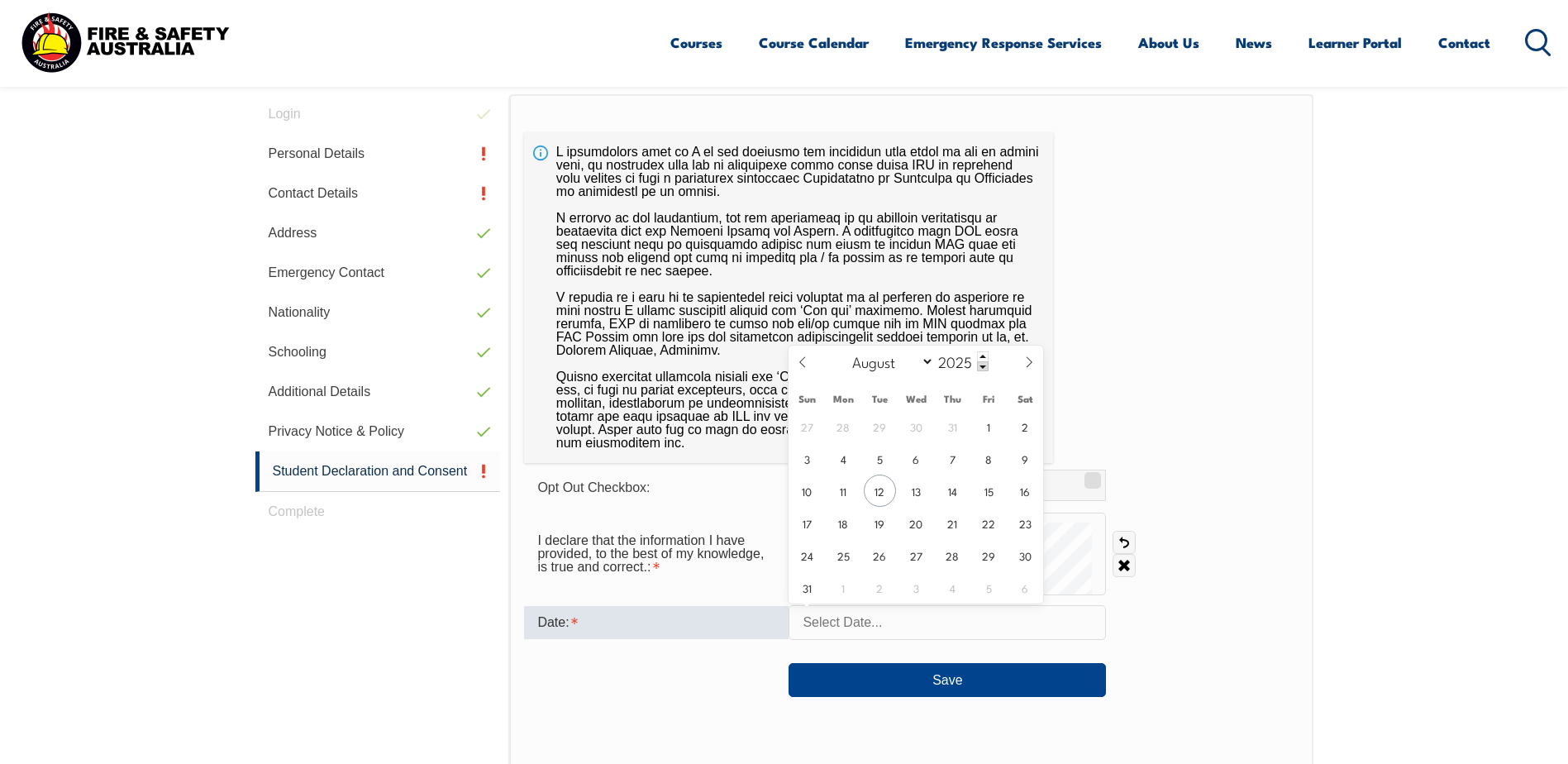
click at [828, 613] on input "text" at bounding box center [947, 622] width 317 height 34
drag, startPoint x: 873, startPoint y: 491, endPoint x: 877, endPoint y: 509, distance: 18.4
click at [873, 492] on span "12" at bounding box center [880, 490] width 32 height 32
type input "August 12, 2025"
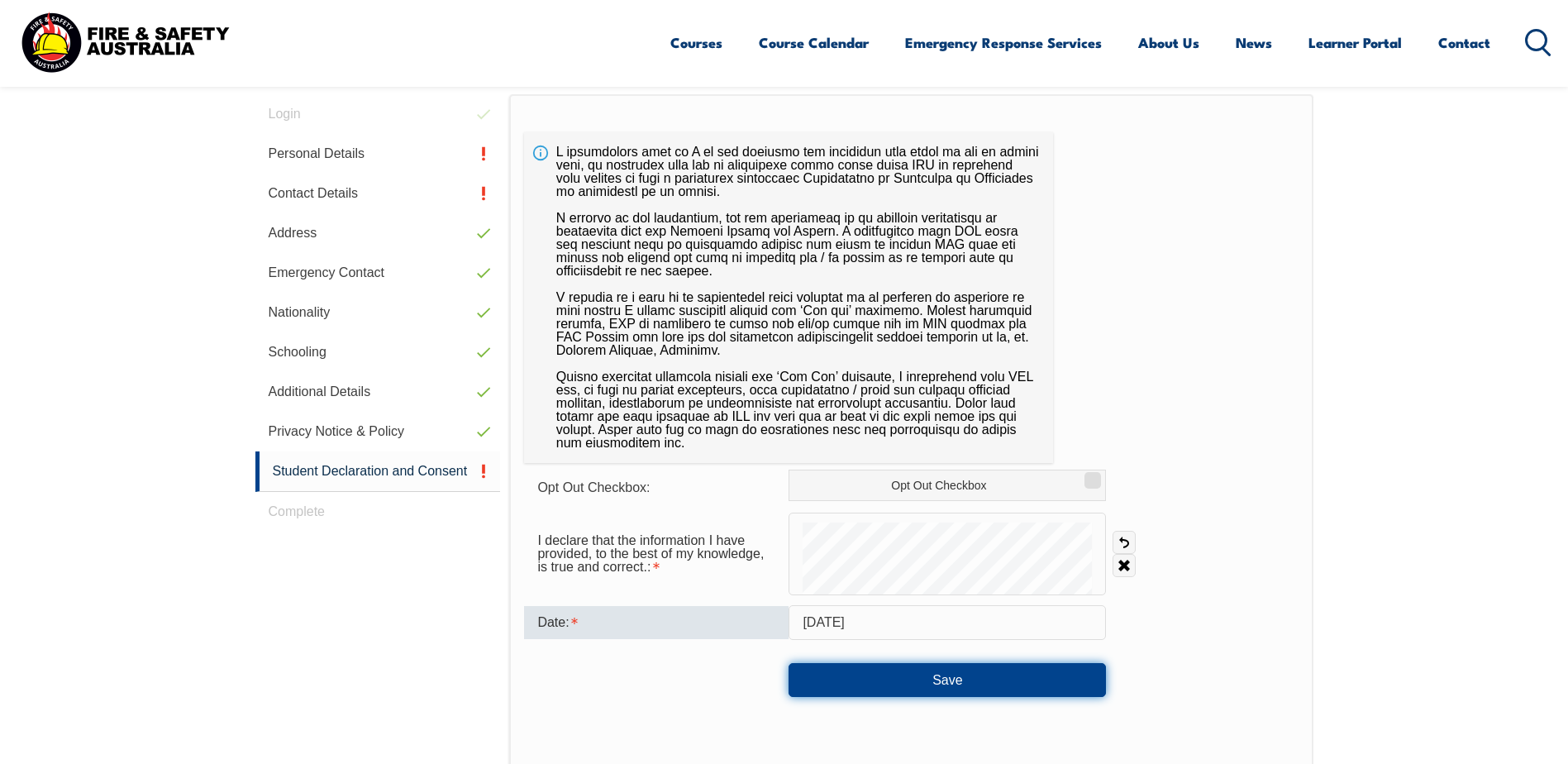
click at [899, 681] on button "Save" at bounding box center [947, 680] width 317 height 33
click at [896, 680] on button "Save" at bounding box center [947, 680] width 317 height 33
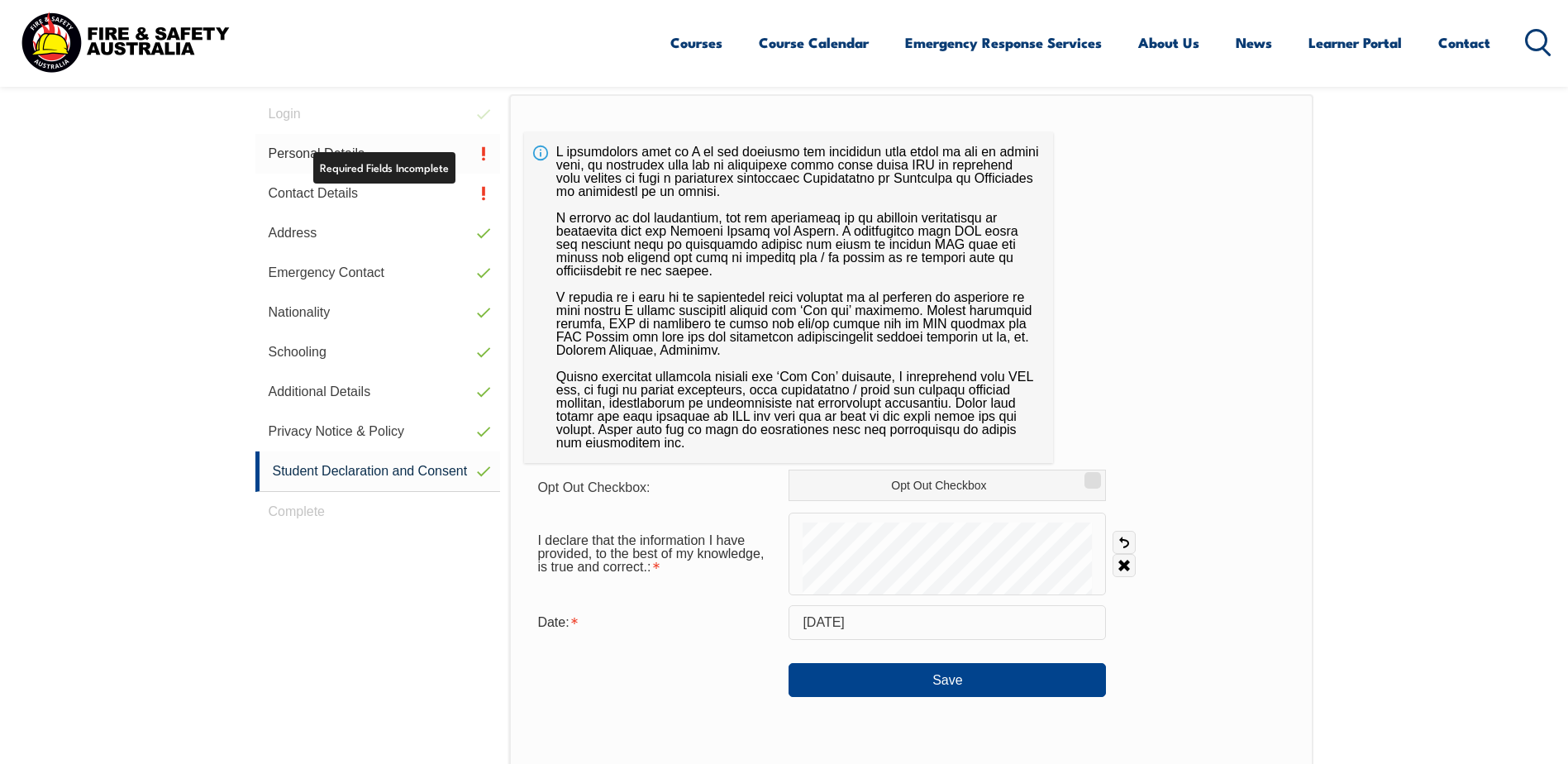
click at [429, 160] on link "Personal Details" at bounding box center [377, 153] width 246 height 40
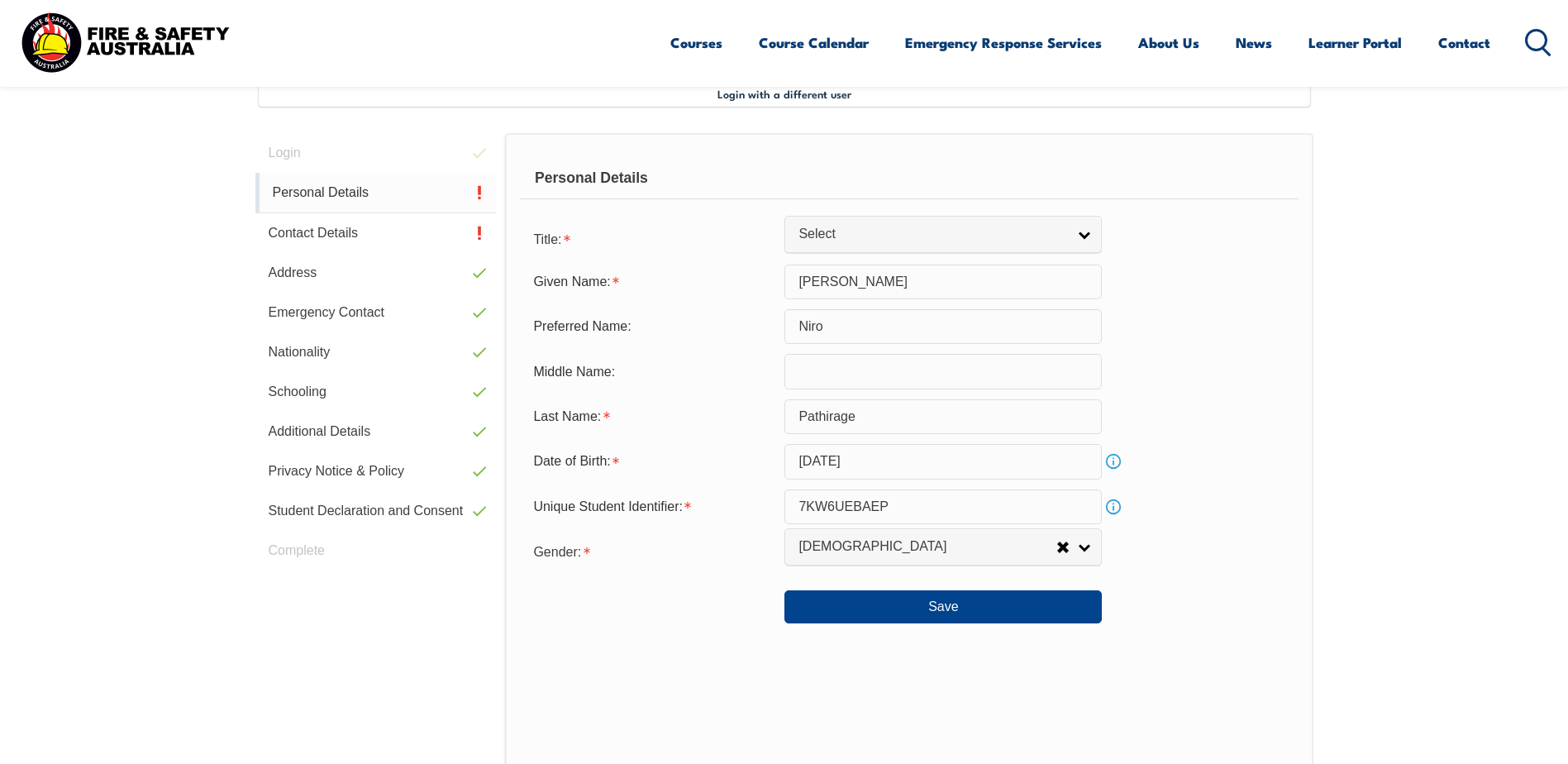
scroll to position [451, 0]
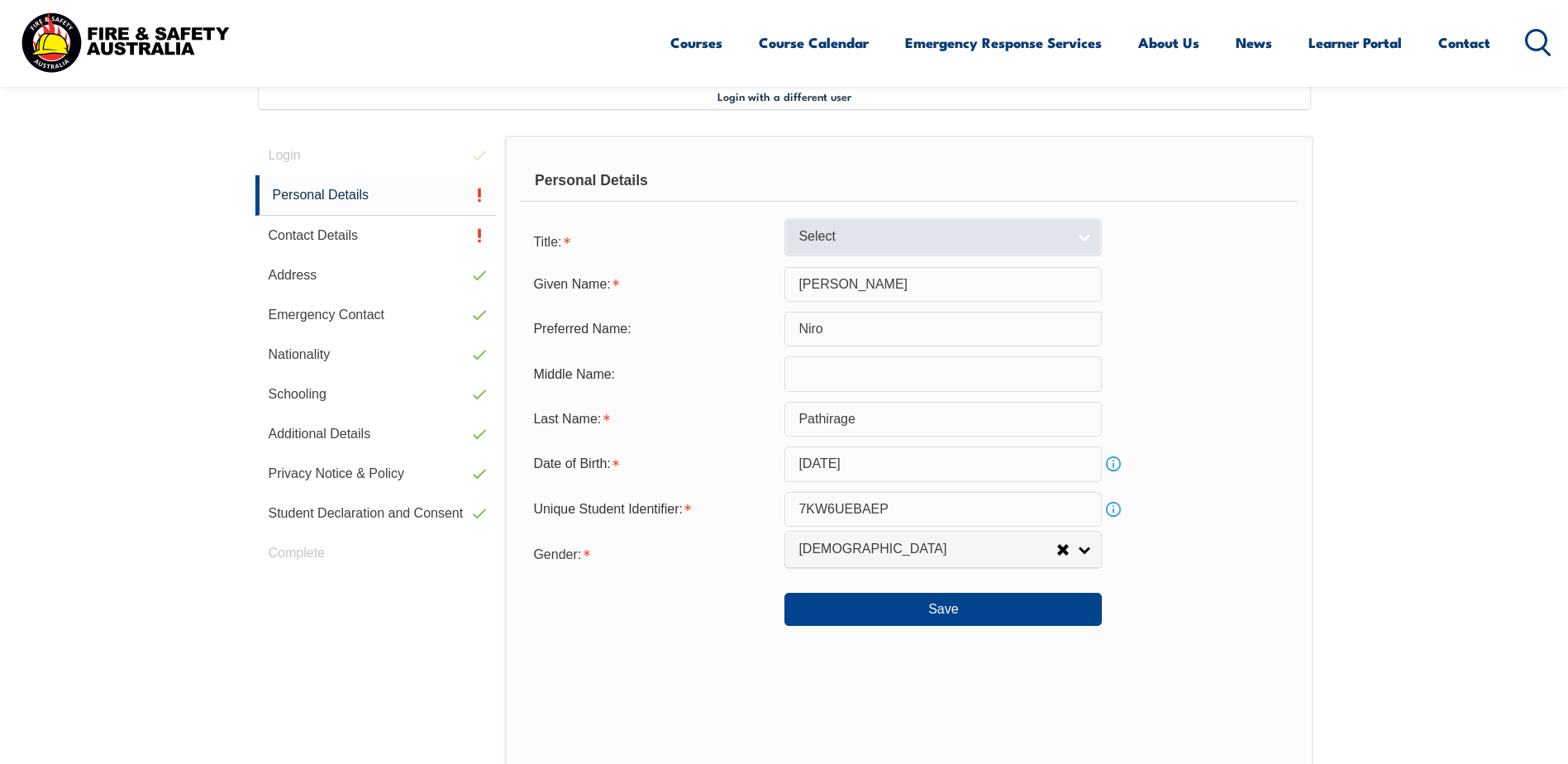
click at [829, 248] on link "Select" at bounding box center [943, 236] width 317 height 37
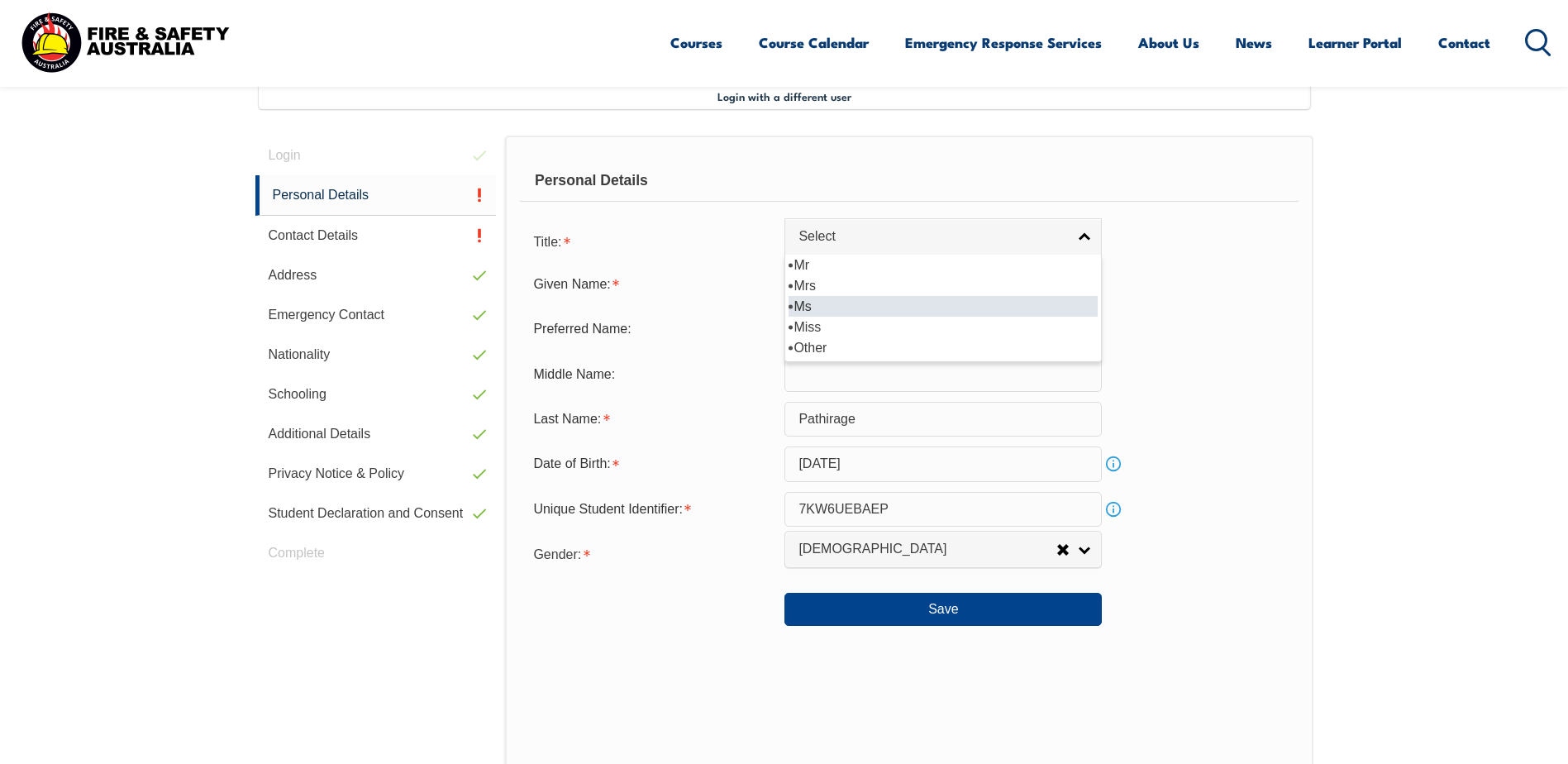
click at [833, 310] on li "Ms" at bounding box center [942, 306] width 309 height 20
select select "Ms"
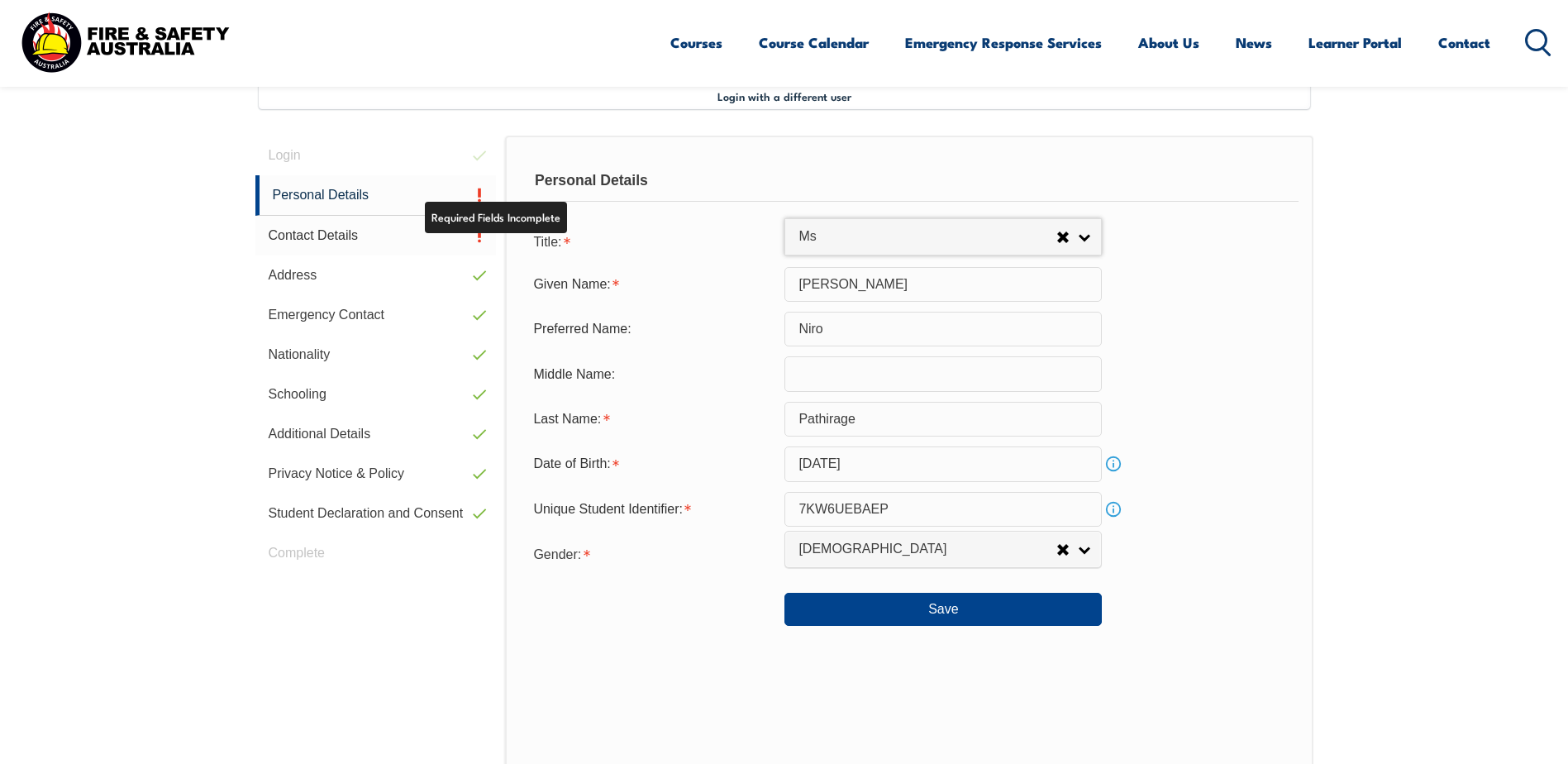
click at [362, 240] on link "Contact Details" at bounding box center [376, 236] width 241 height 40
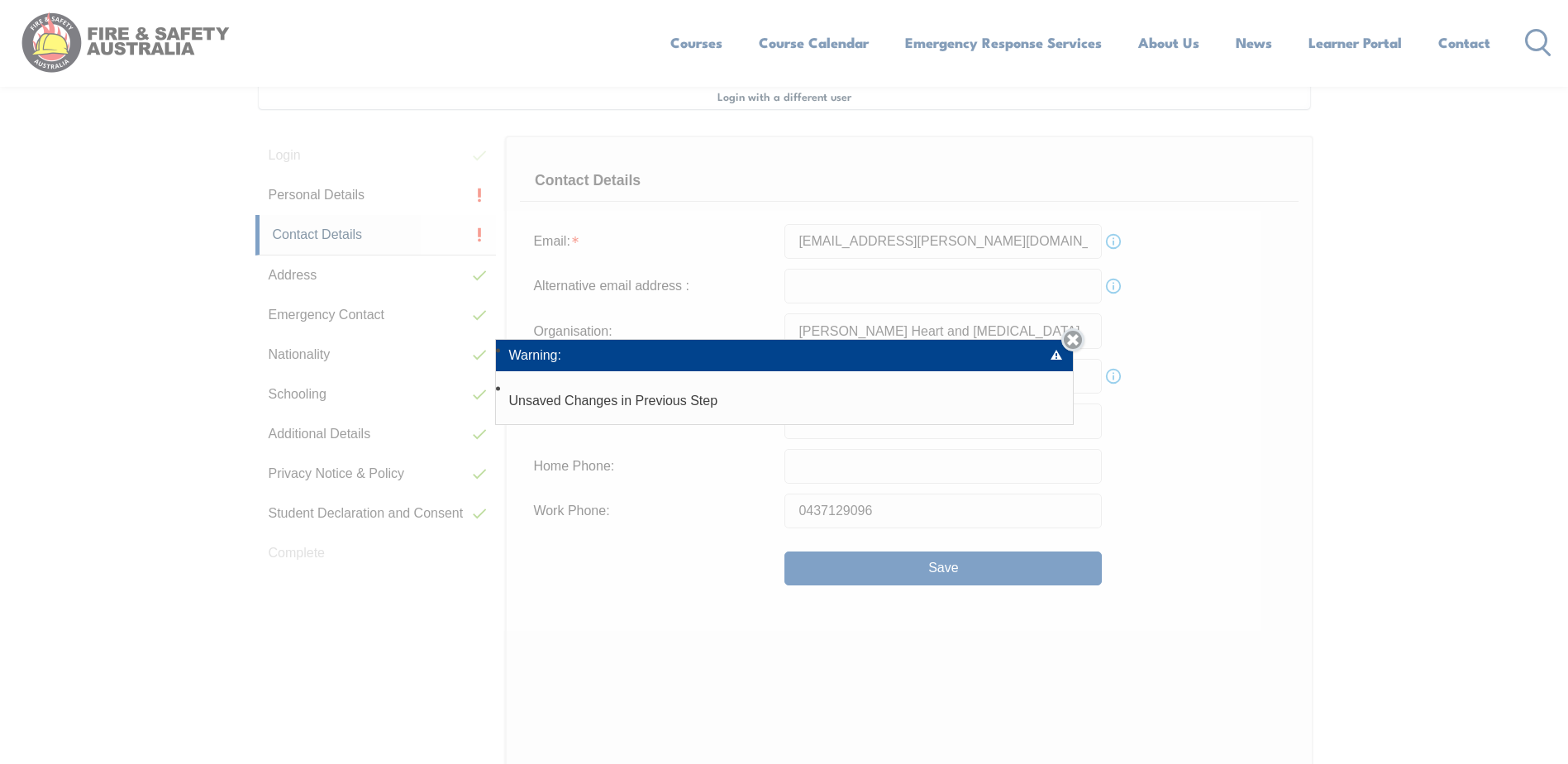
click at [1077, 342] on link "Close" at bounding box center [1073, 339] width 23 height 23
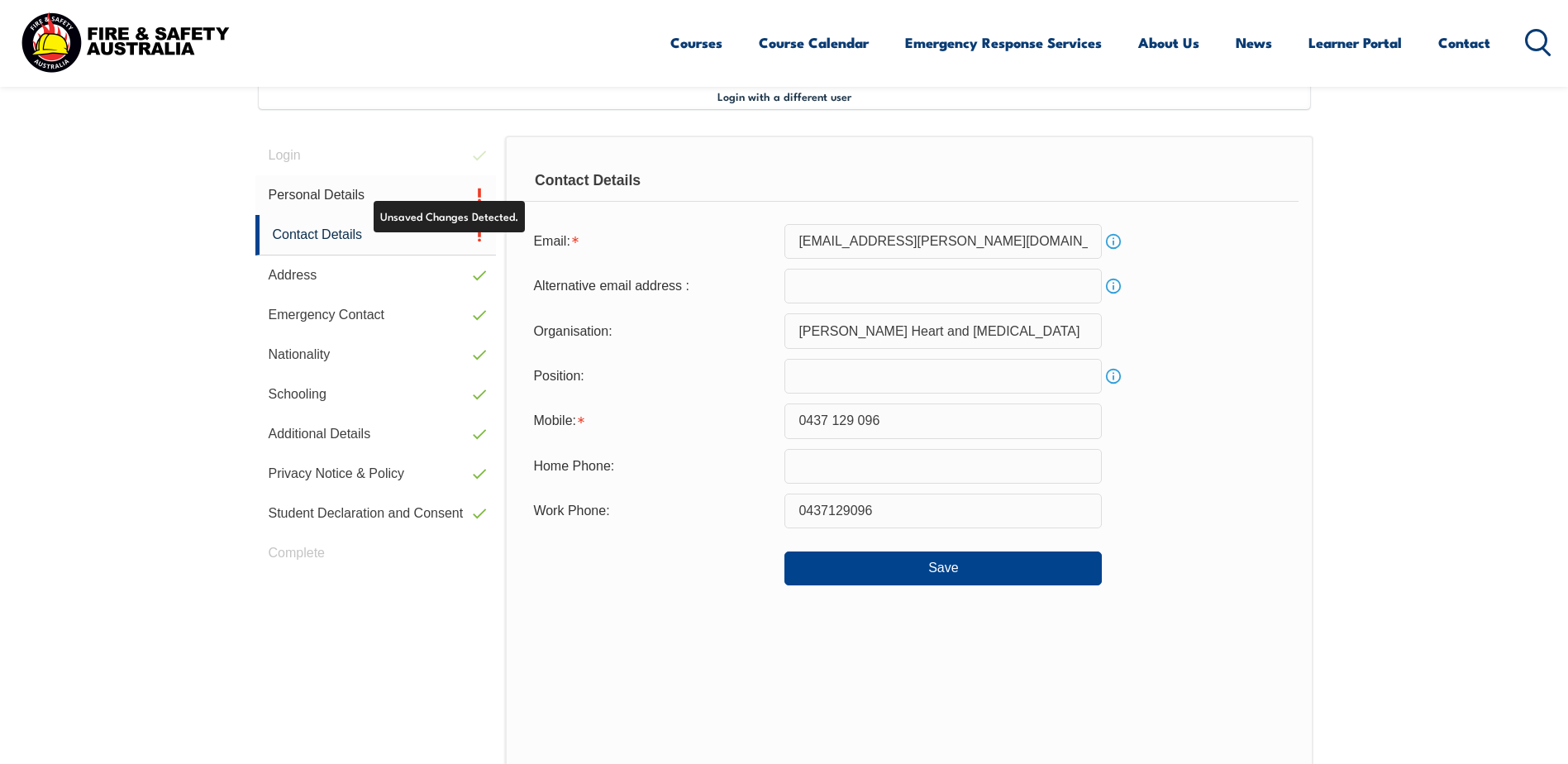
drag, startPoint x: 372, startPoint y: 206, endPoint x: 353, endPoint y: 204, distance: 19.1
click at [370, 207] on link "Personal Details" at bounding box center [376, 195] width 241 height 40
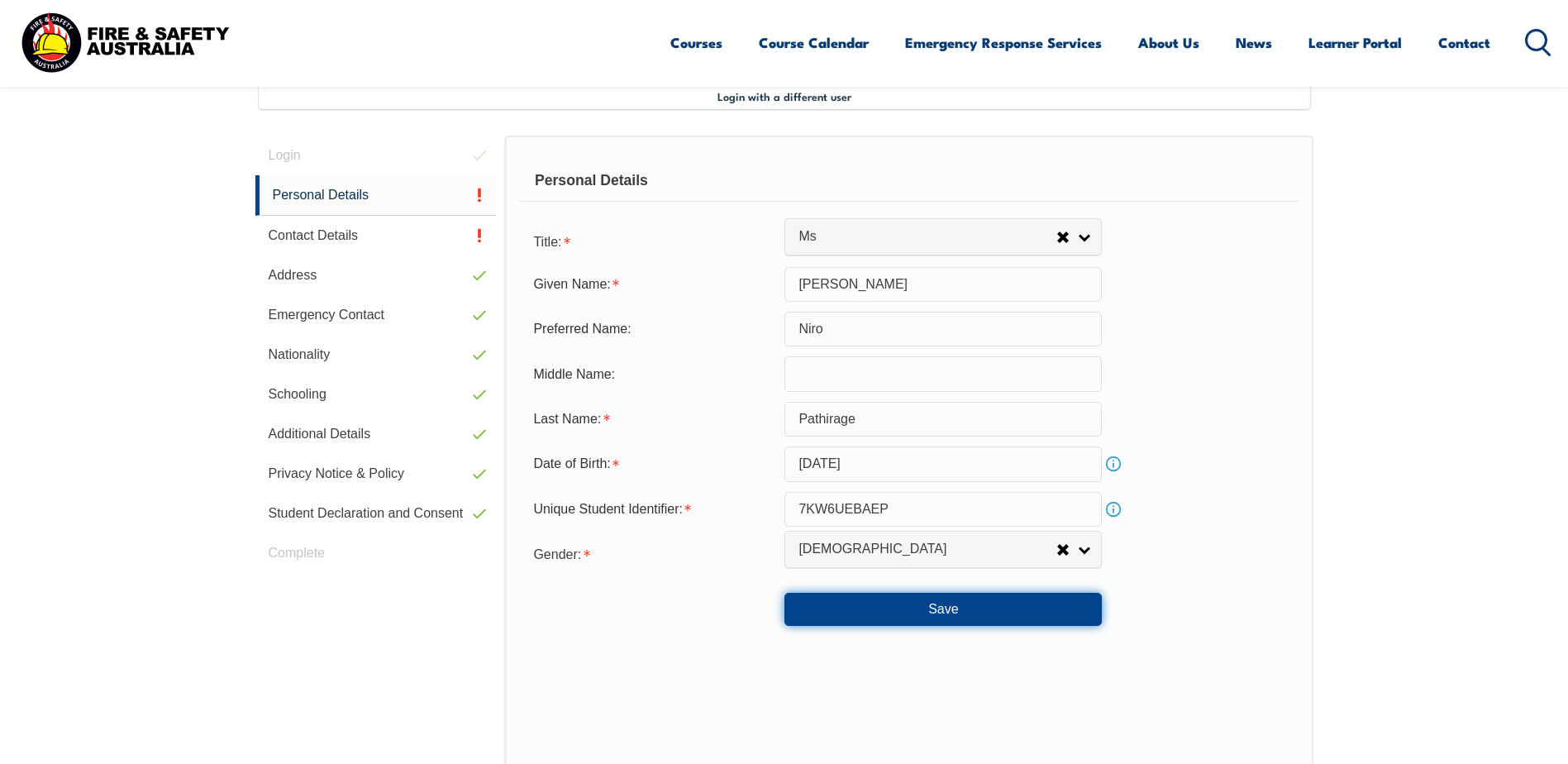
click at [874, 603] on button "Save" at bounding box center [943, 609] width 317 height 33
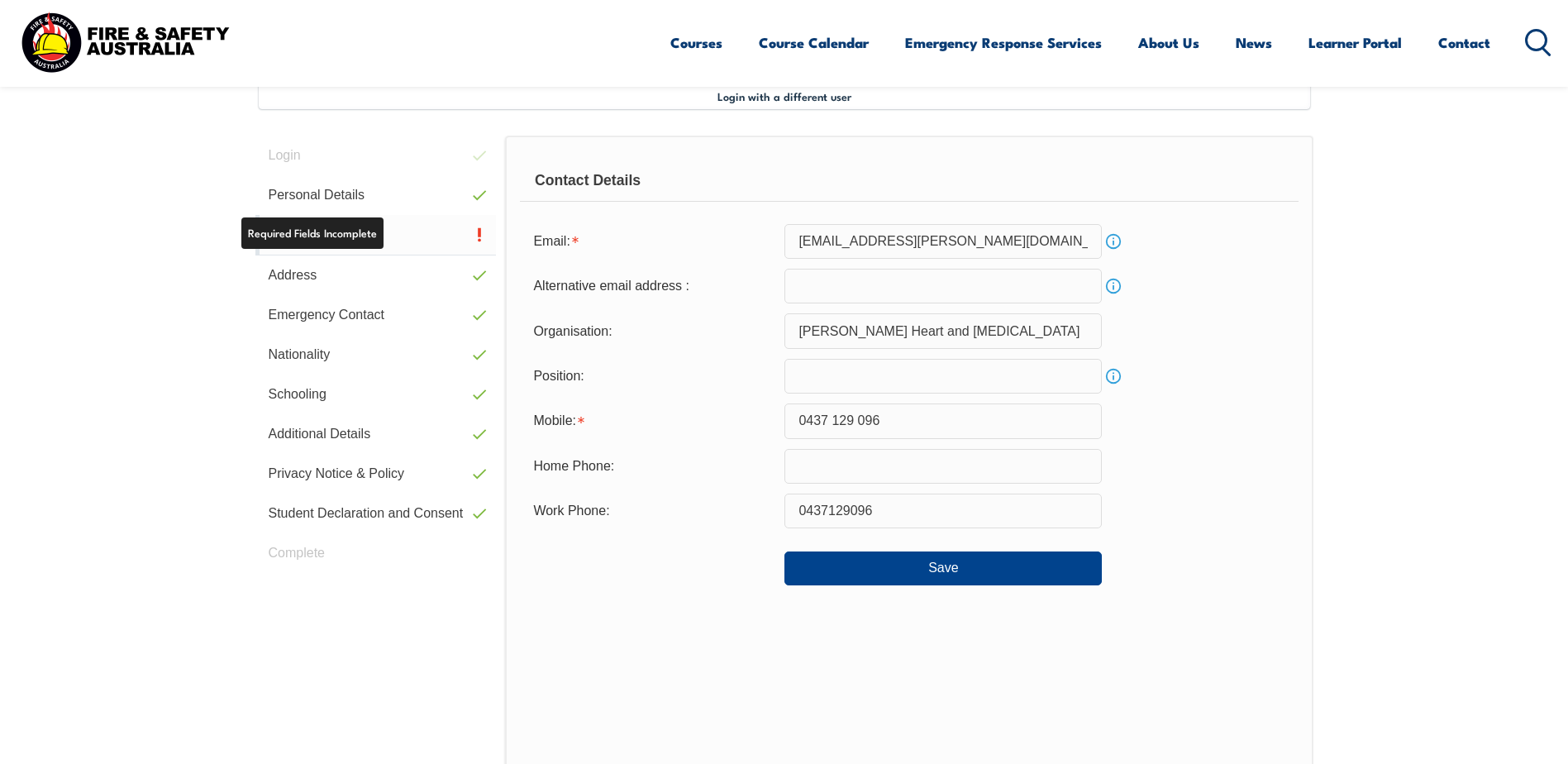
click at [440, 236] on link "Contact Details" at bounding box center [376, 236] width 241 height 41
click at [842, 385] on input "text" at bounding box center [943, 376] width 317 height 34
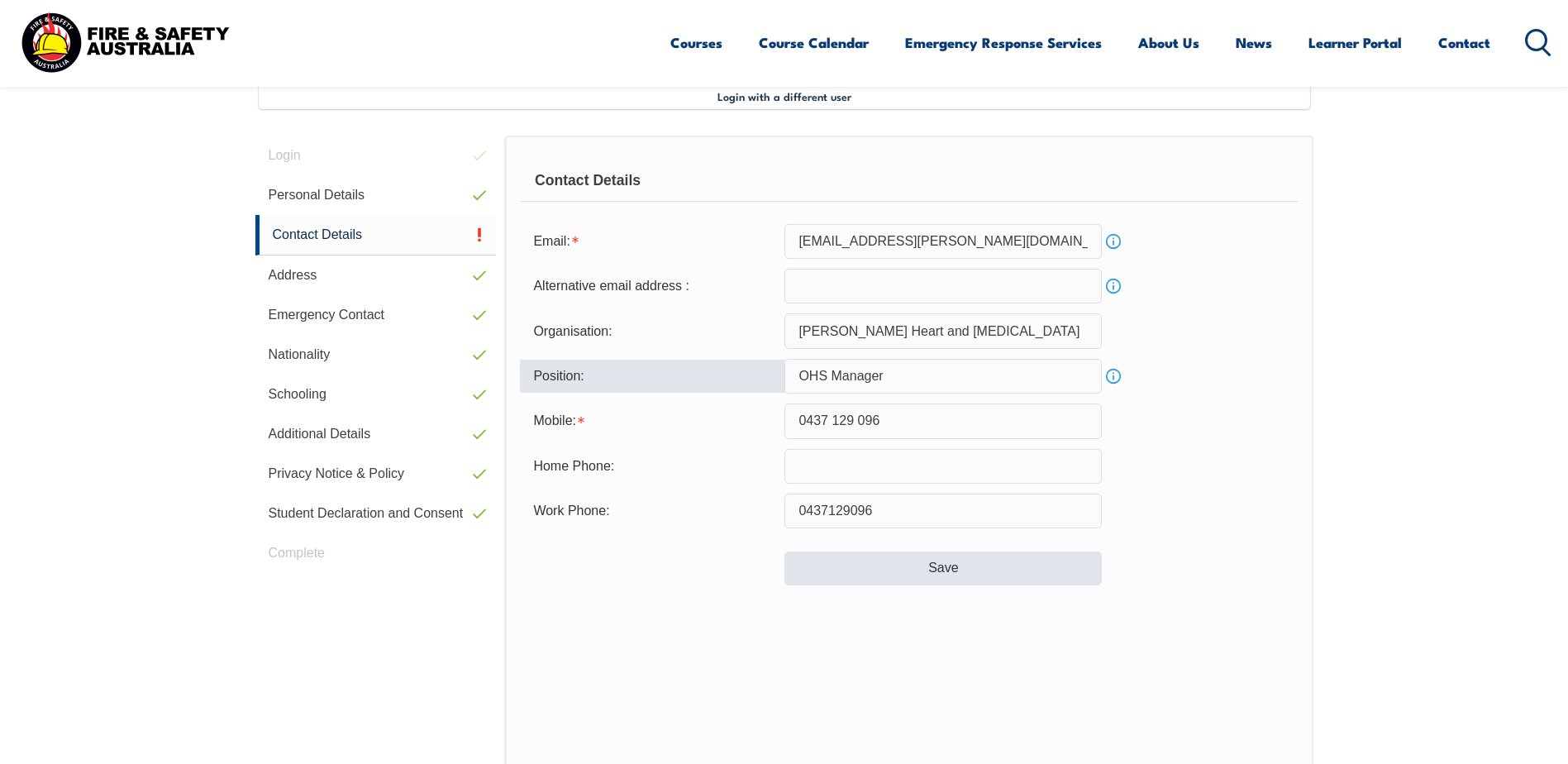
type input "OHS Manager"
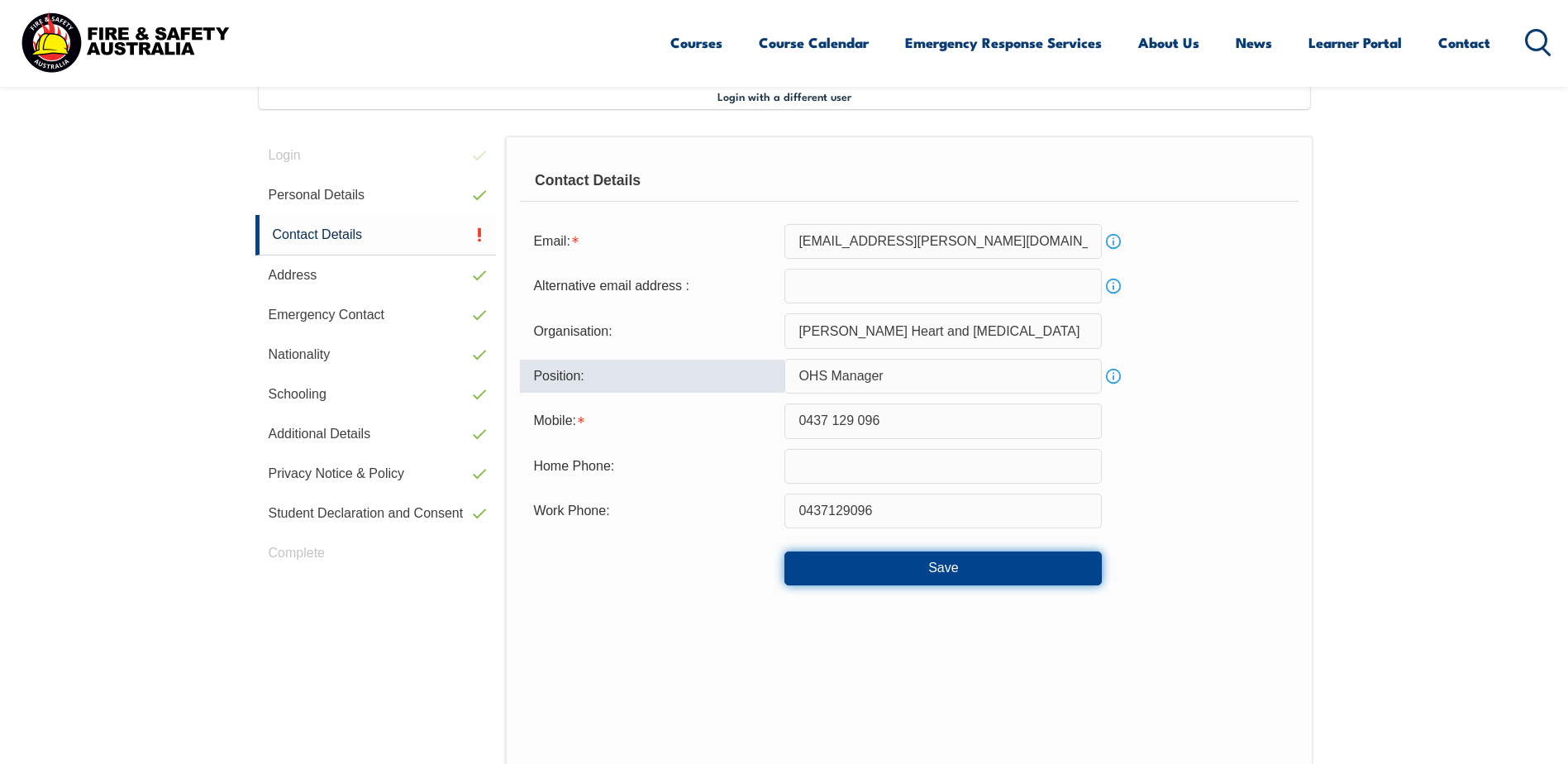
click at [936, 564] on button "Save" at bounding box center [943, 568] width 317 height 33
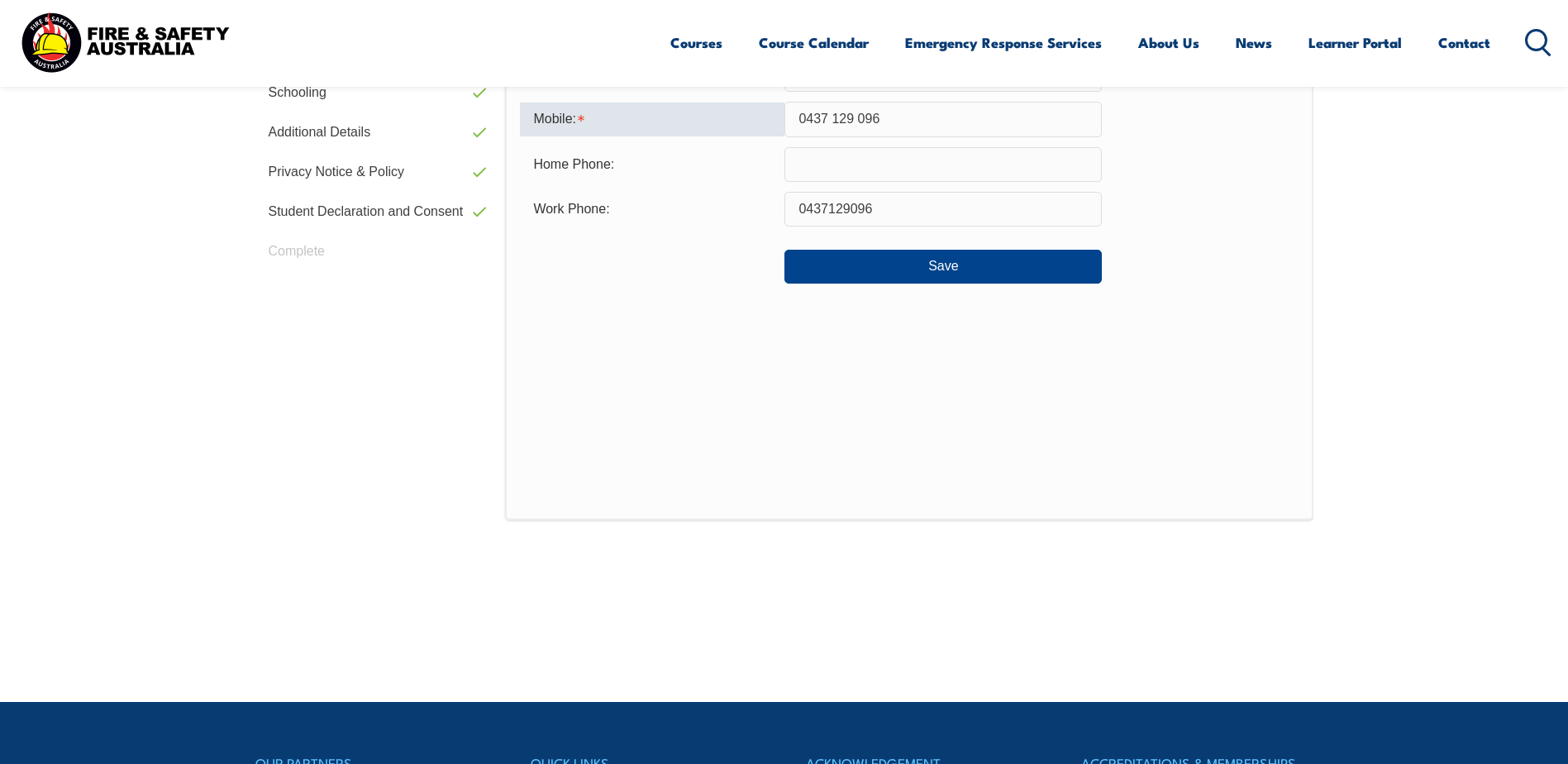
scroll to position [771, 0]
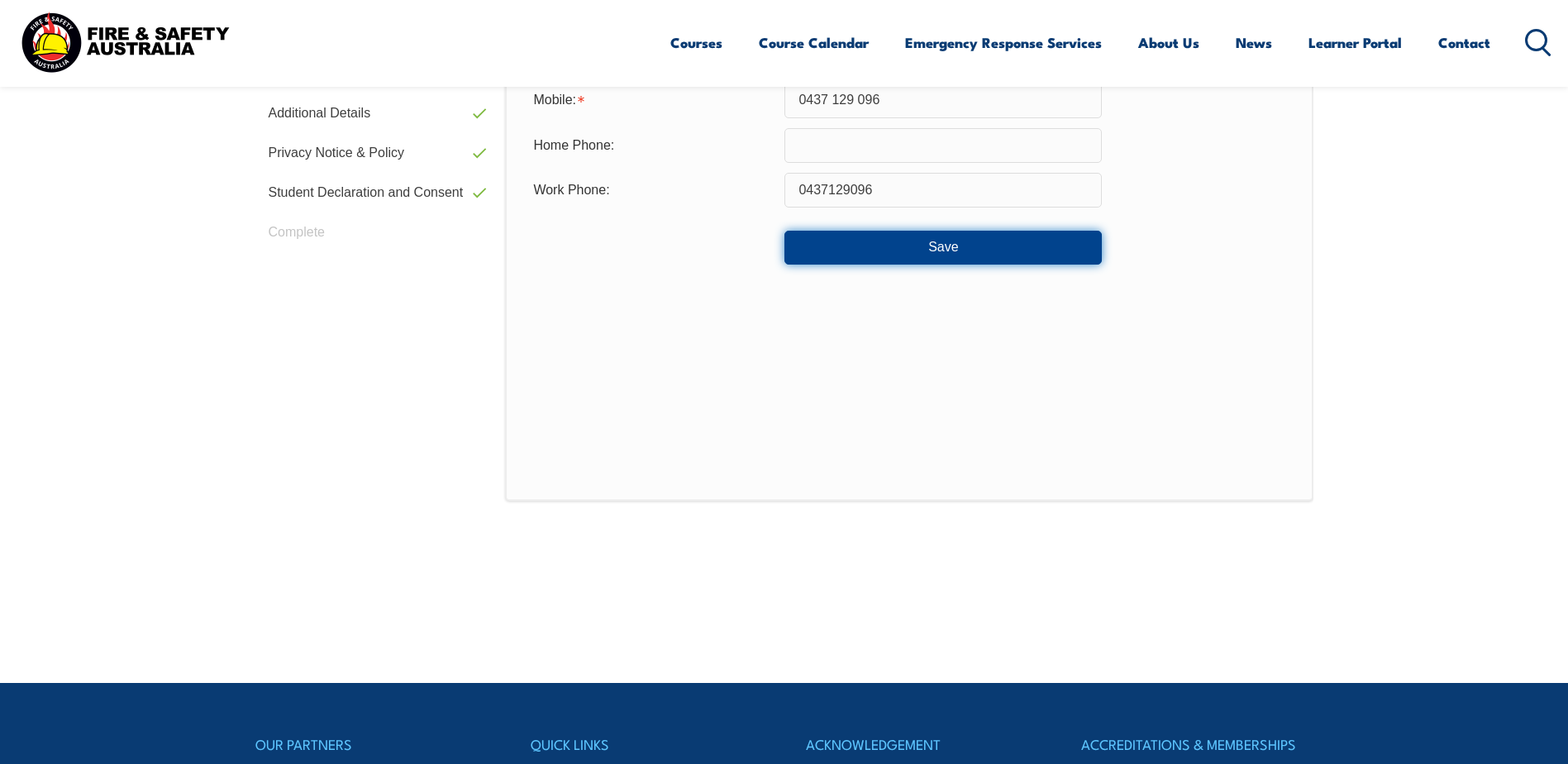
click at [927, 246] on button "Save" at bounding box center [943, 248] width 317 height 33
click at [925, 249] on button "Save" at bounding box center [943, 248] width 317 height 33
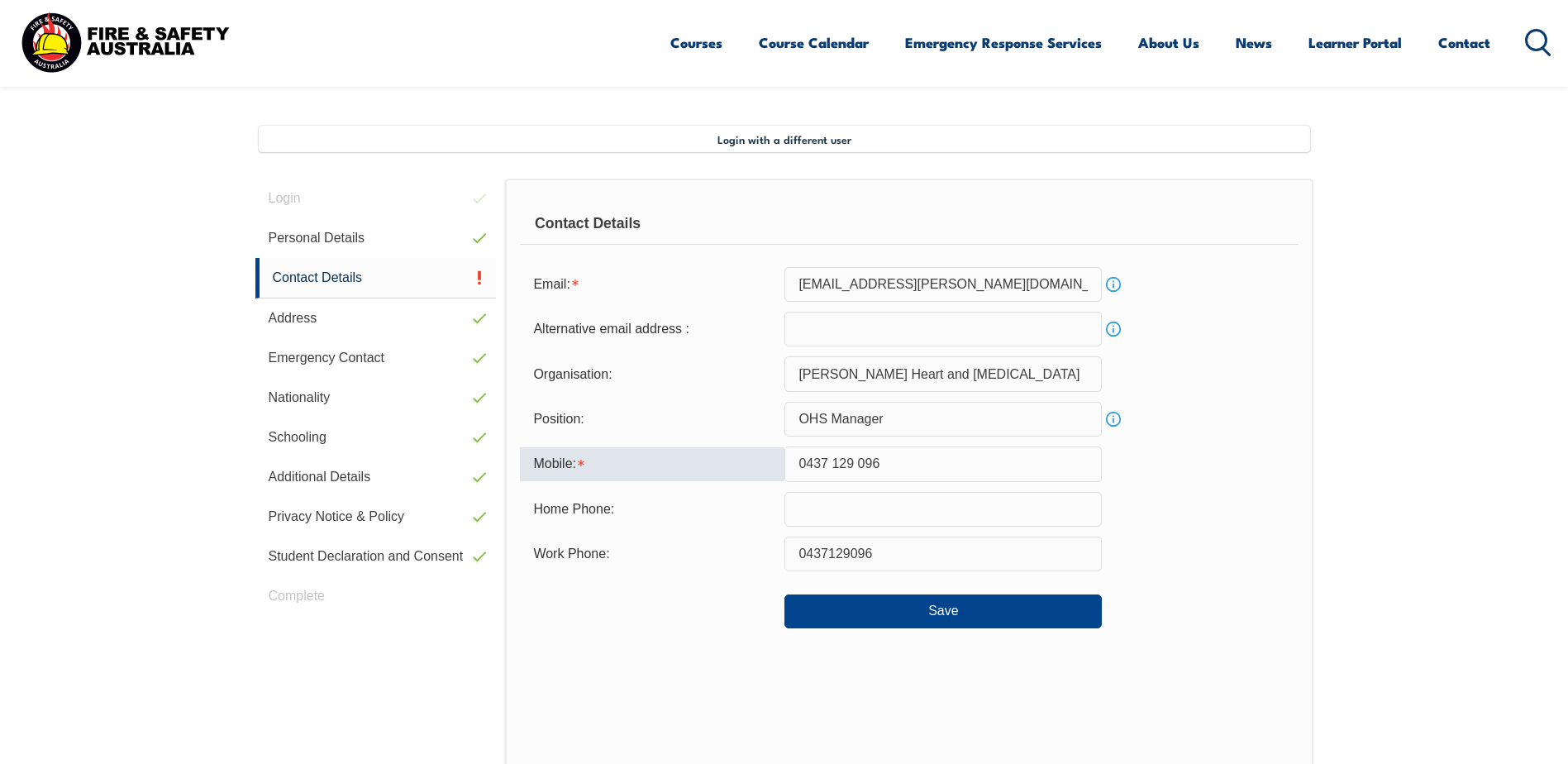
scroll to position [358, 0]
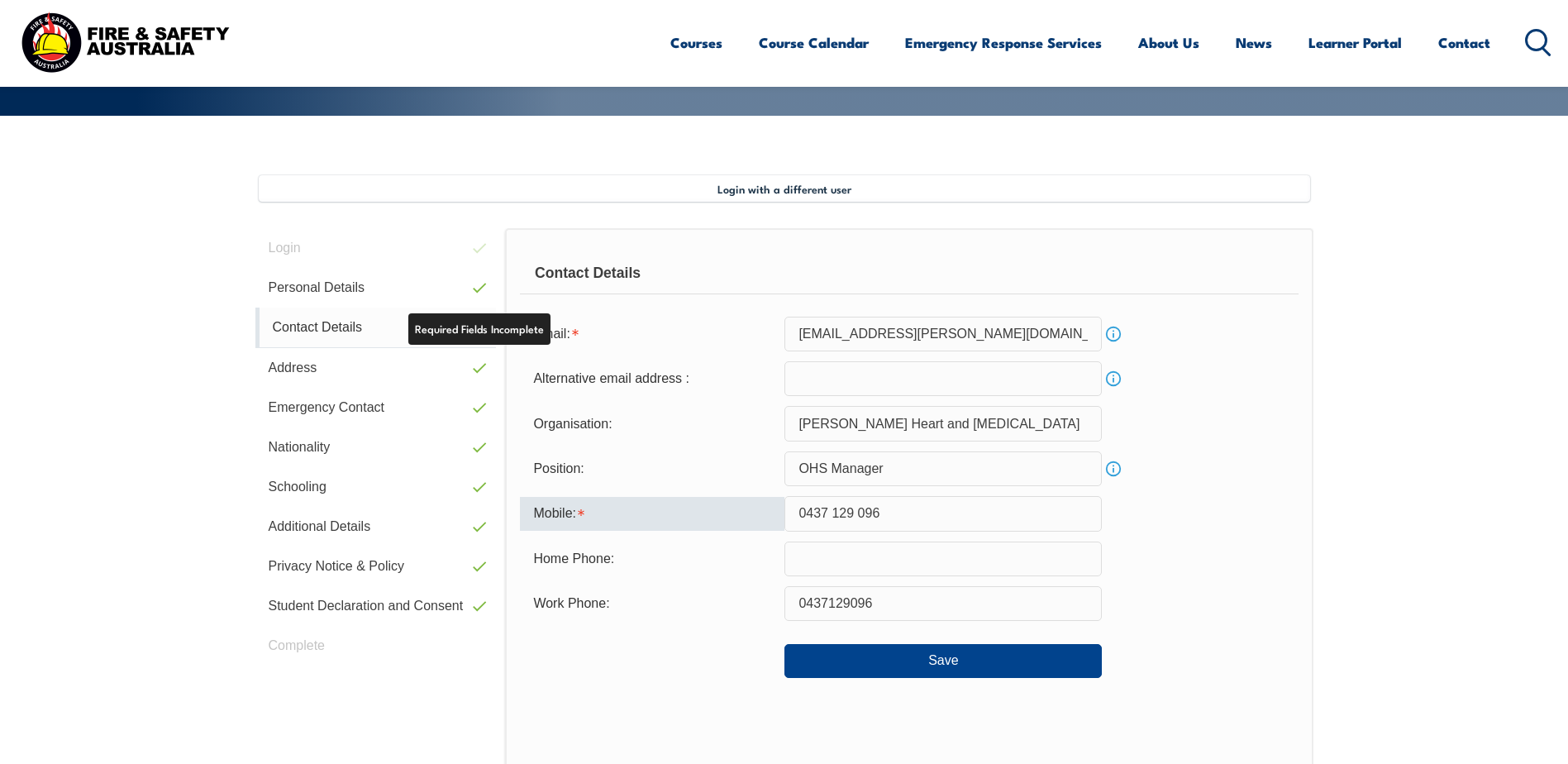
click at [414, 321] on link "Contact Details" at bounding box center [376, 328] width 241 height 41
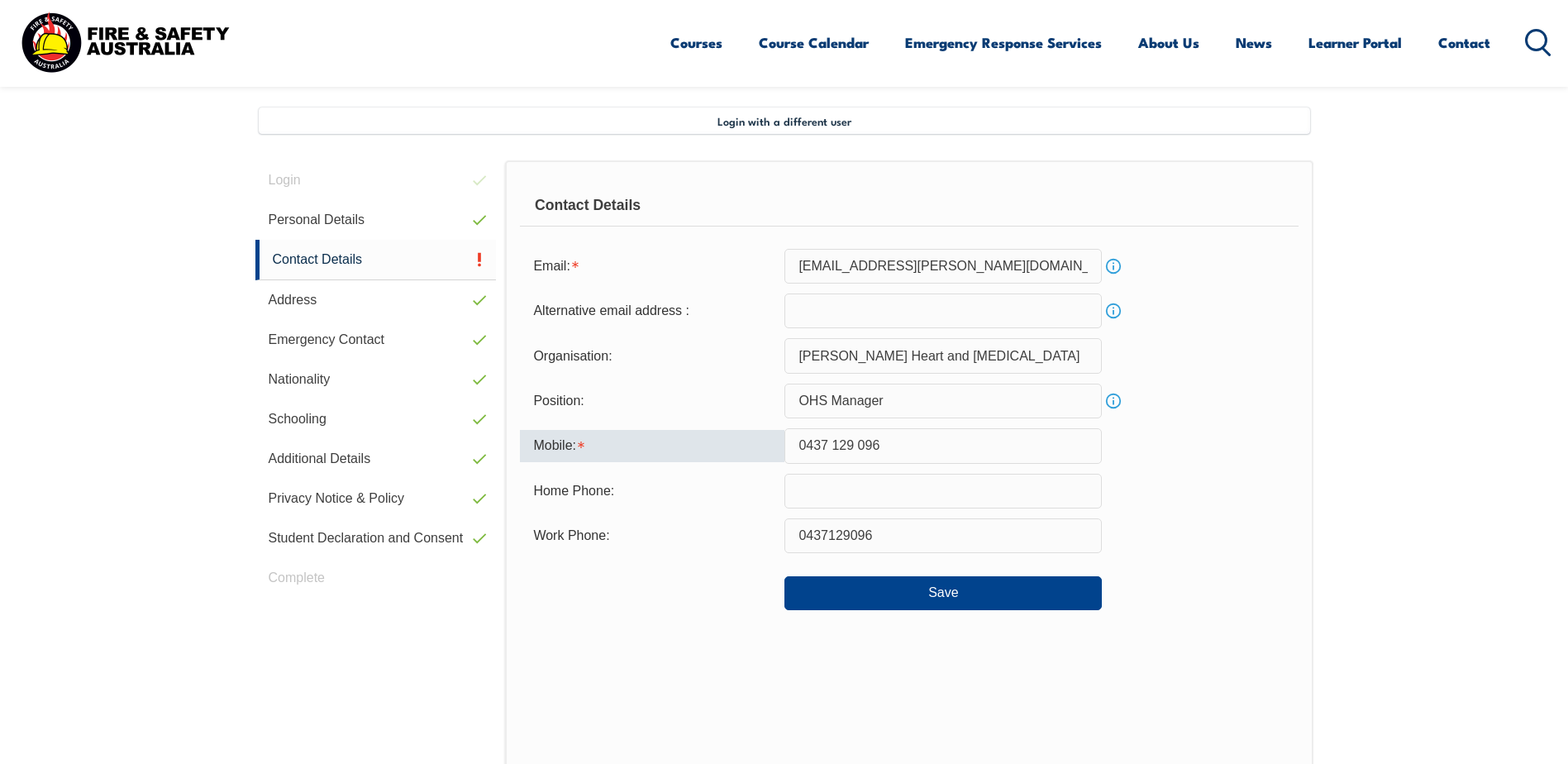
scroll to position [451, 0]
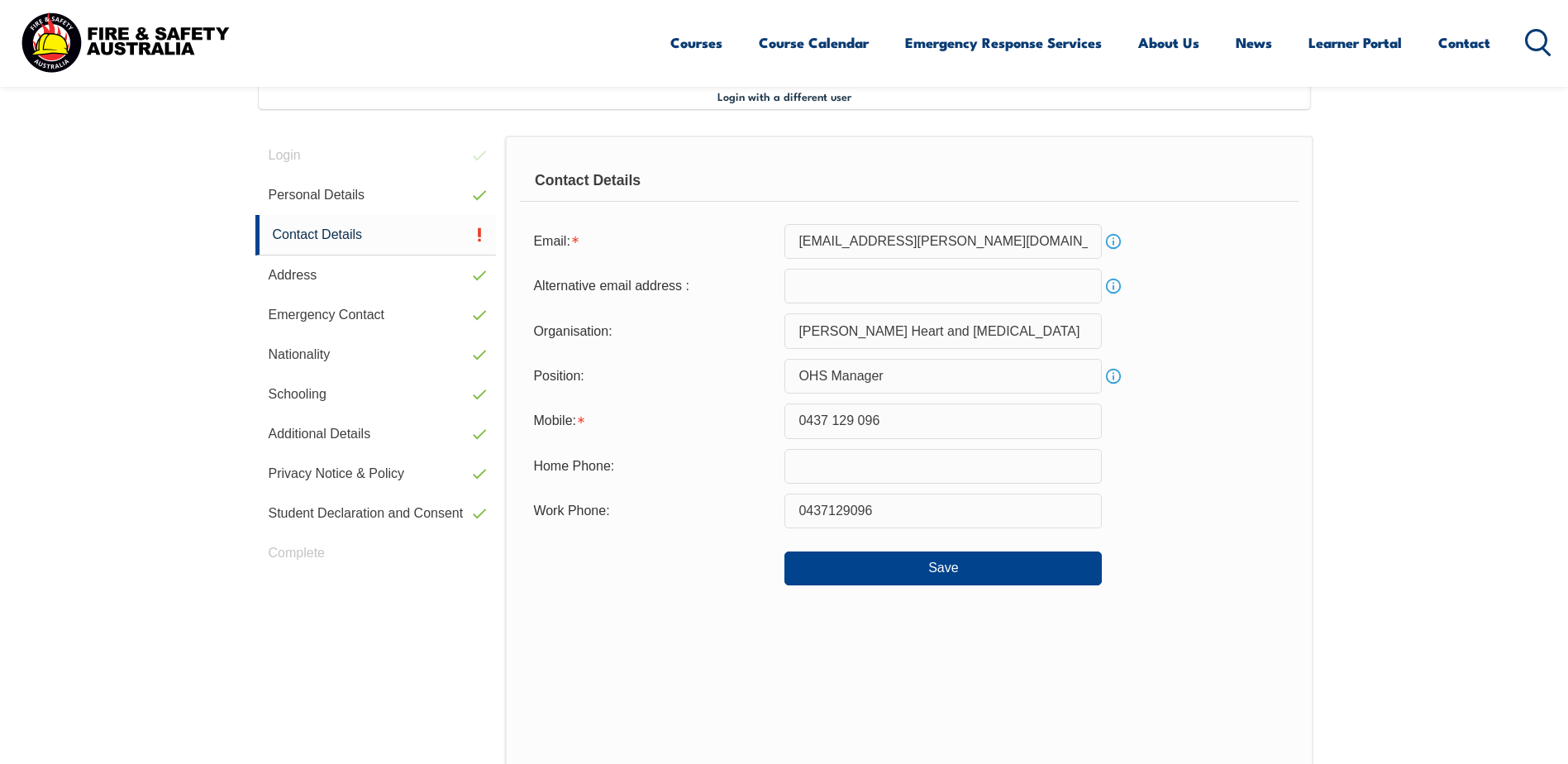
click at [798, 425] on input "0437 129 096" at bounding box center [943, 420] width 317 height 34
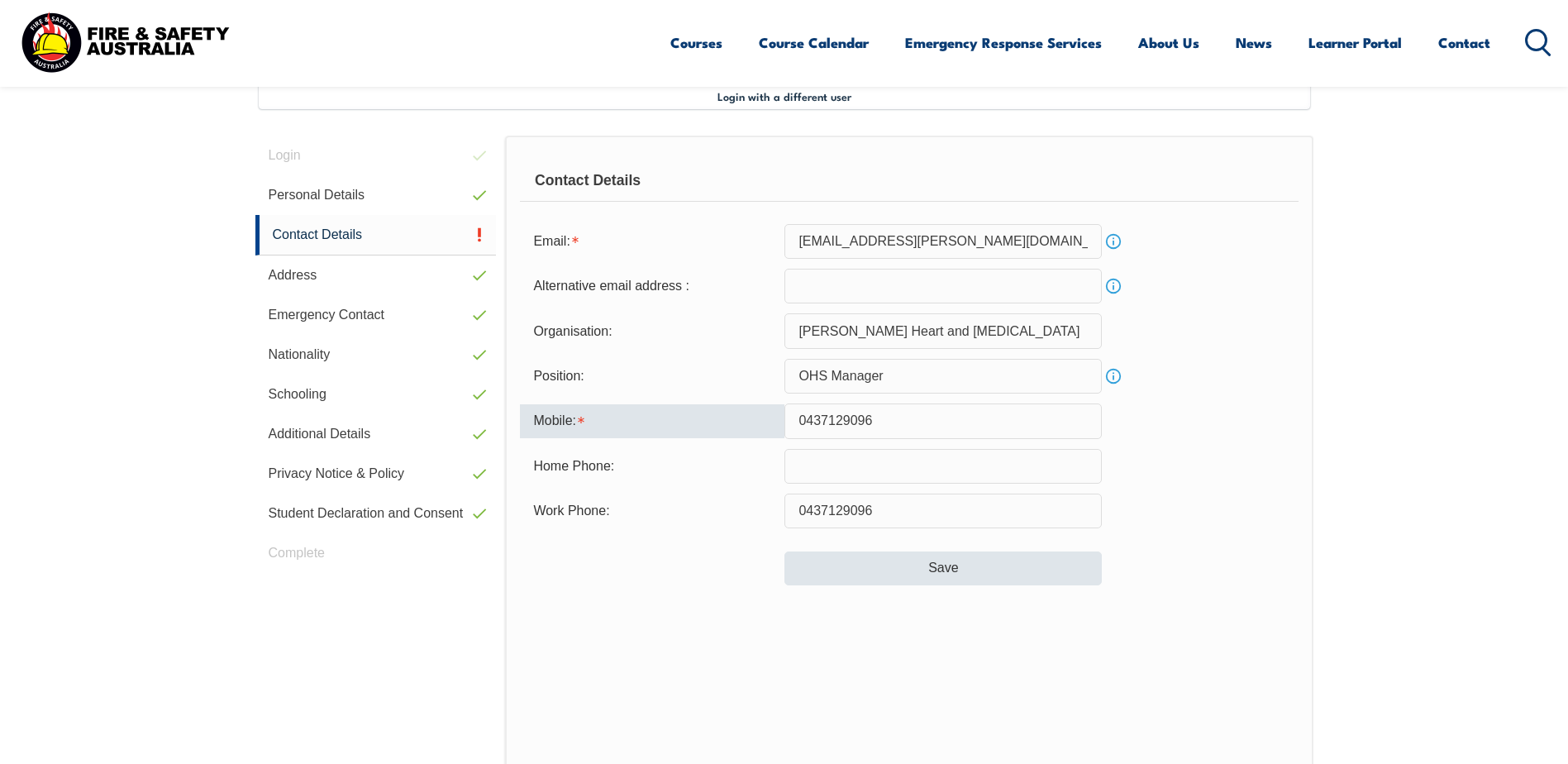
type input "0437129096"
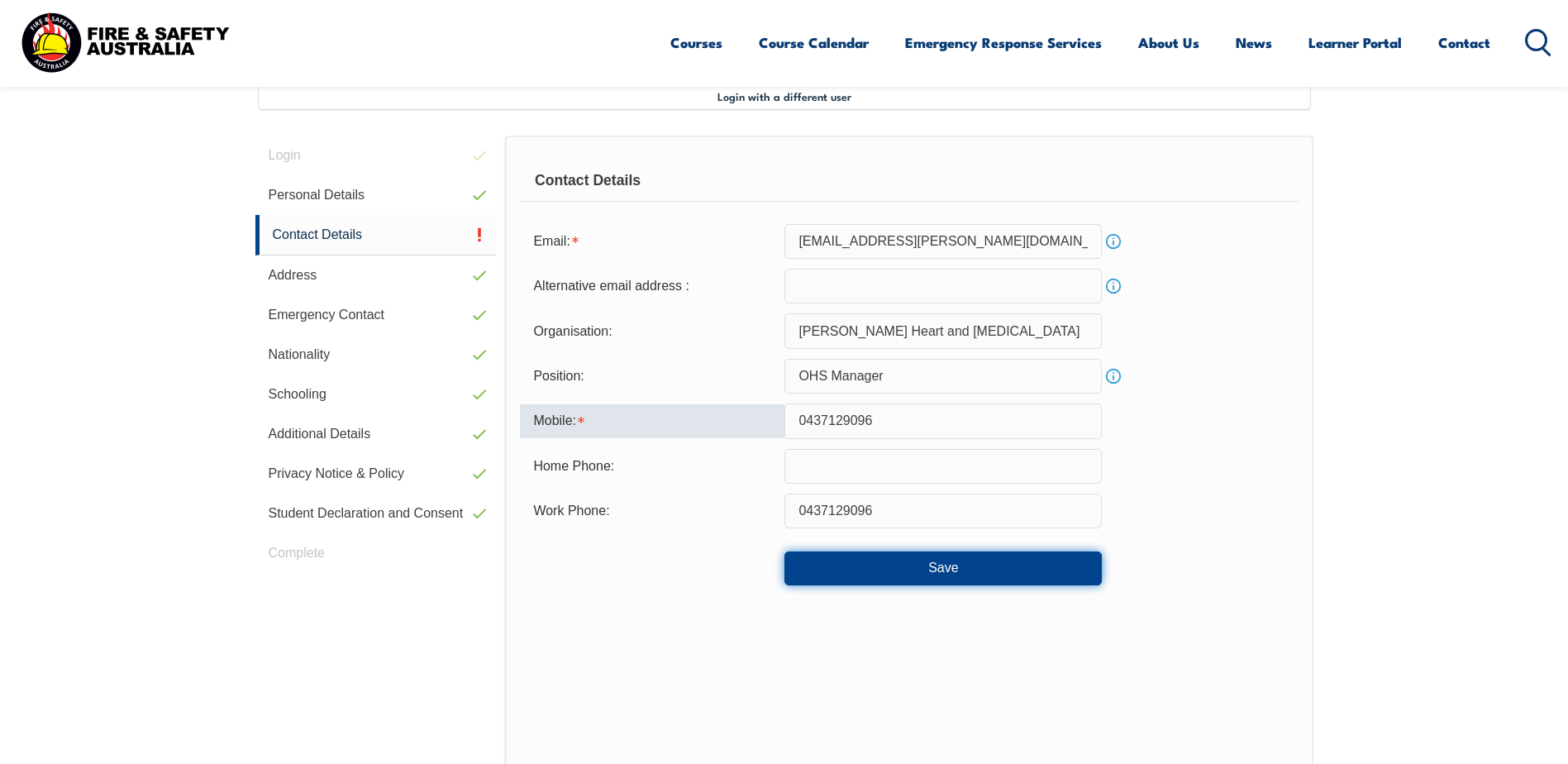
click at [958, 560] on button "Save" at bounding box center [943, 568] width 317 height 33
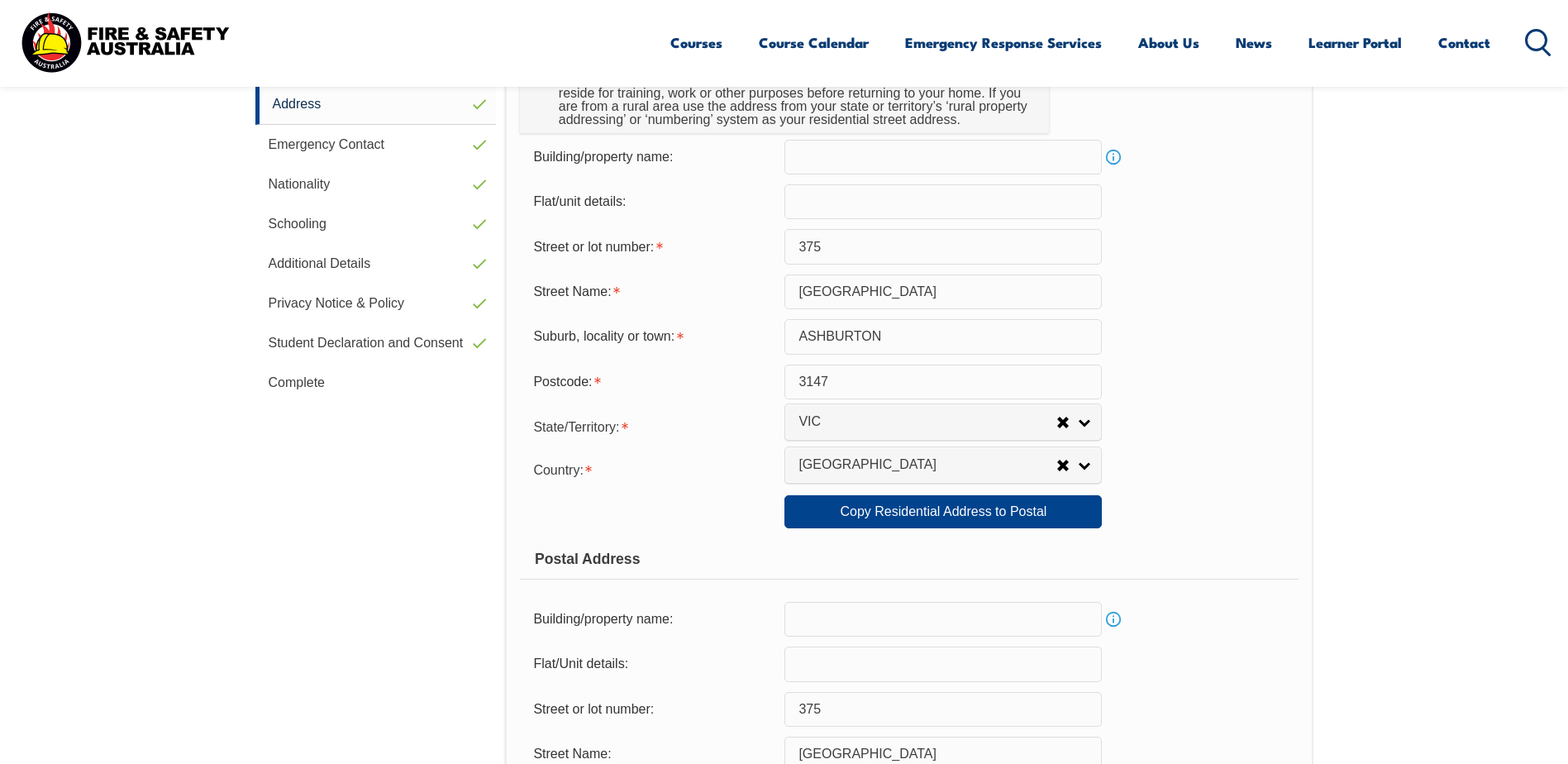
scroll to position [616, 0]
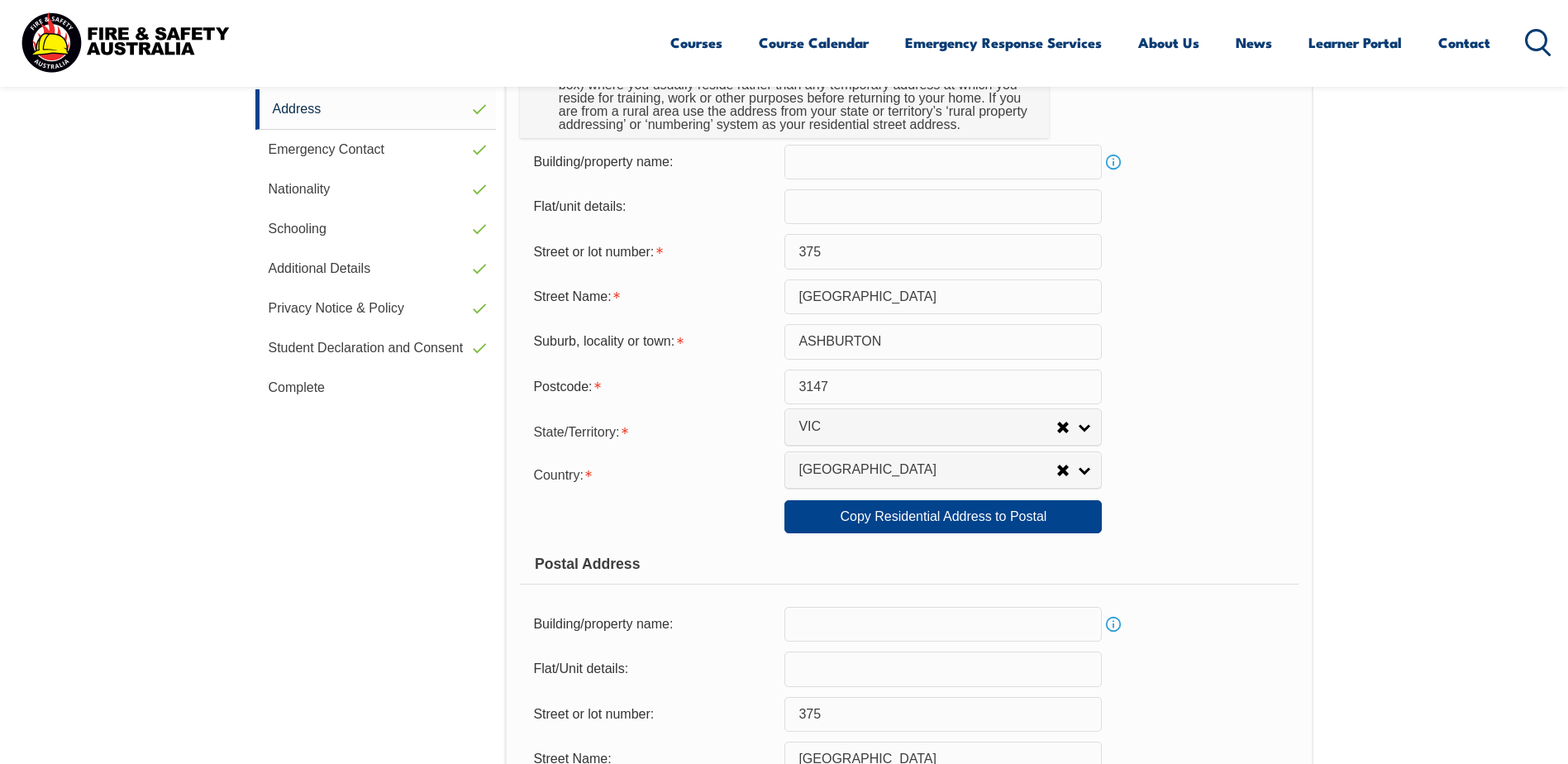
click at [295, 385] on link "Complete" at bounding box center [376, 388] width 241 height 40
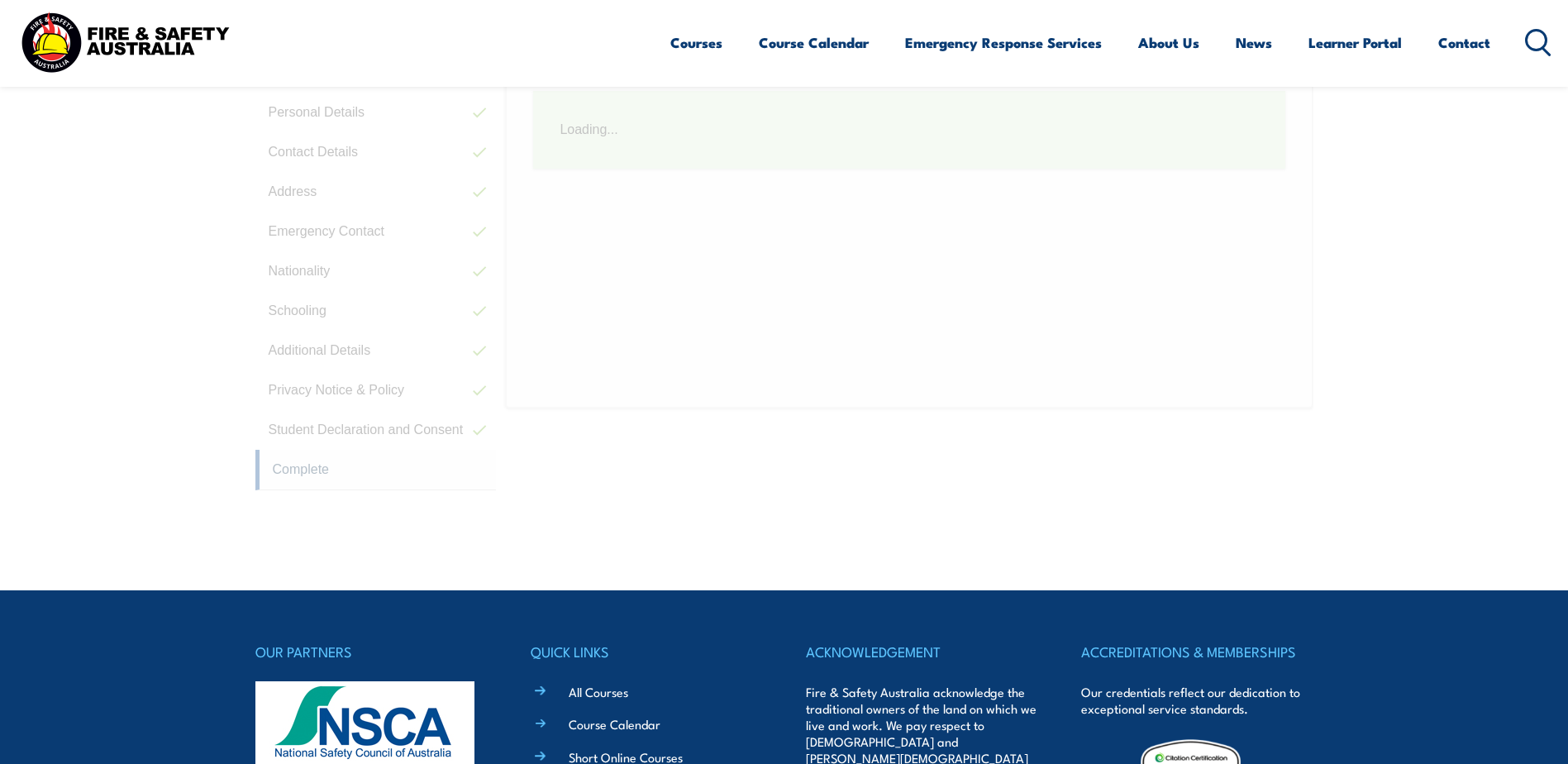
scroll to position [451, 0]
